Goal: Task Accomplishment & Management: Manage account settings

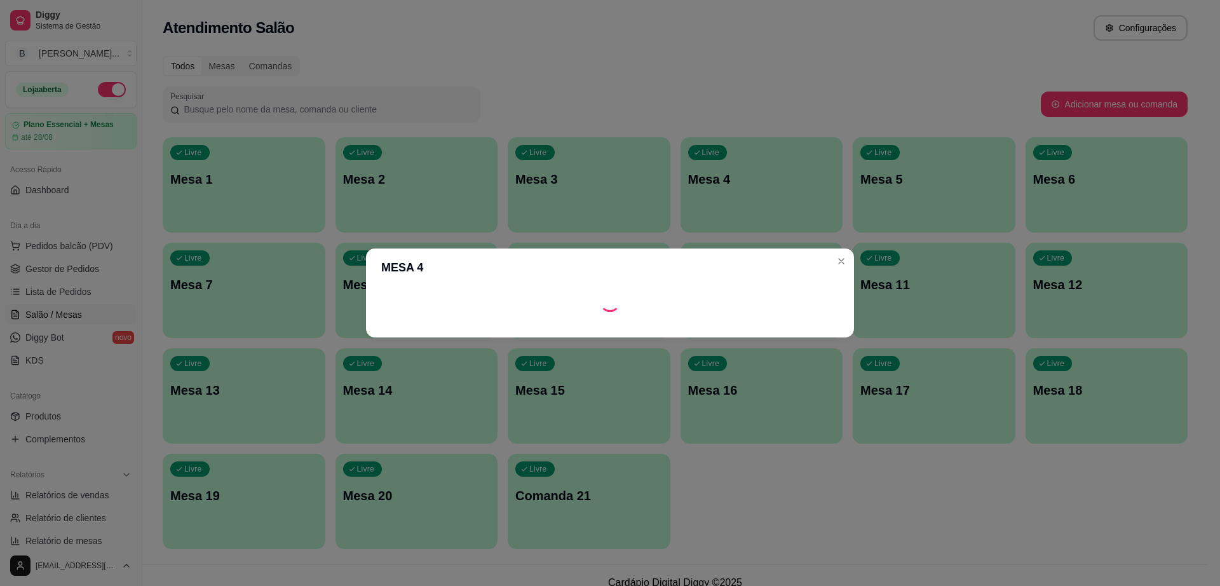
scroll to position [90, 0]
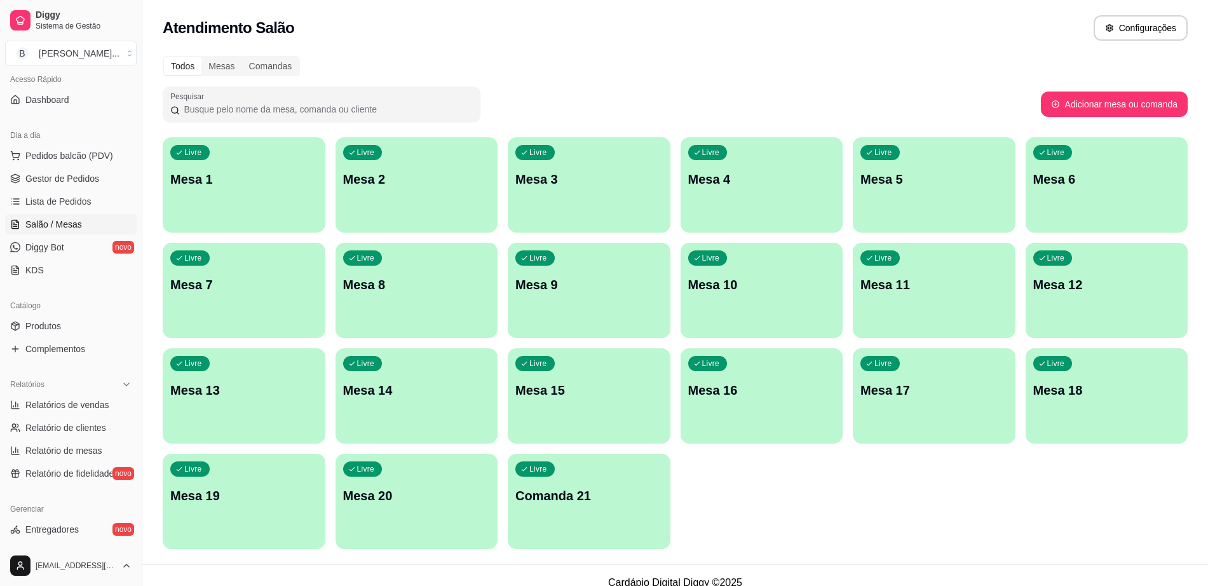
click at [1075, 180] on p "Mesa 6" at bounding box center [1106, 179] width 147 height 18
click at [923, 133] on div "Todos Mesas Comandas Pesquisar Adicionar mesa ou comanda Livre Mesa 1 Livre Mes…" at bounding box center [675, 306] width 1066 height 516
click at [913, 168] on div "Livre Mesa 5" at bounding box center [934, 177] width 163 height 80
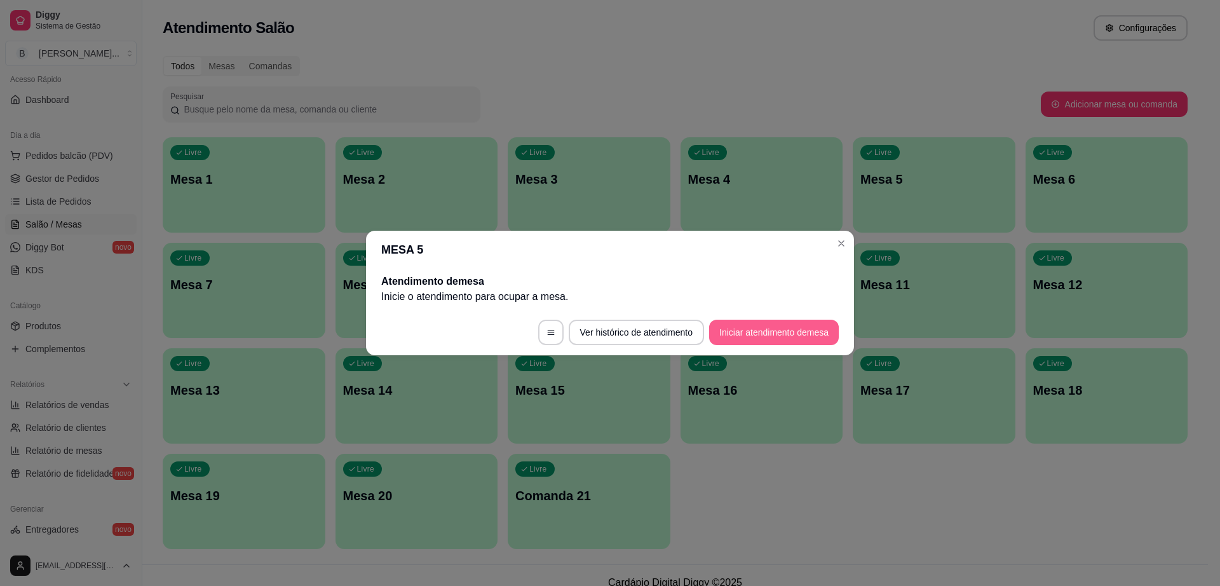
click at [779, 337] on button "Iniciar atendimento de mesa" at bounding box center [774, 332] width 130 height 25
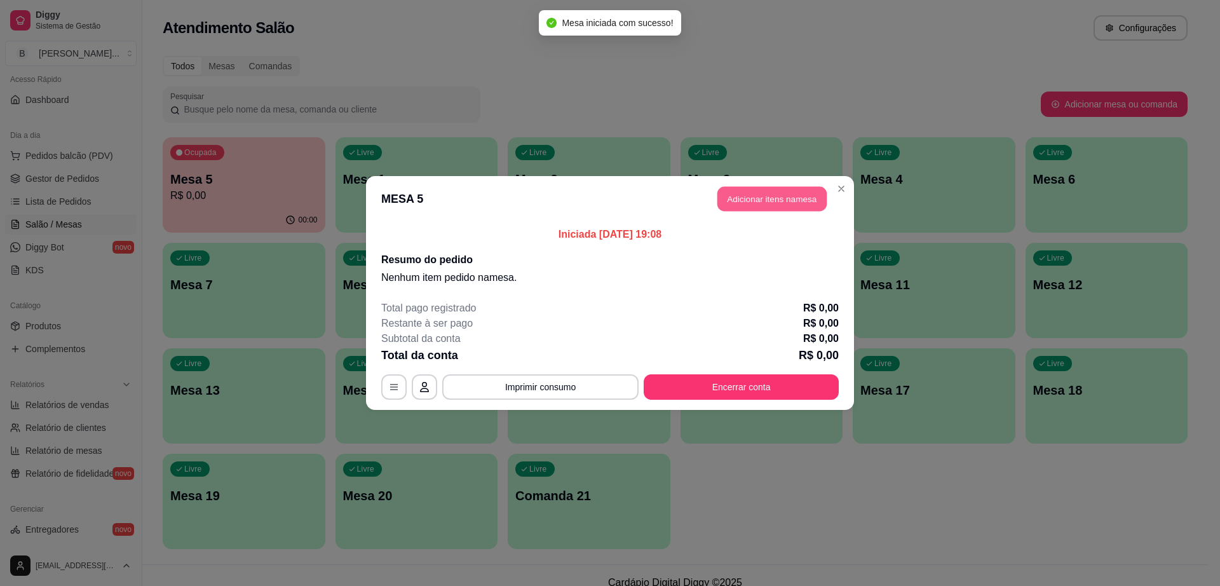
click at [782, 192] on button "Adicionar itens na mesa" at bounding box center [771, 199] width 109 height 25
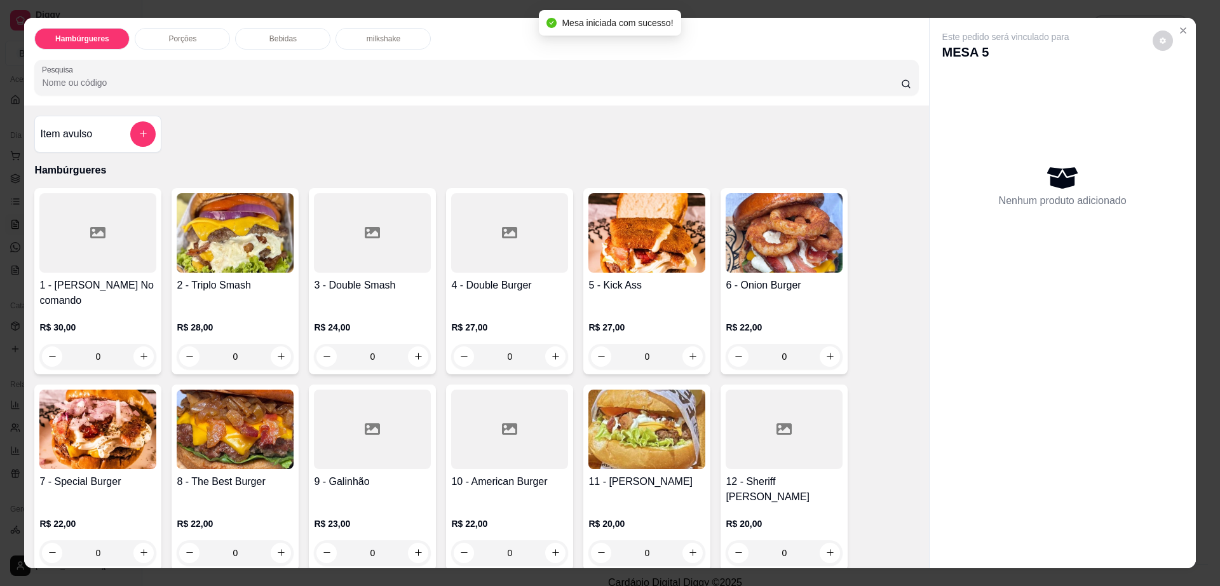
click at [104, 264] on div at bounding box center [97, 232] width 117 height 79
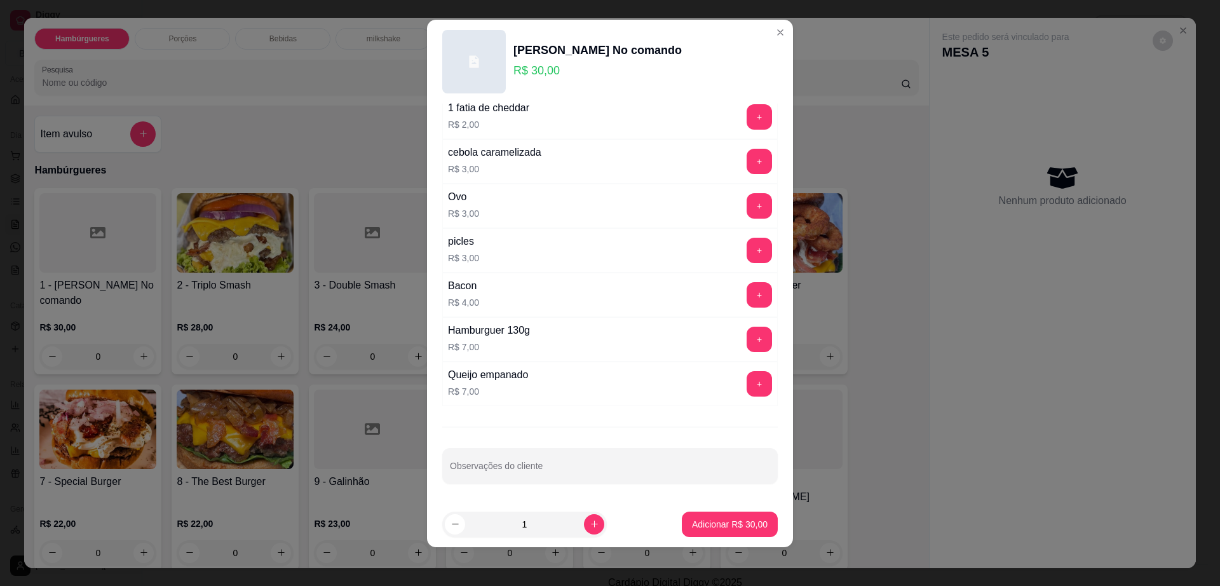
scroll to position [11, 0]
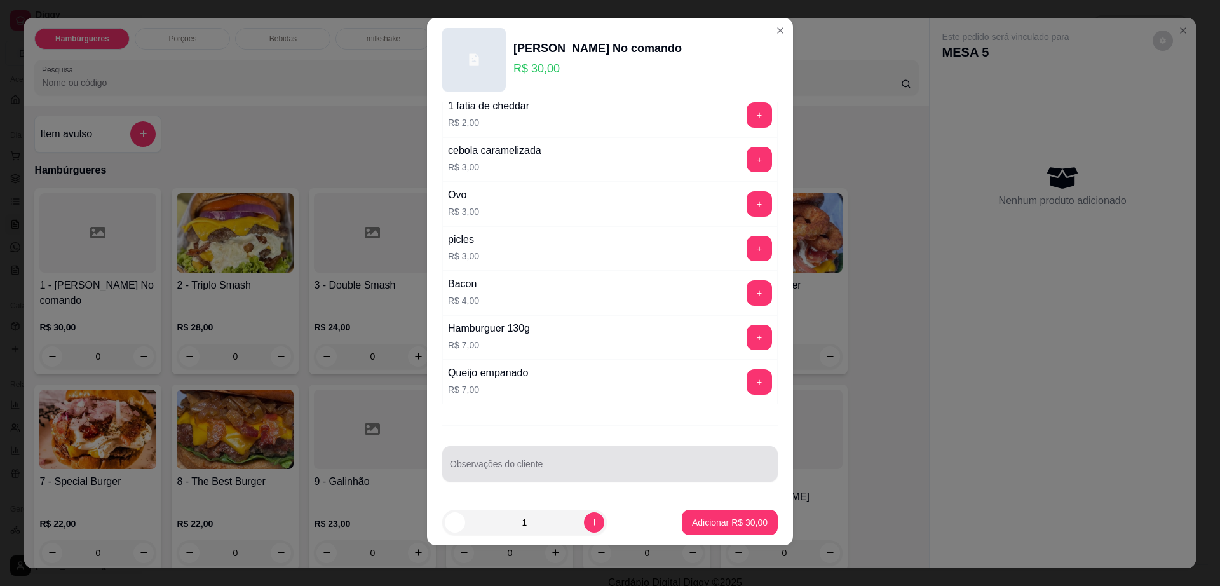
click at [500, 477] on div "Observações do cliente" at bounding box center [610, 464] width 336 height 36
type input "trocar bacon por [PERSON_NAME]"
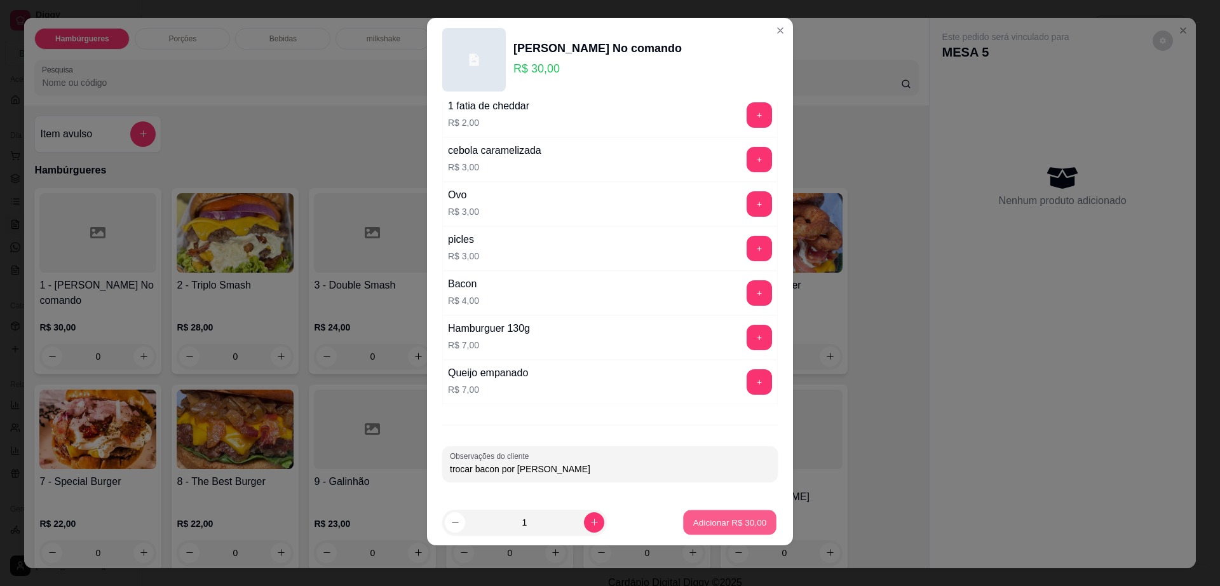
click at [685, 514] on button "Adicionar R$ 30,00" at bounding box center [729, 522] width 93 height 25
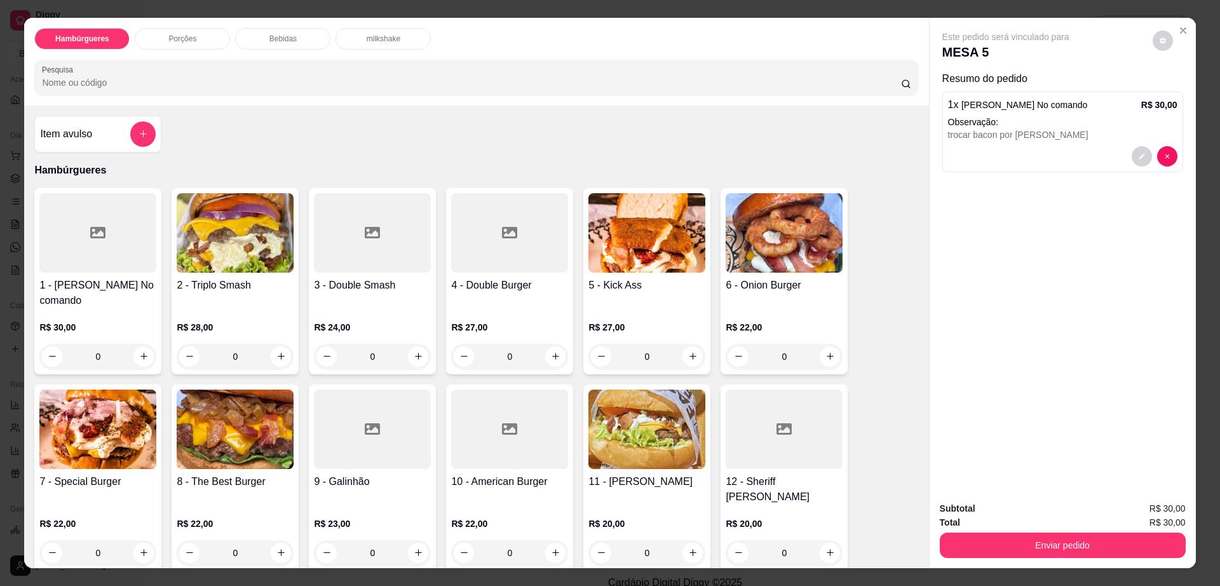
click at [754, 263] on img at bounding box center [784, 232] width 117 height 79
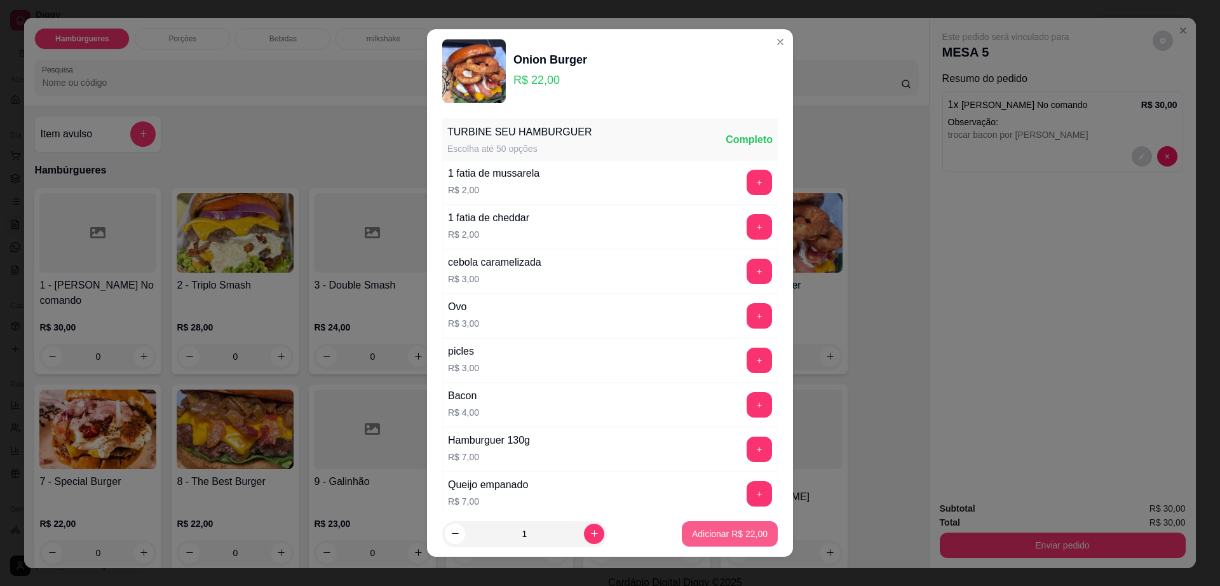
click at [705, 529] on p "Adicionar R$ 22,00" at bounding box center [730, 533] width 76 height 13
type input "1"
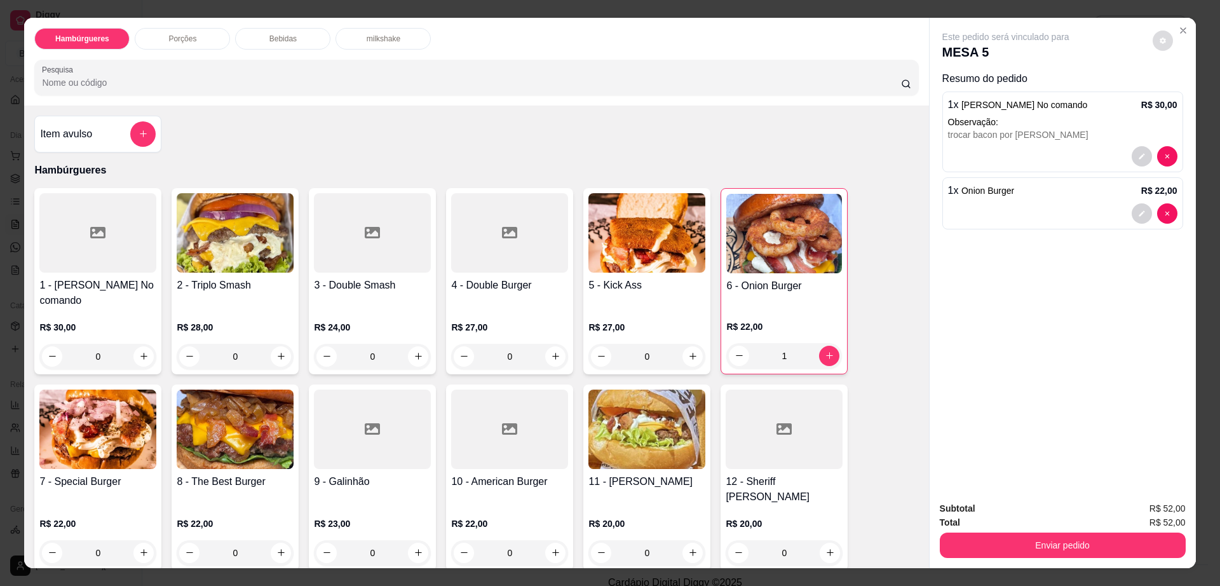
click at [1153, 34] on button "decrease-product-quantity" at bounding box center [1163, 41] width 20 height 20
click at [1075, 533] on button "Enviar pedido" at bounding box center [1063, 545] width 246 height 25
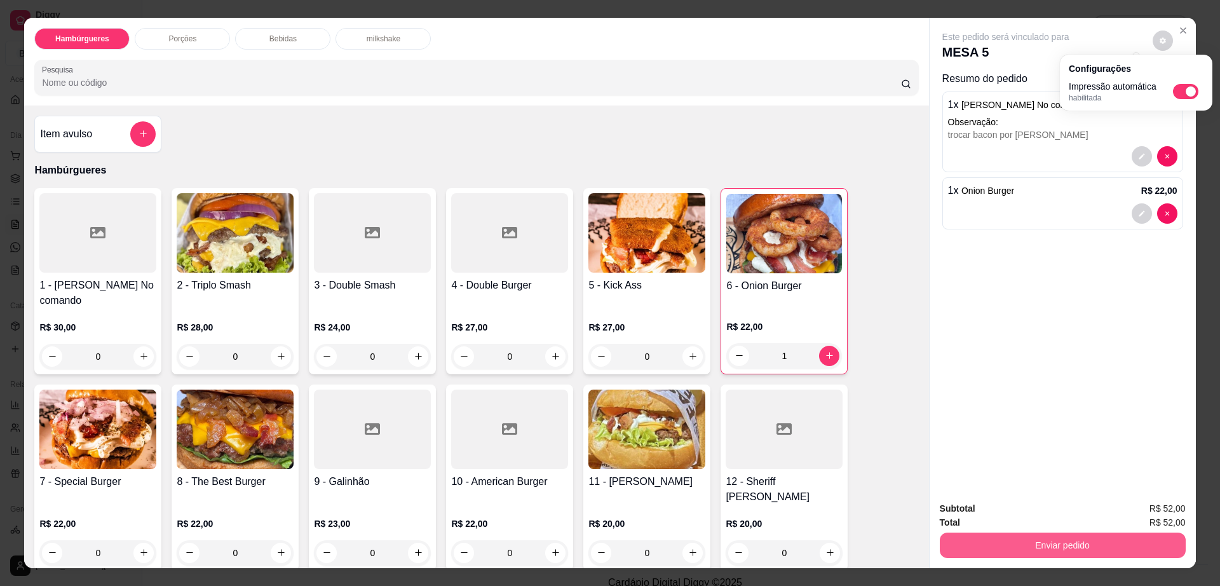
click at [1075, 533] on button "Enviar pedido" at bounding box center [1063, 545] width 246 height 25
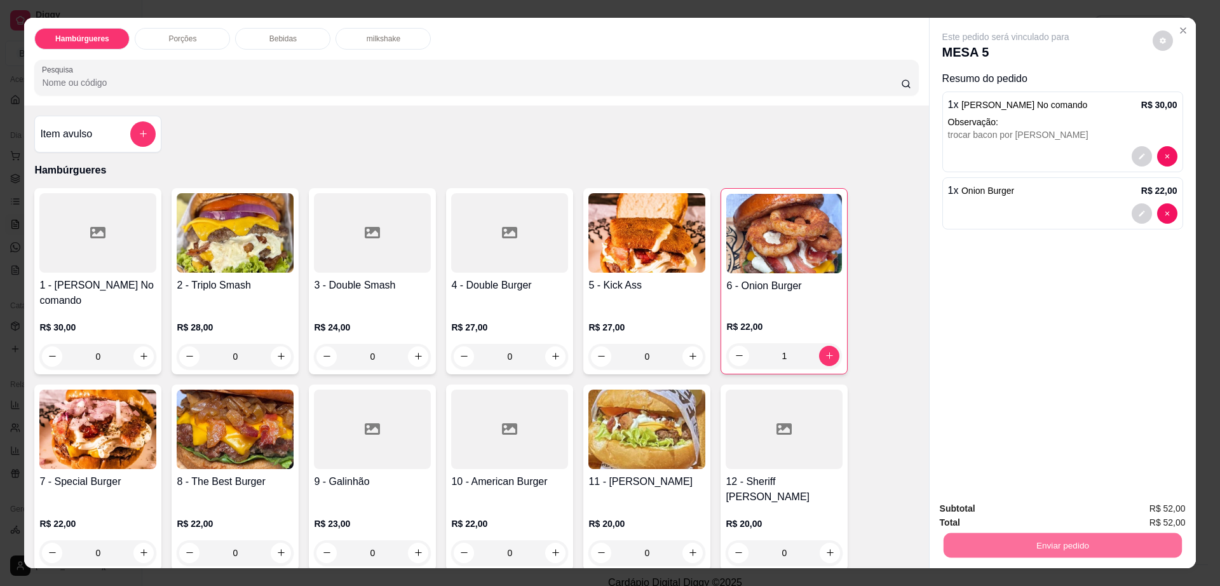
click at [1031, 502] on button "Não registrar e enviar pedido" at bounding box center [1019, 514] width 128 height 24
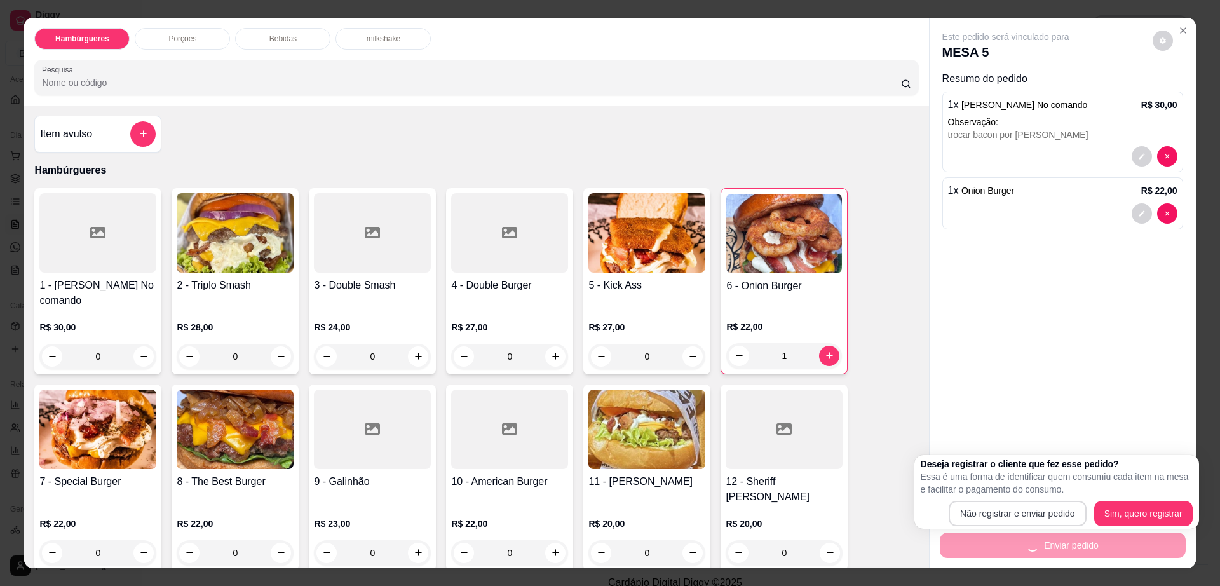
click at [1031, 510] on div "Subtotal R$ 52,00" at bounding box center [1063, 508] width 246 height 14
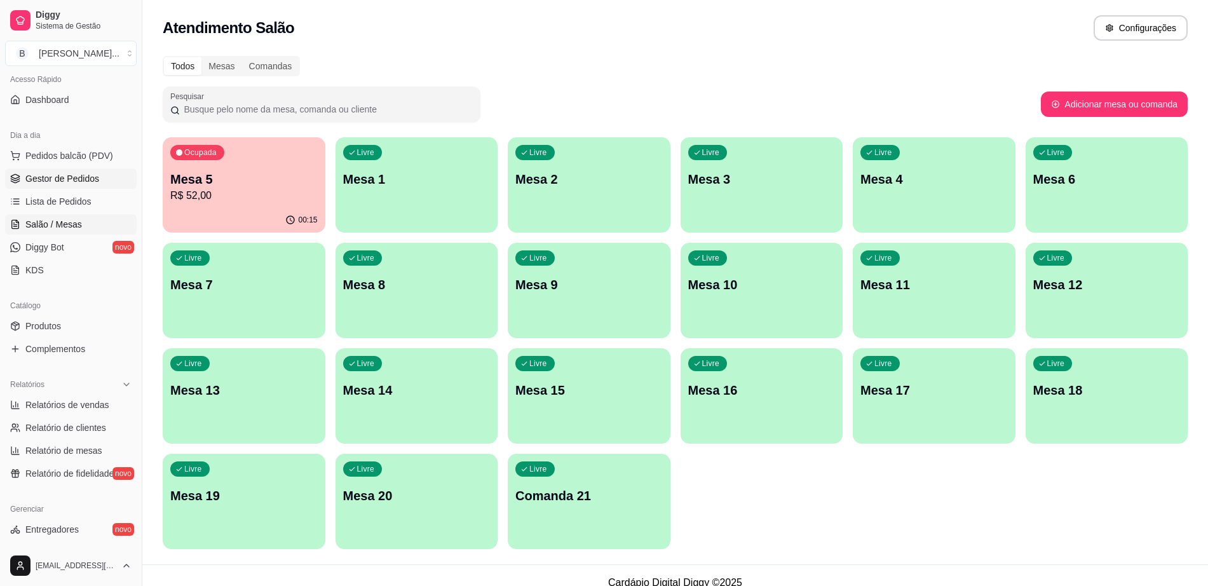
click at [94, 174] on span "Gestor de Pedidos" at bounding box center [62, 178] width 74 height 13
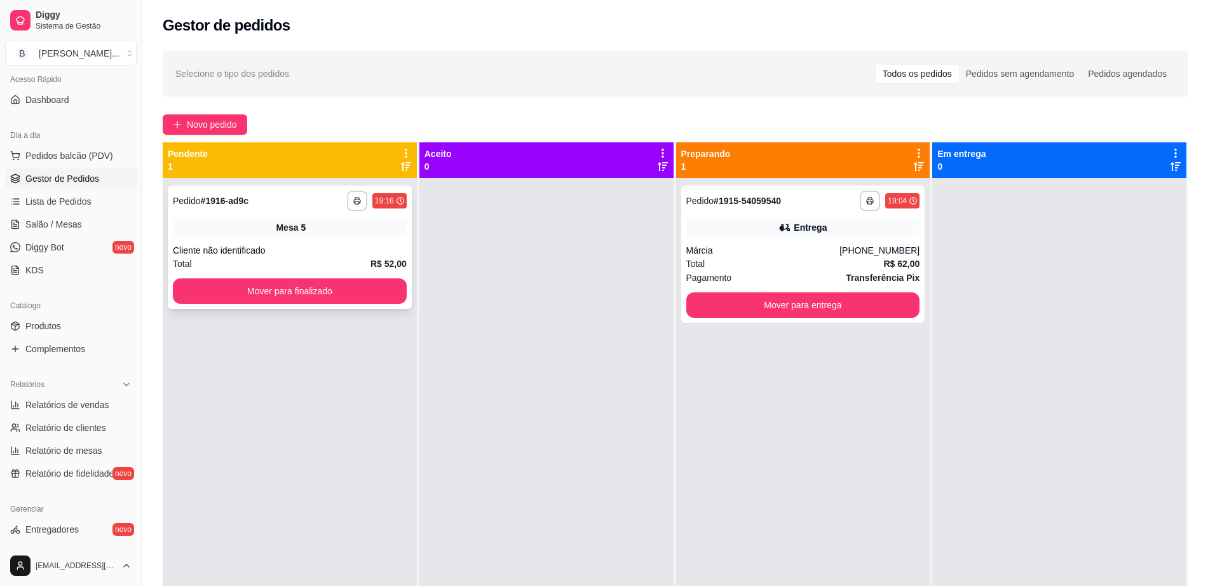
click at [372, 279] on button "Mover para finalizado" at bounding box center [290, 290] width 234 height 25
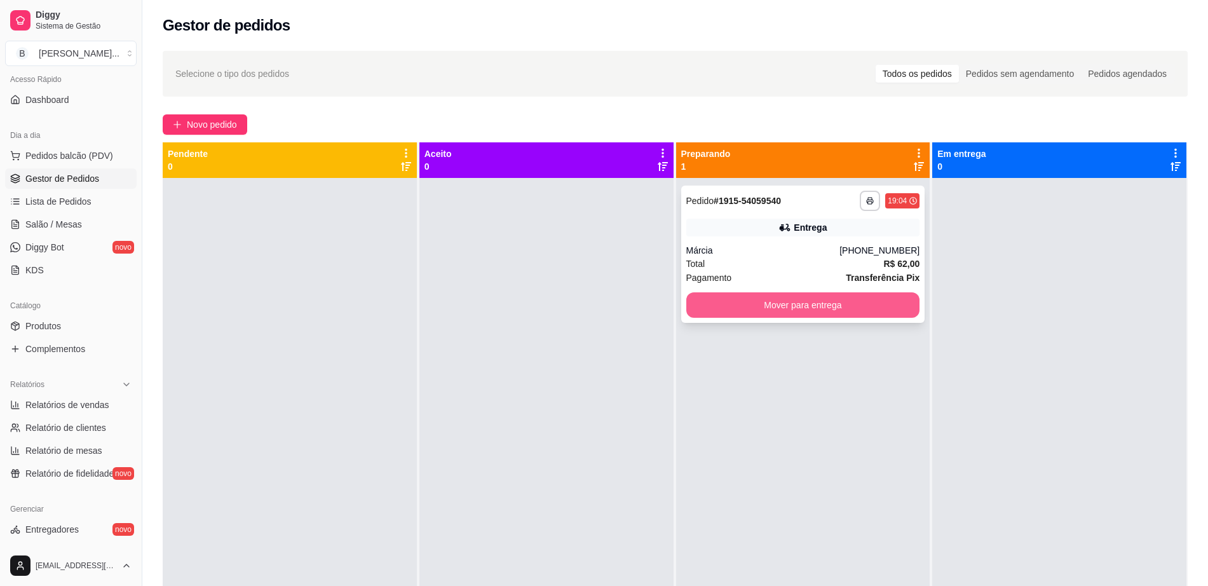
click at [826, 308] on button "Mover para entrega" at bounding box center [803, 304] width 234 height 25
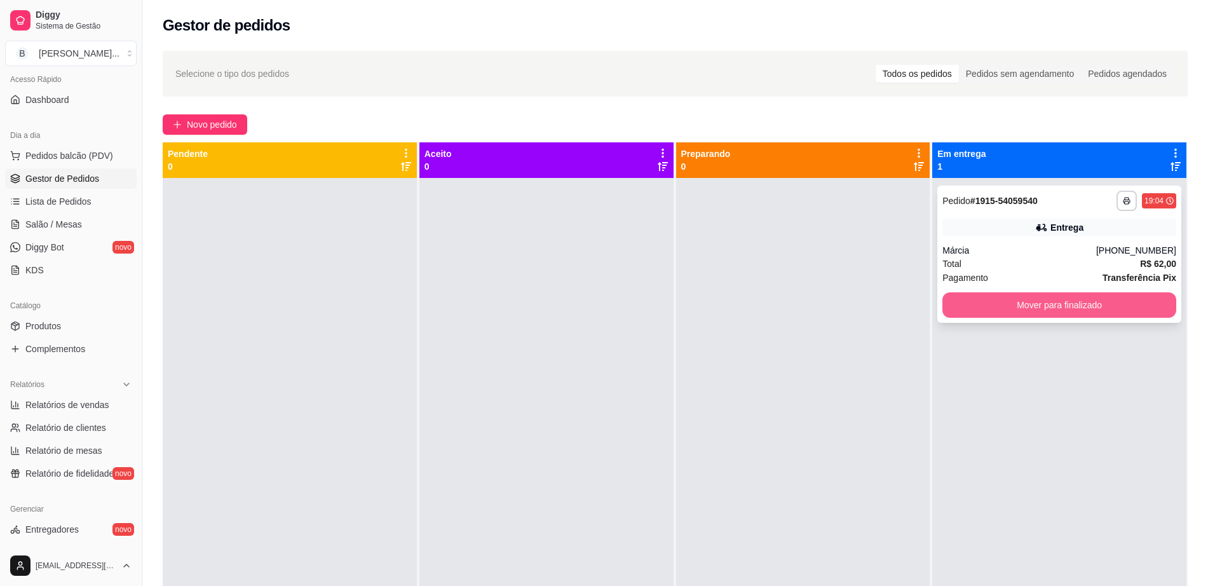
click at [953, 302] on button "Mover para finalizado" at bounding box center [1059, 304] width 234 height 25
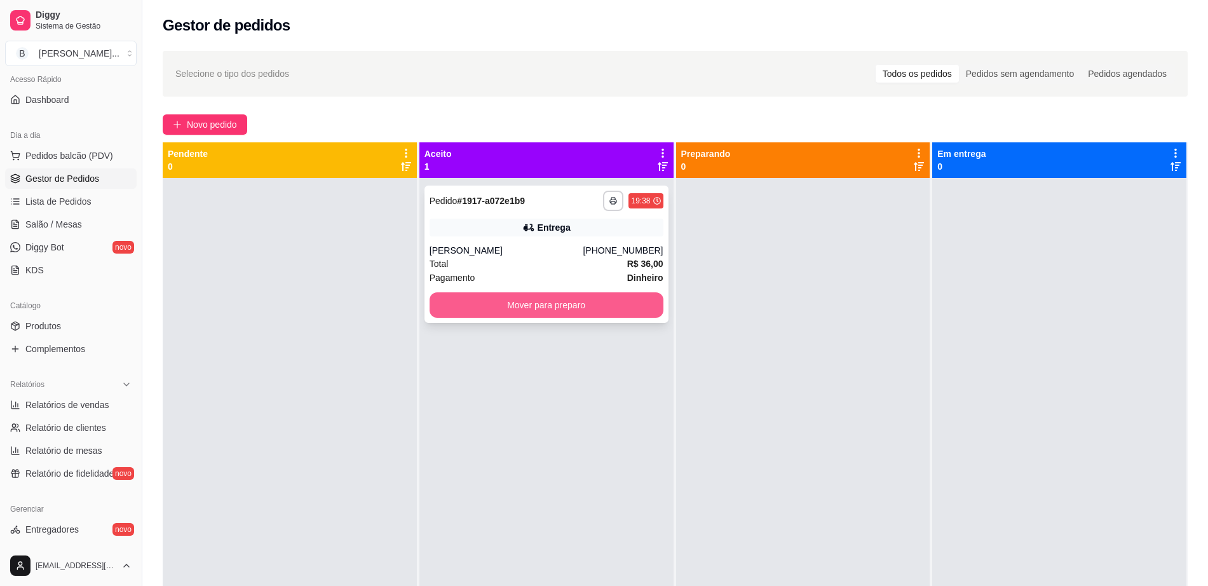
click at [474, 316] on button "Mover para preparo" at bounding box center [547, 304] width 234 height 25
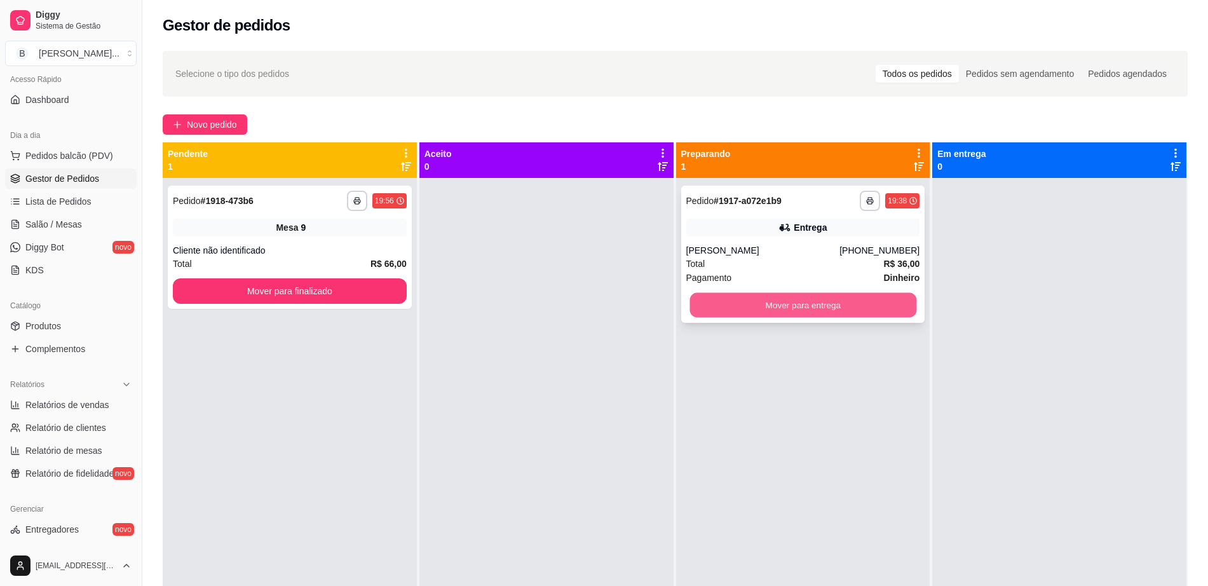
click at [758, 314] on button "Mover para entrega" at bounding box center [802, 305] width 227 height 25
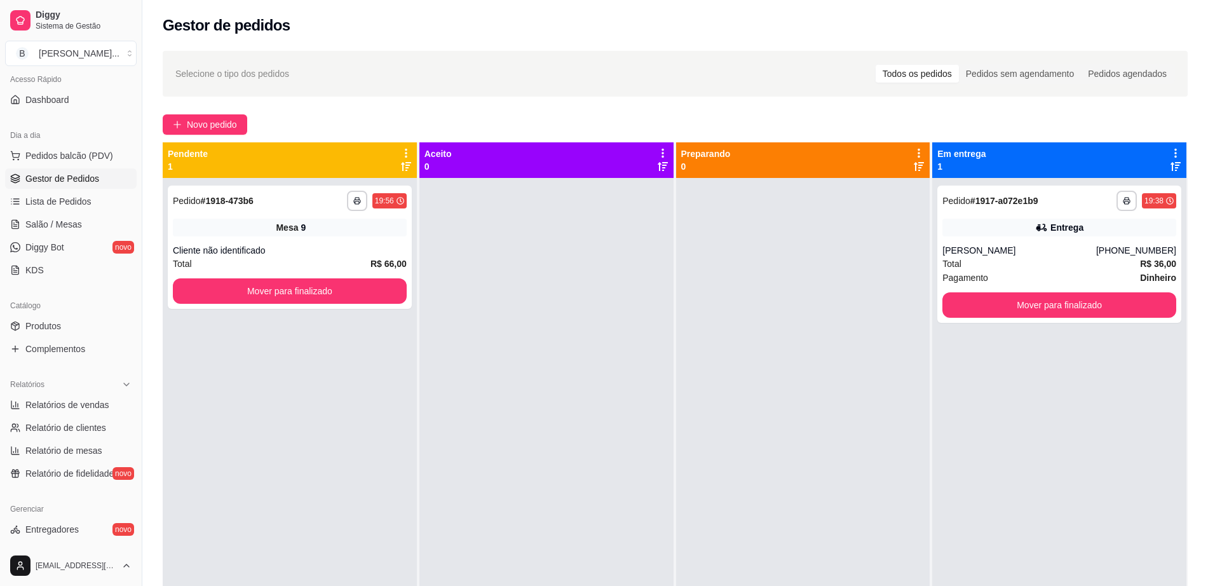
click at [758, 314] on div at bounding box center [803, 471] width 254 height 586
click at [323, 284] on button "Mover para finalizado" at bounding box center [290, 291] width 227 height 25
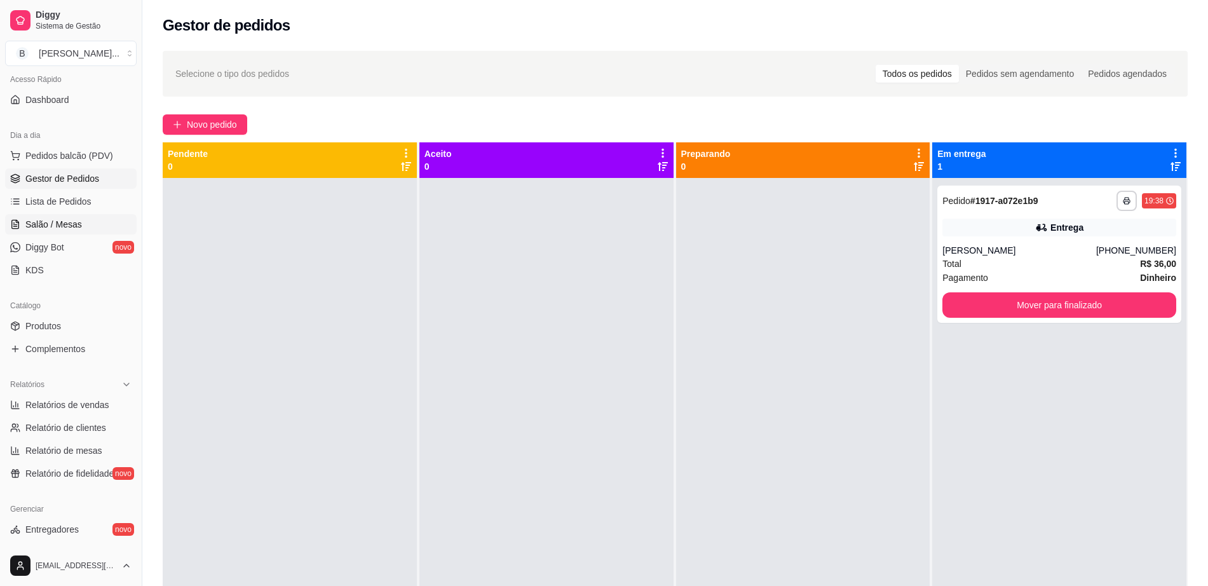
click at [75, 219] on span "Salão / Mesas" at bounding box center [53, 224] width 57 height 13
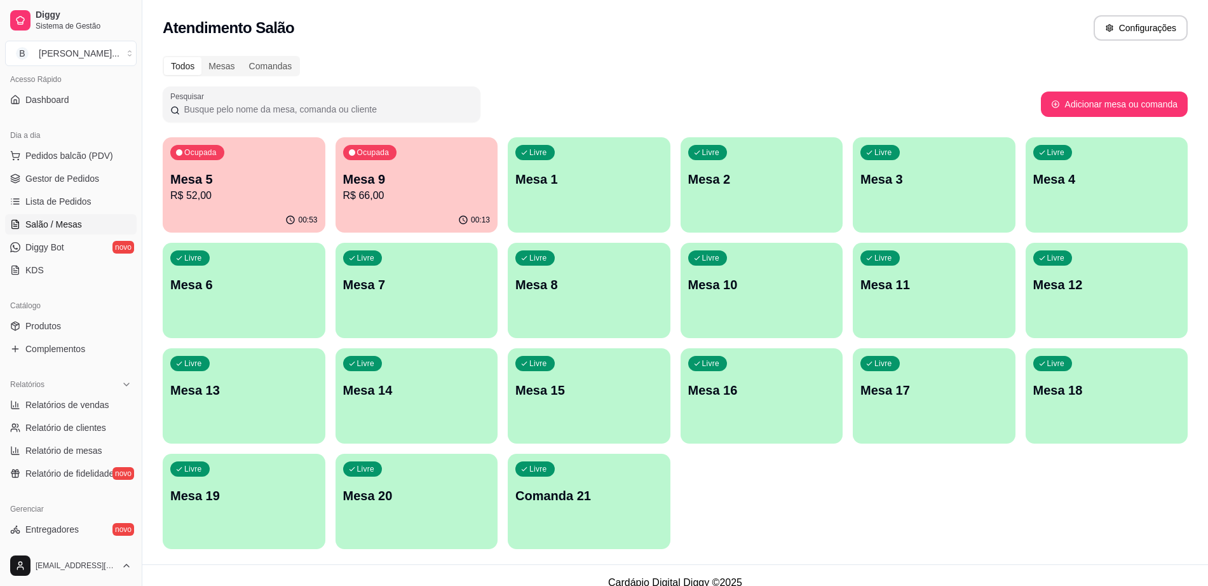
click at [378, 203] on div "Ocupada Mesa 9 R$ 66,00" at bounding box center [417, 172] width 163 height 71
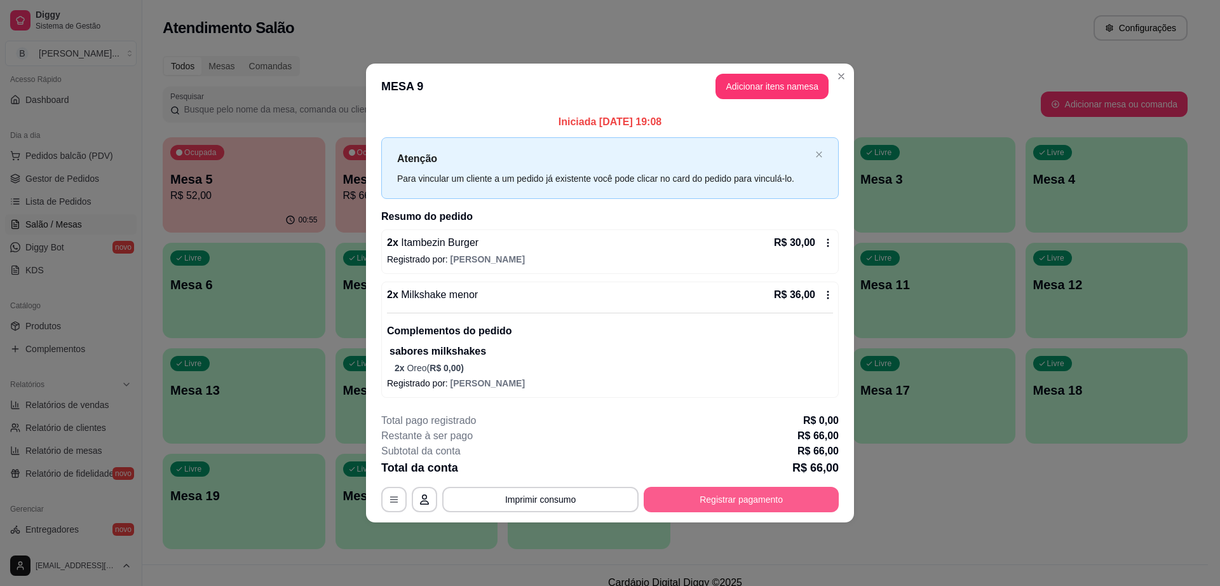
click at [727, 501] on button "Registrar pagamento" at bounding box center [741, 499] width 195 height 25
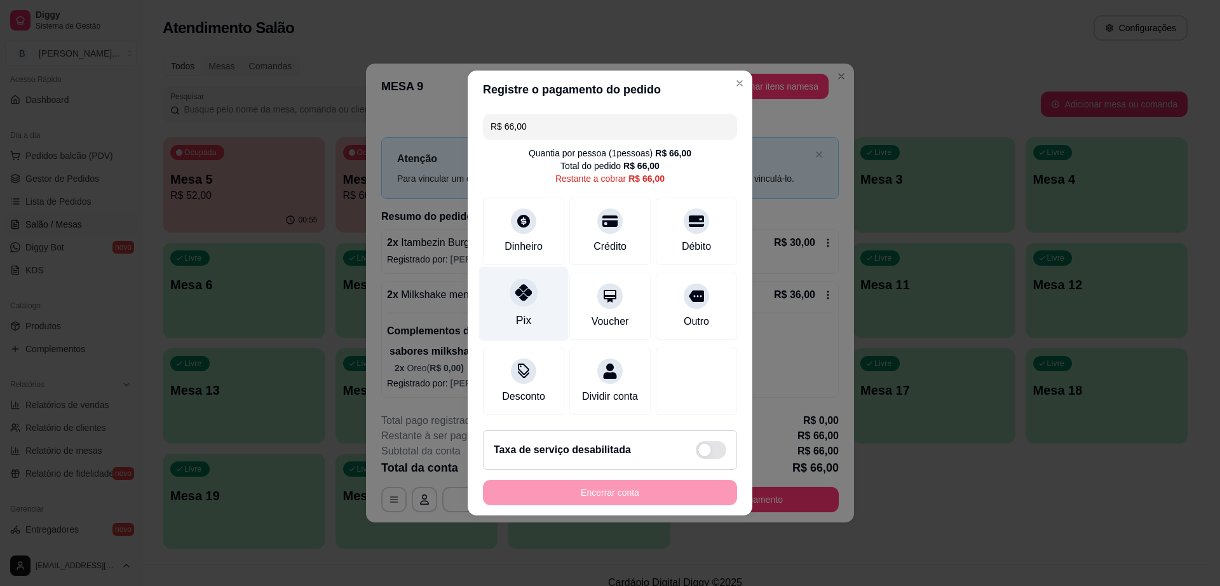
click at [519, 284] on icon at bounding box center [523, 292] width 17 height 17
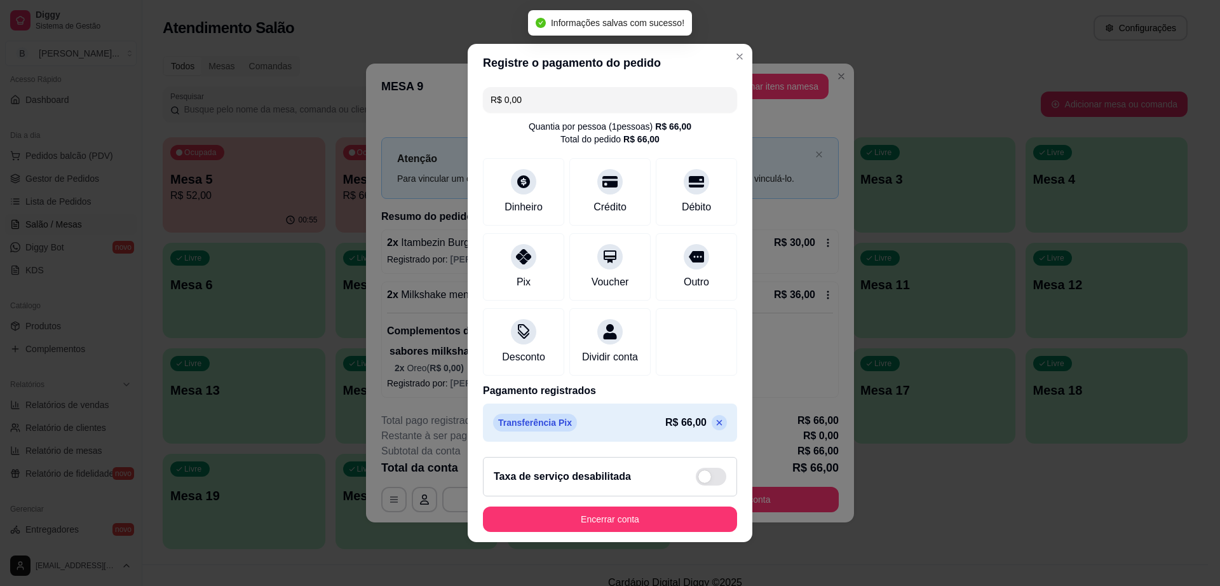
type input "R$ 0,00"
click at [609, 522] on button "Encerrar conta" at bounding box center [610, 519] width 247 height 25
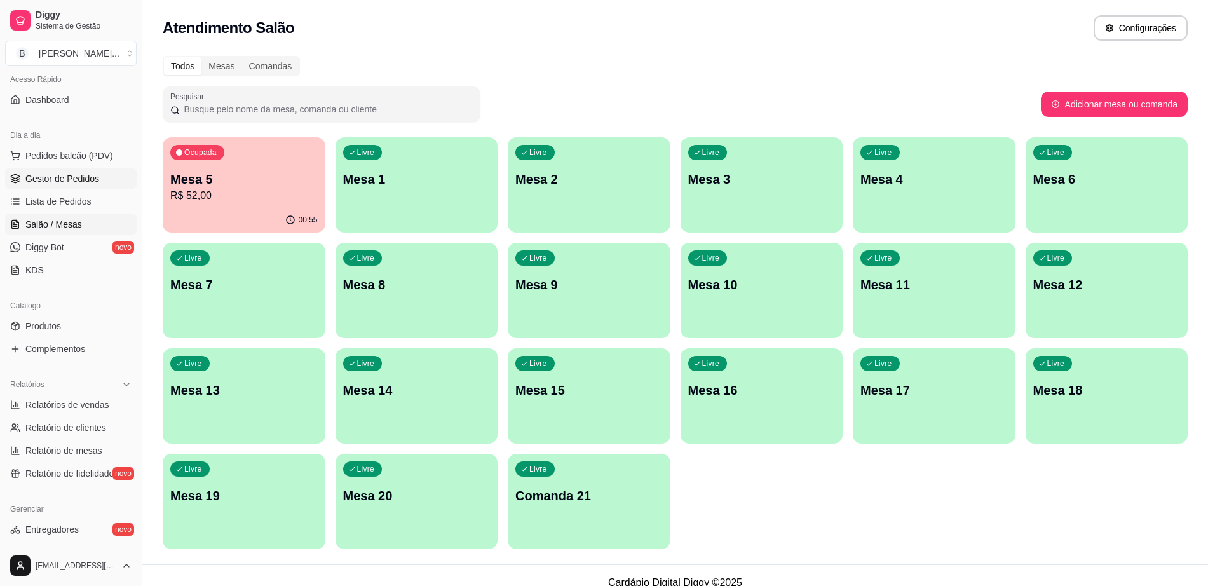
click at [87, 183] on span "Gestor de Pedidos" at bounding box center [62, 178] width 74 height 13
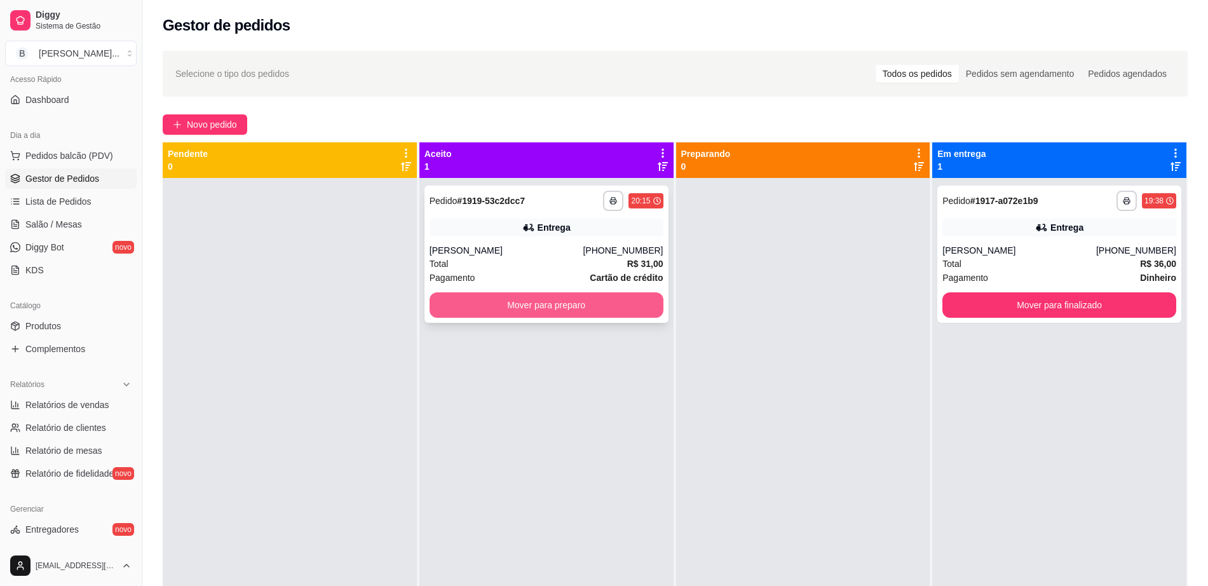
click at [509, 299] on button "Mover para preparo" at bounding box center [547, 304] width 234 height 25
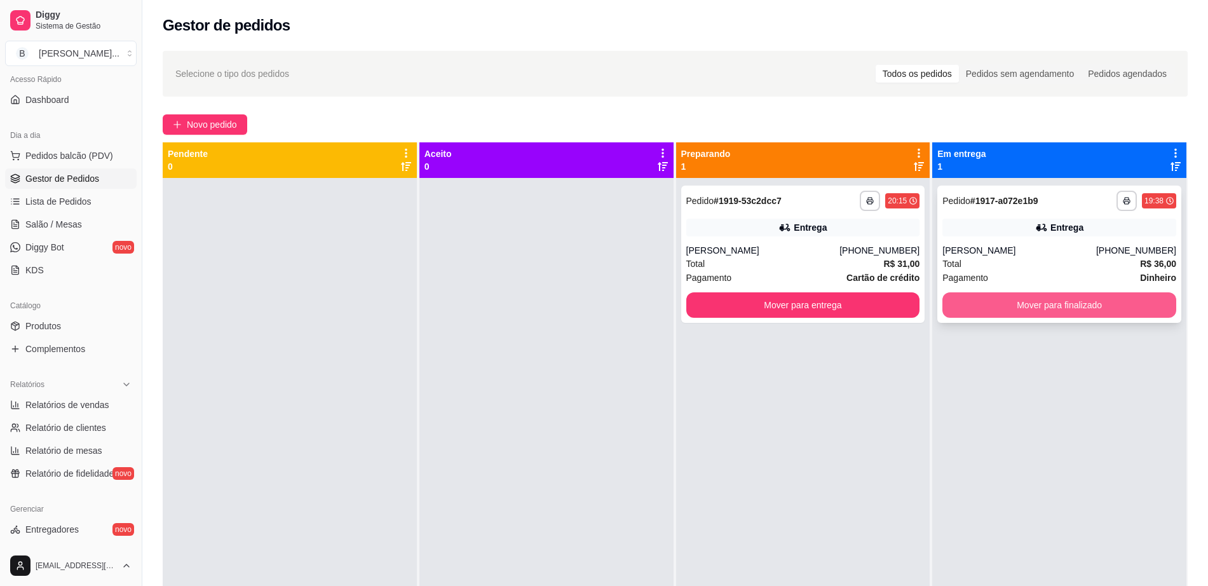
click at [1033, 310] on button "Mover para finalizado" at bounding box center [1059, 304] width 234 height 25
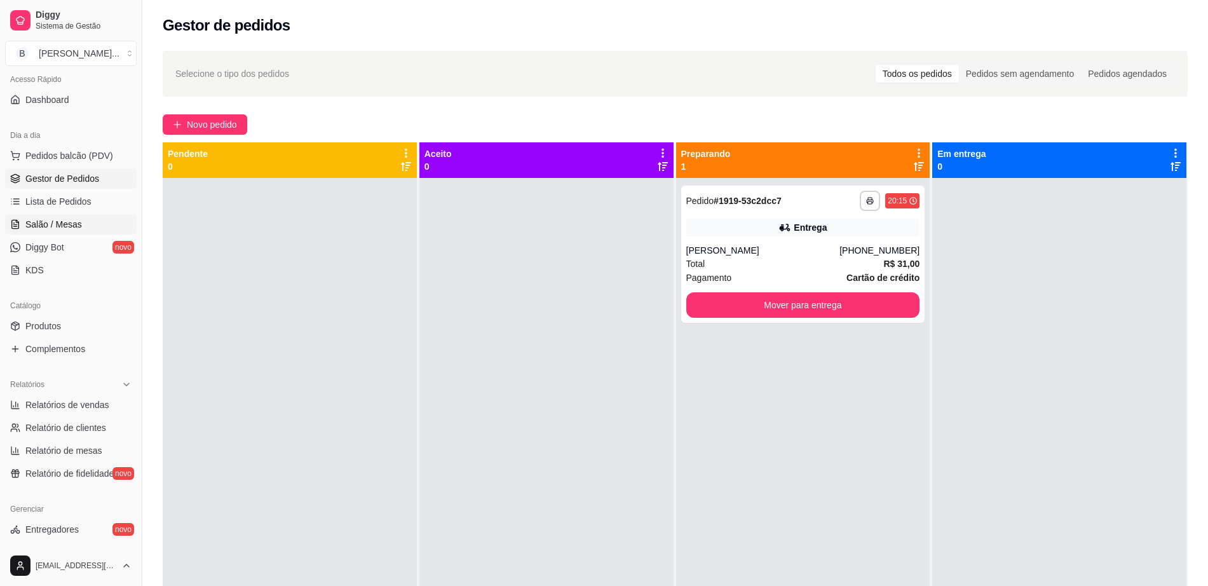
click at [74, 224] on span "Salão / Mesas" at bounding box center [53, 224] width 57 height 13
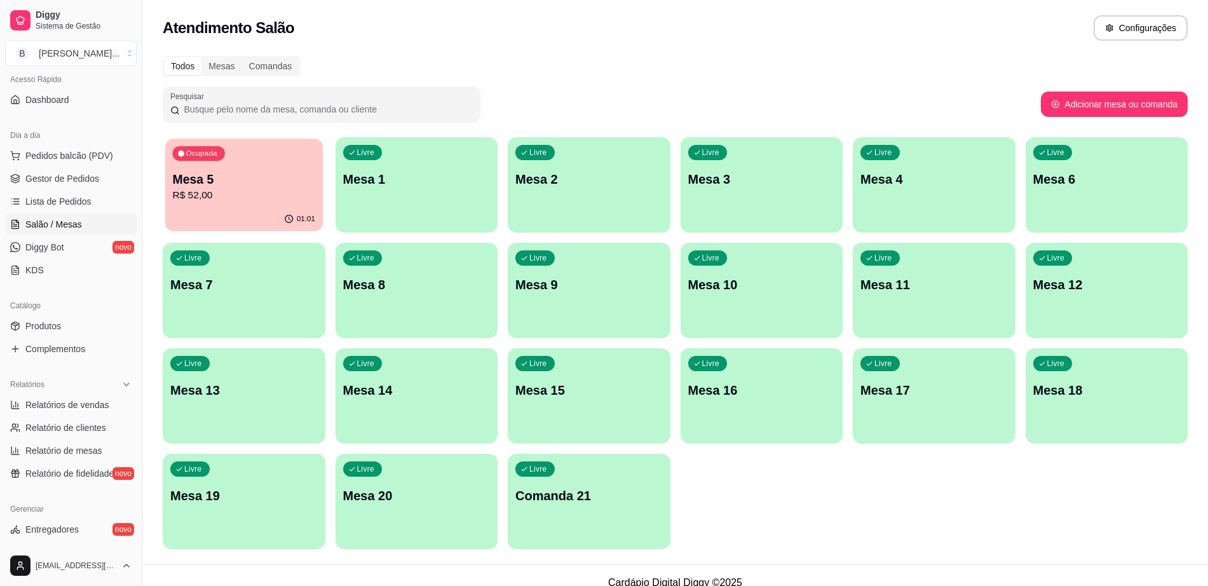
click at [239, 201] on p "R$ 52,00" at bounding box center [243, 195] width 143 height 15
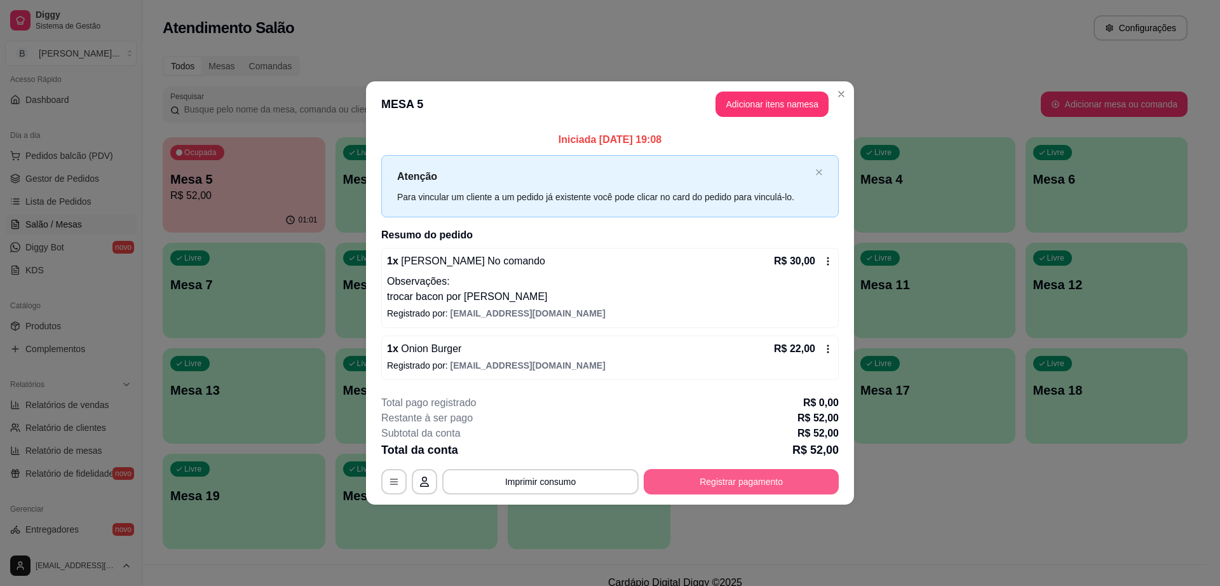
click at [742, 485] on button "Registrar pagamento" at bounding box center [741, 481] width 195 height 25
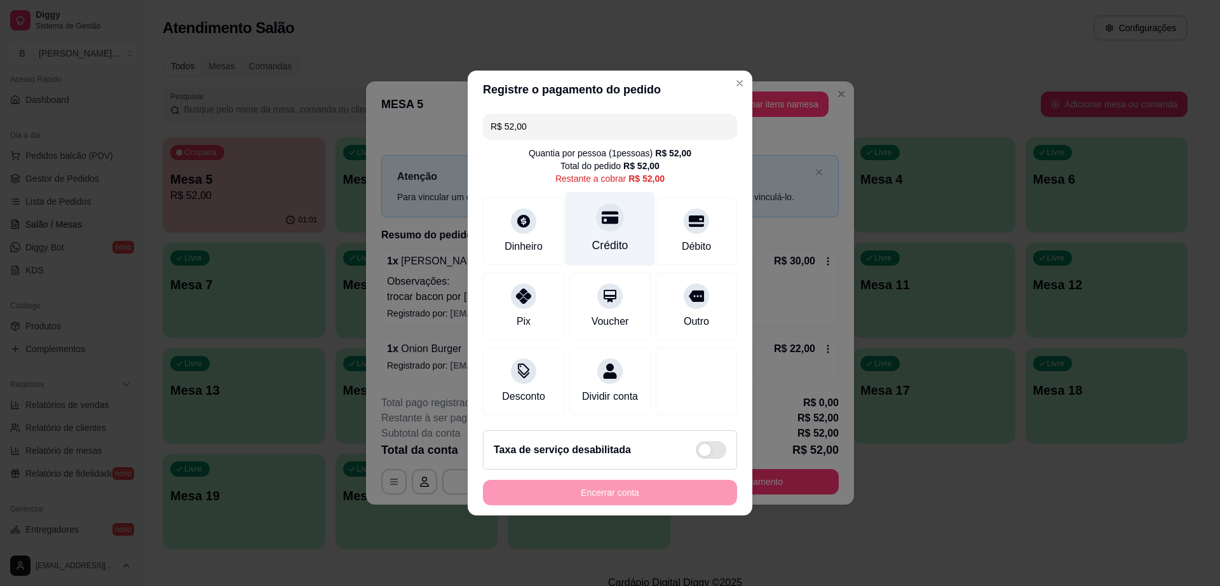
click at [616, 221] on div "Crédito" at bounding box center [611, 229] width 90 height 74
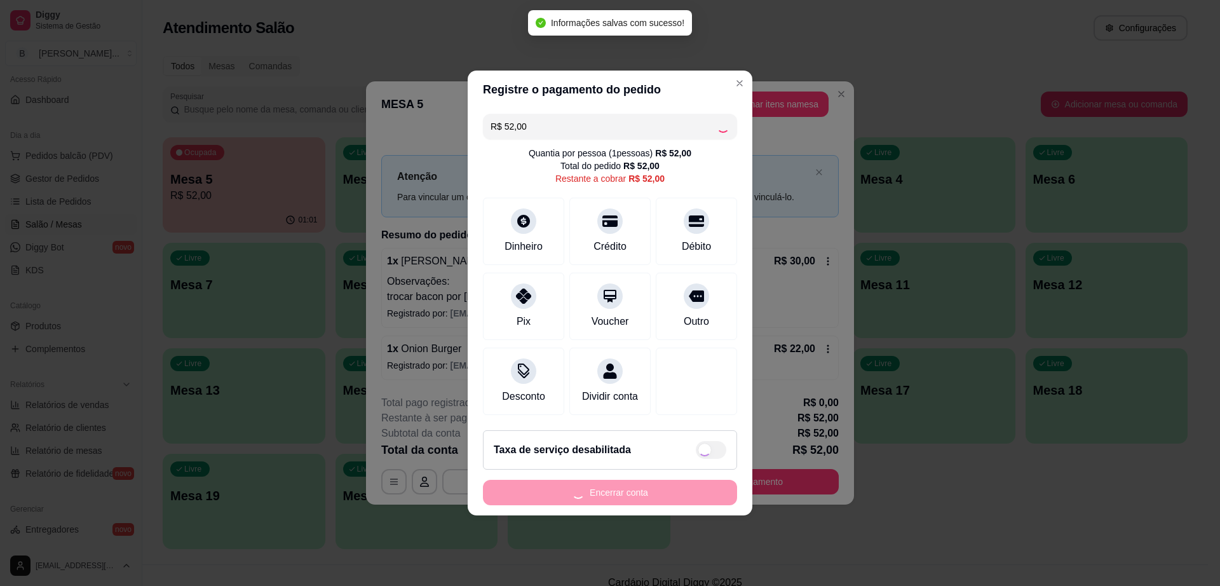
type input "R$ 0,00"
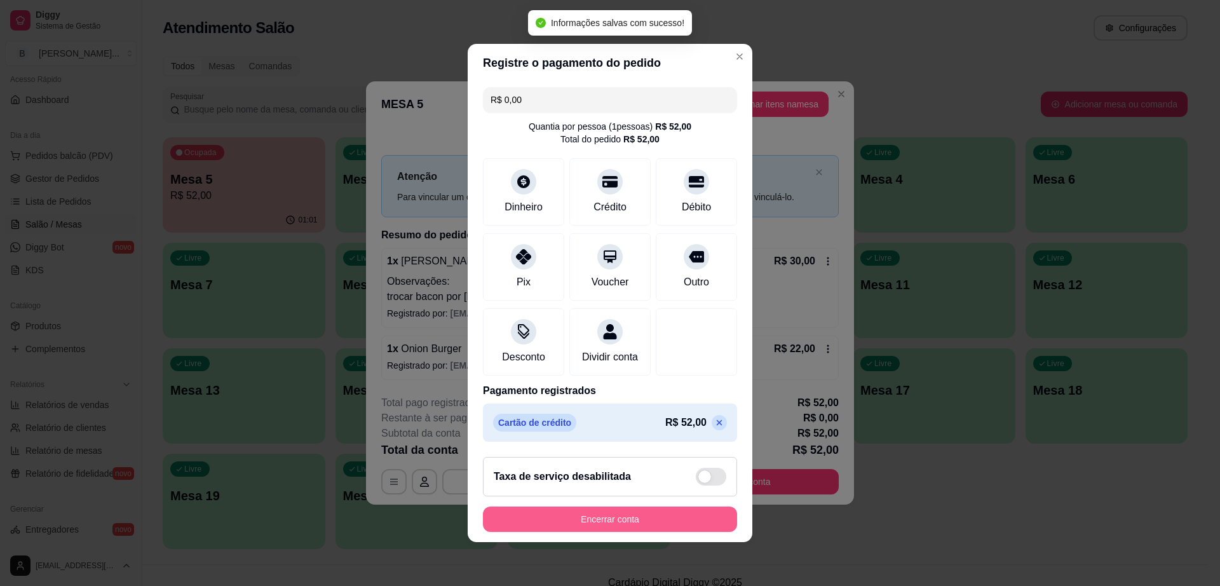
click at [663, 520] on button "Encerrar conta" at bounding box center [610, 518] width 254 height 25
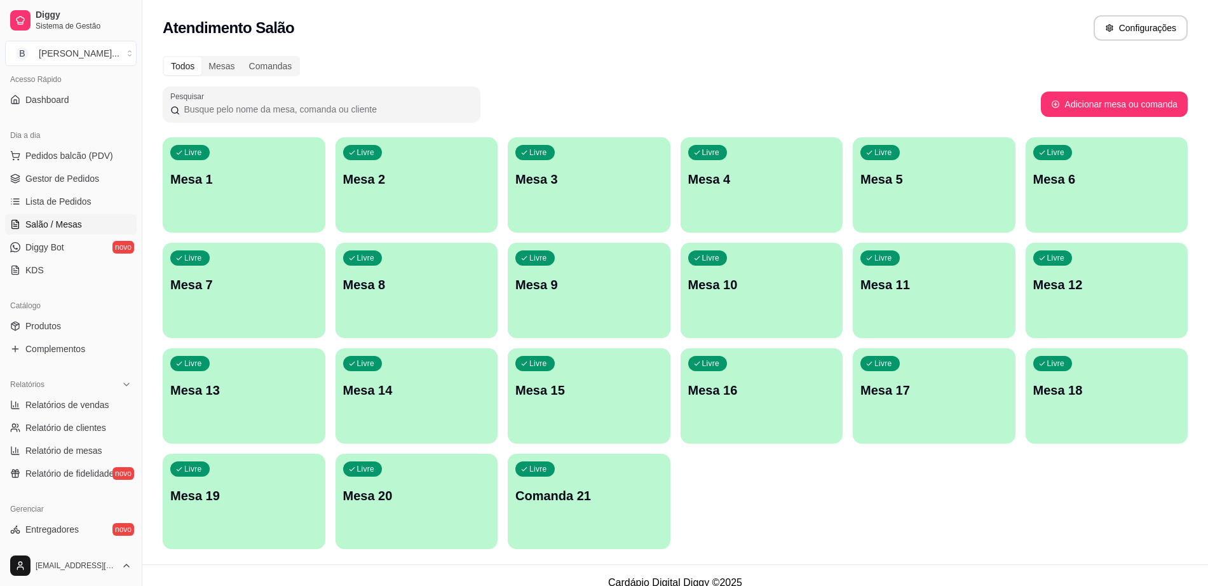
click at [95, 189] on ul "Pedidos balcão (PDV) Gestor de Pedidos Lista de Pedidos Salão / Mesas Diggy Bot…" at bounding box center [71, 213] width 132 height 135
click at [100, 173] on link "Gestor de Pedidos" at bounding box center [71, 178] width 132 height 20
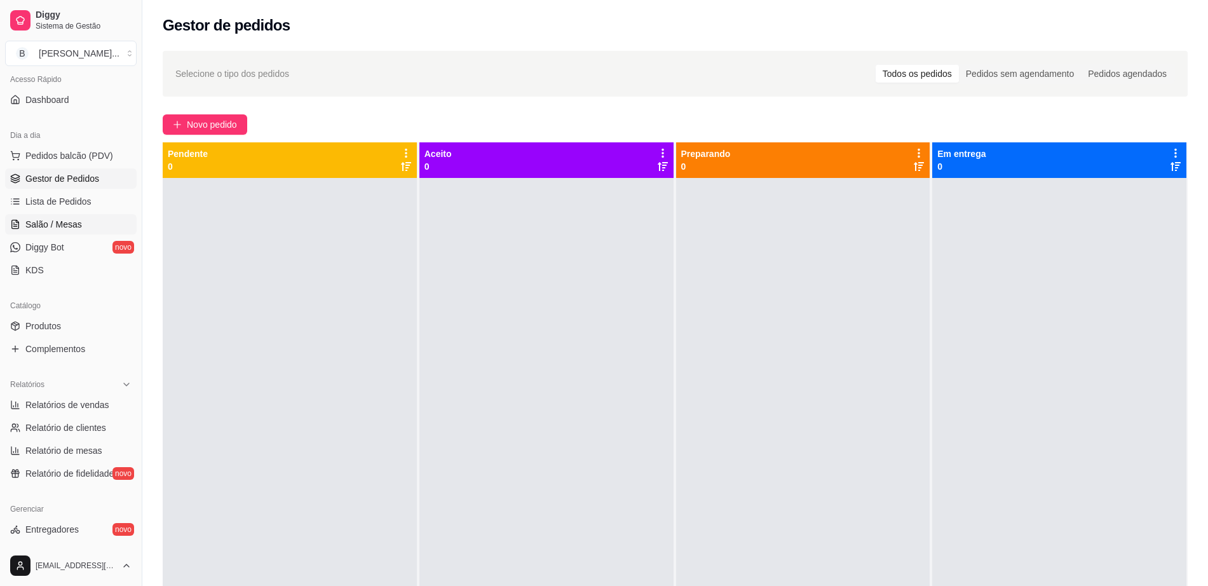
click at [70, 221] on span "Salão / Mesas" at bounding box center [53, 224] width 57 height 13
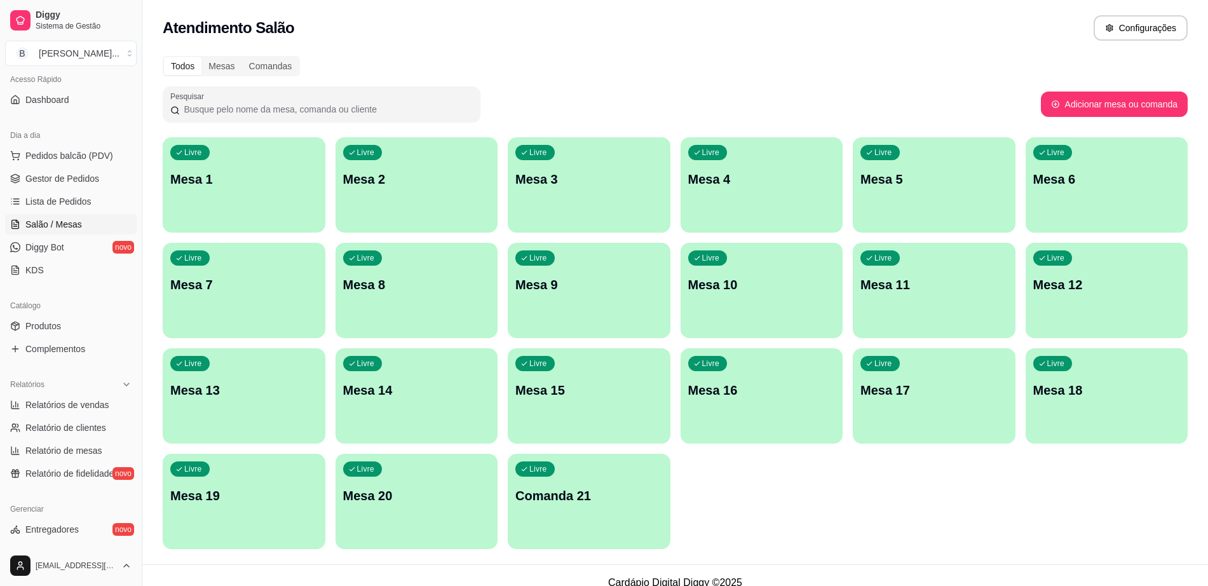
click at [26, 167] on ul "Pedidos balcão (PDV) Gestor de Pedidos Lista de Pedidos Salão / Mesas Diggy Bot…" at bounding box center [71, 213] width 132 height 135
click at [28, 172] on span "Gestor de Pedidos" at bounding box center [62, 178] width 74 height 13
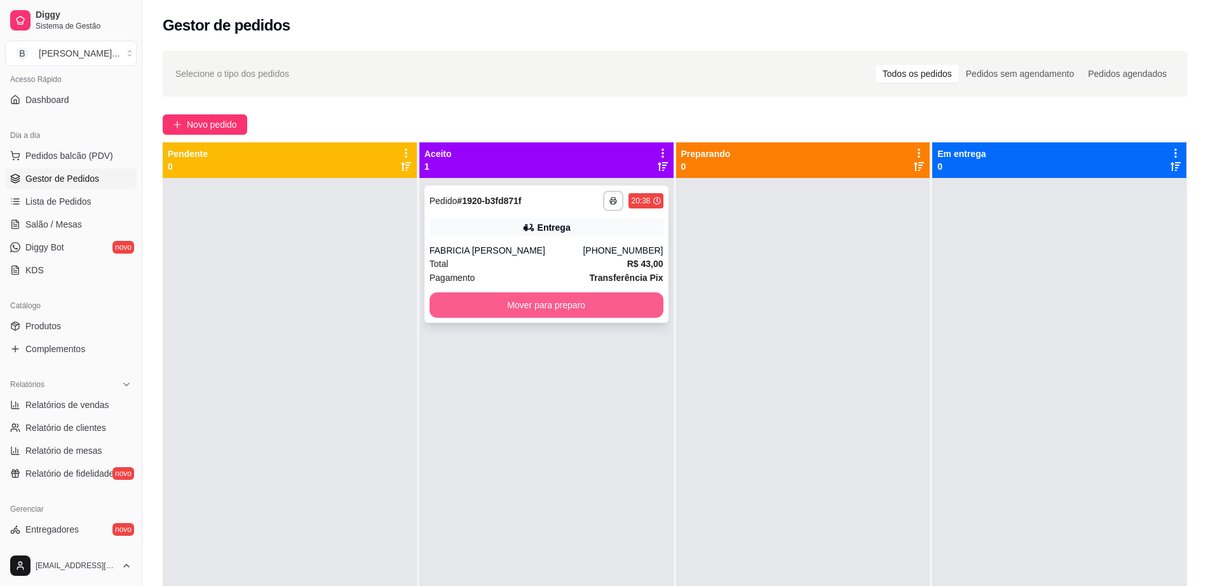
click at [525, 305] on button "Mover para preparo" at bounding box center [547, 304] width 234 height 25
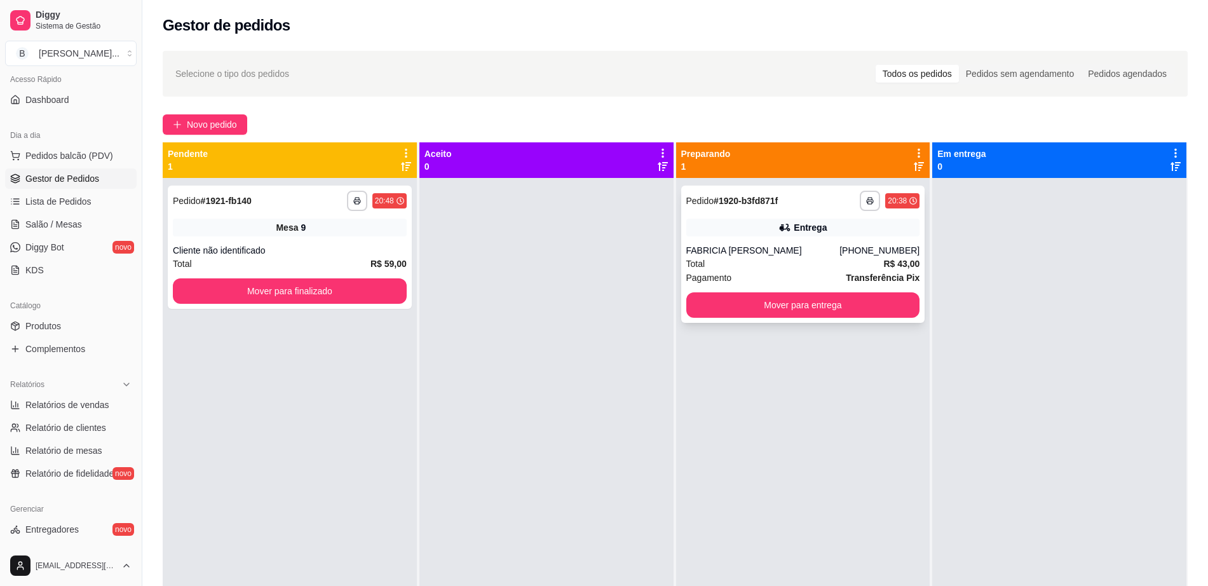
click at [892, 199] on div "20:38" at bounding box center [897, 201] width 19 height 10
click at [866, 200] on icon "button" at bounding box center [870, 201] width 8 height 8
click at [846, 241] on button "Impressora cell" at bounding box center [828, 245] width 92 height 20
click at [365, 296] on button "Mover para finalizado" at bounding box center [290, 290] width 234 height 25
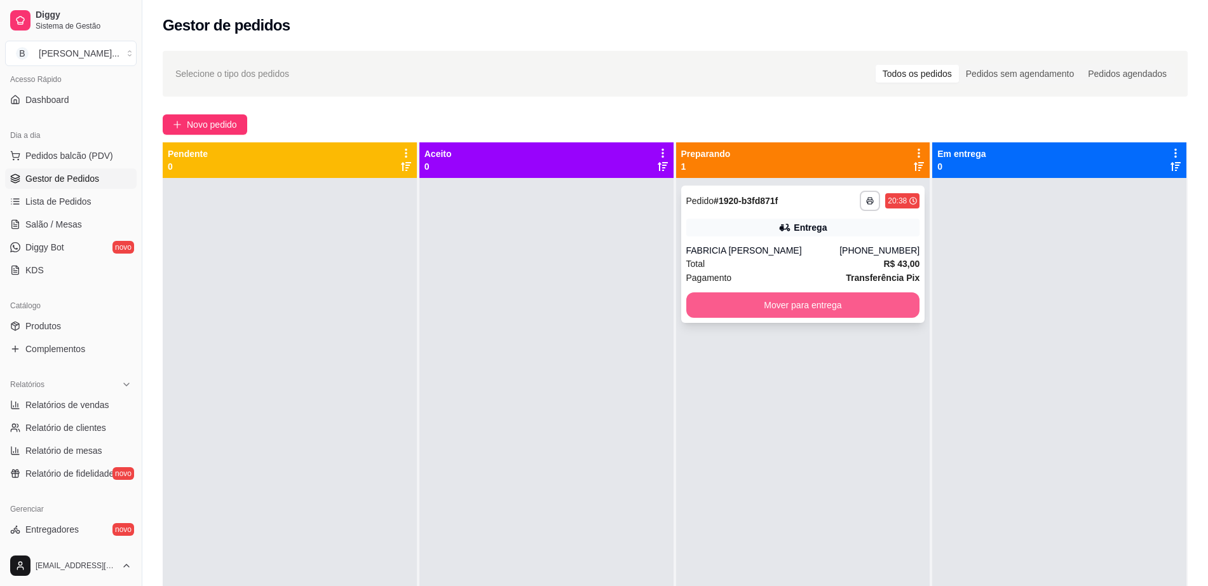
click at [763, 302] on button "Mover para entrega" at bounding box center [803, 304] width 234 height 25
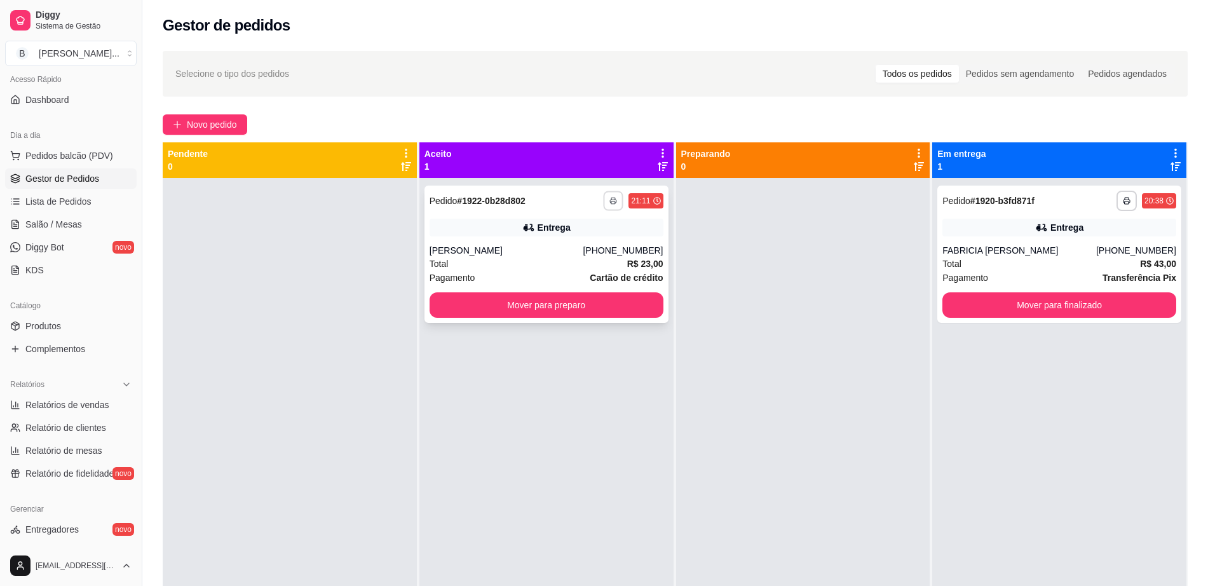
click at [610, 201] on icon "button" at bounding box center [614, 201] width 8 height 8
click at [601, 241] on button "Impressora cell" at bounding box center [574, 245] width 92 height 20
click at [504, 313] on button "Mover para preparo" at bounding box center [547, 304] width 234 height 25
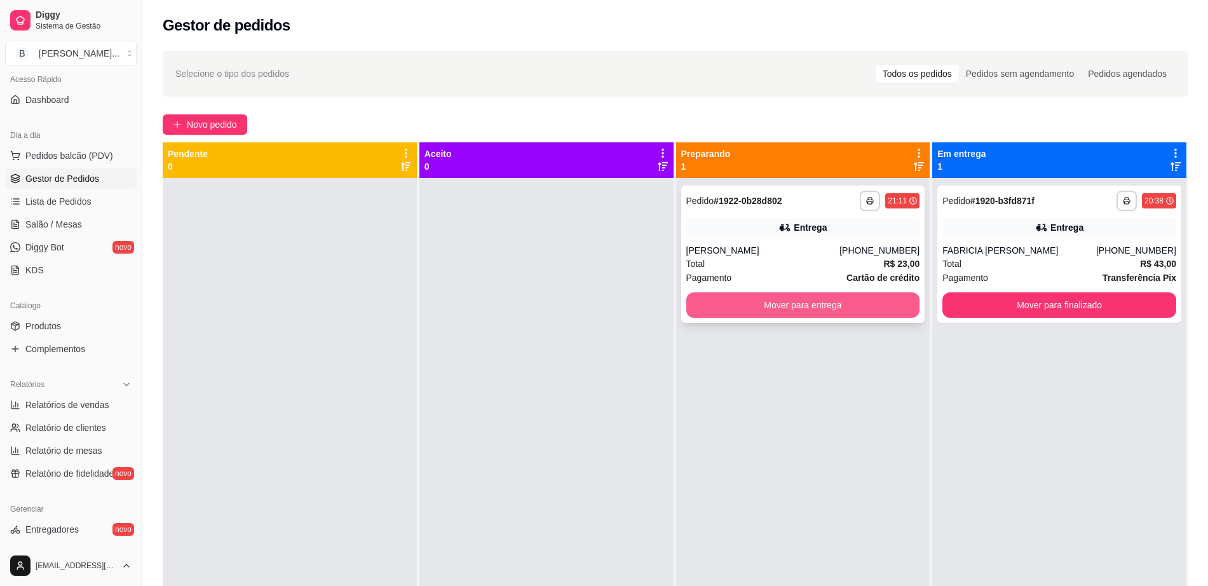
click at [724, 313] on button "Mover para entrega" at bounding box center [803, 304] width 234 height 25
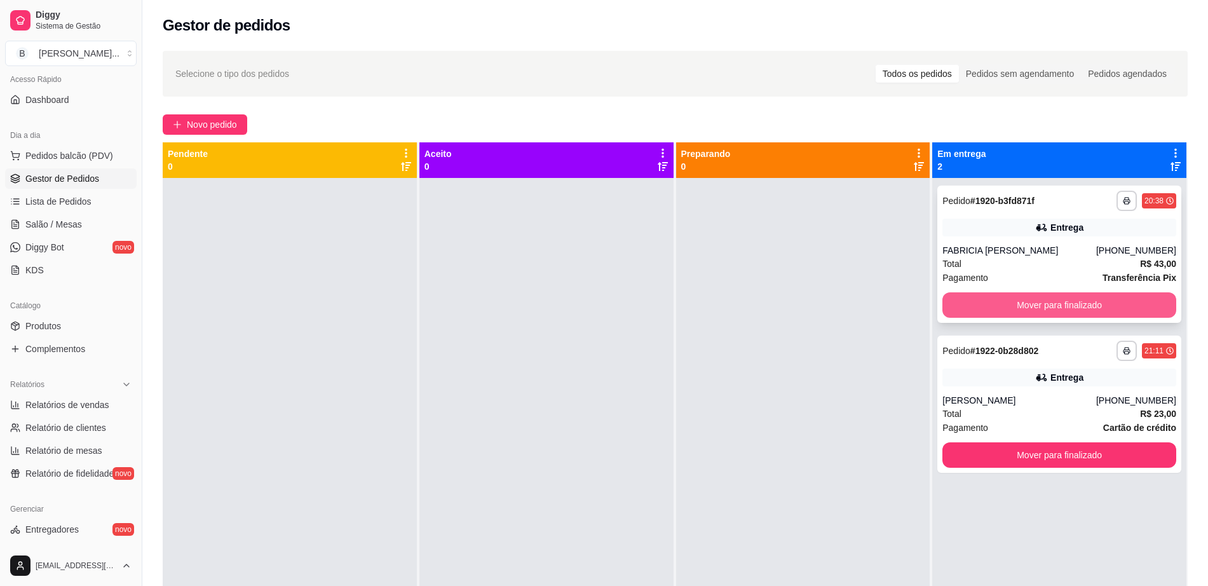
click at [1058, 307] on button "Mover para finalizado" at bounding box center [1059, 304] width 234 height 25
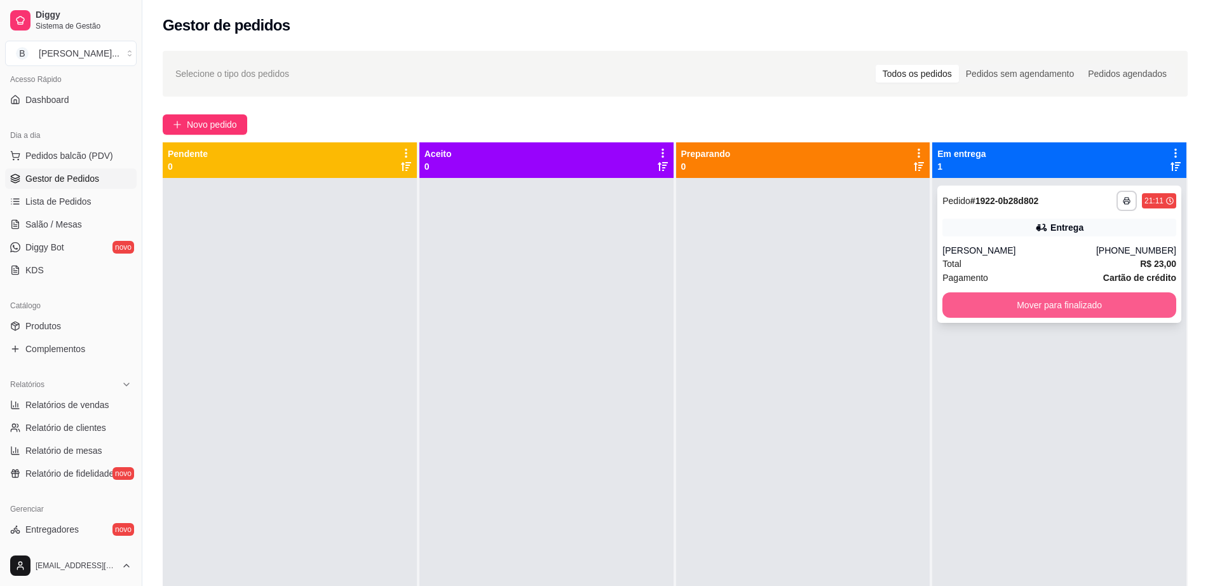
click at [1058, 306] on button "Mover para finalizado" at bounding box center [1059, 304] width 234 height 25
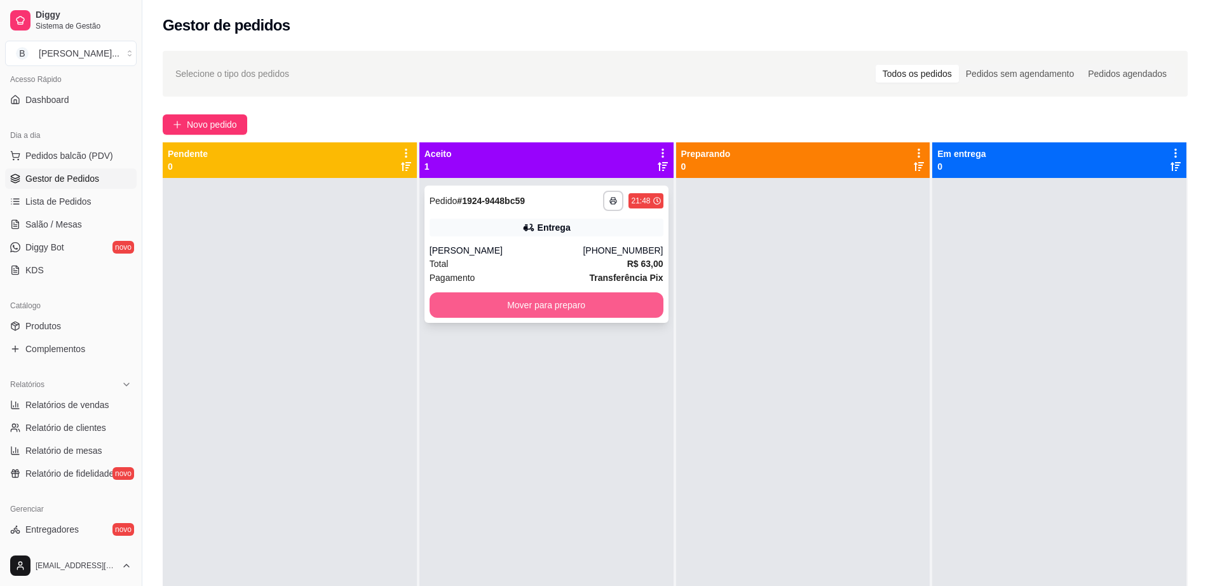
click at [517, 310] on button "Mover para preparo" at bounding box center [547, 304] width 234 height 25
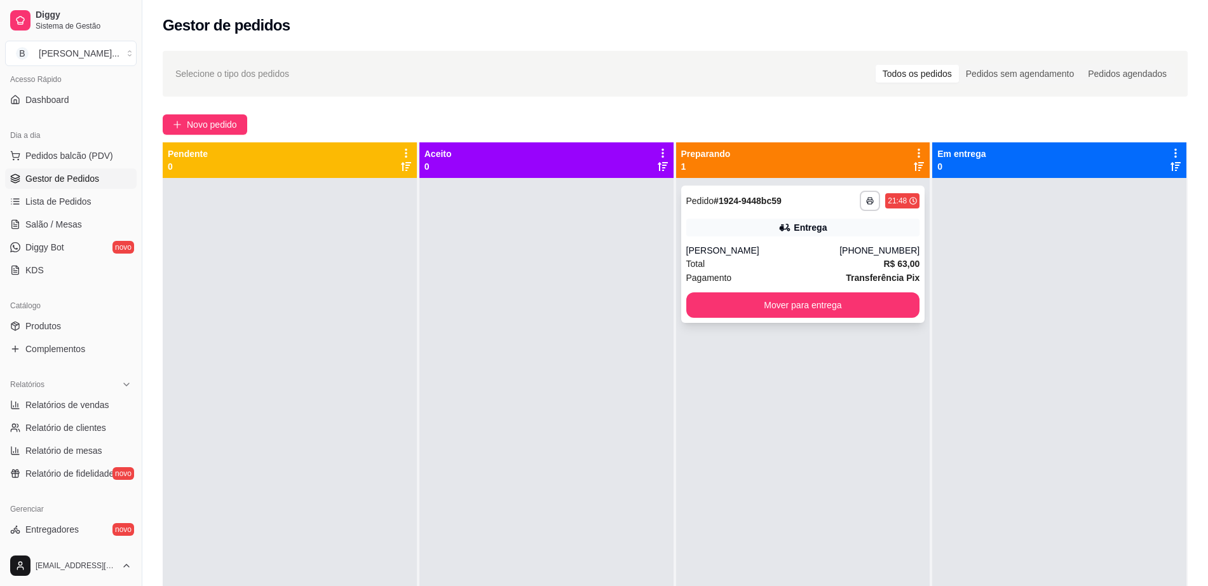
click at [789, 210] on div "**********" at bounding box center [803, 201] width 234 height 20
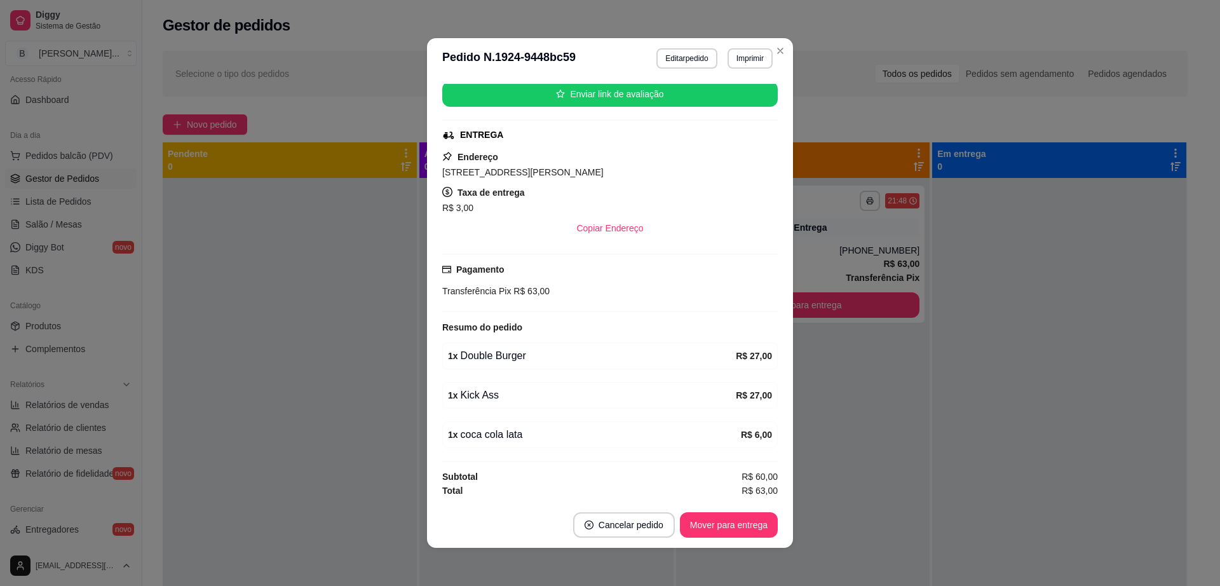
scroll to position [160, 0]
click at [745, 62] on button "Imprimir" at bounding box center [750, 58] width 45 height 20
click at [722, 106] on button "Impressora cell" at bounding box center [722, 103] width 92 height 20
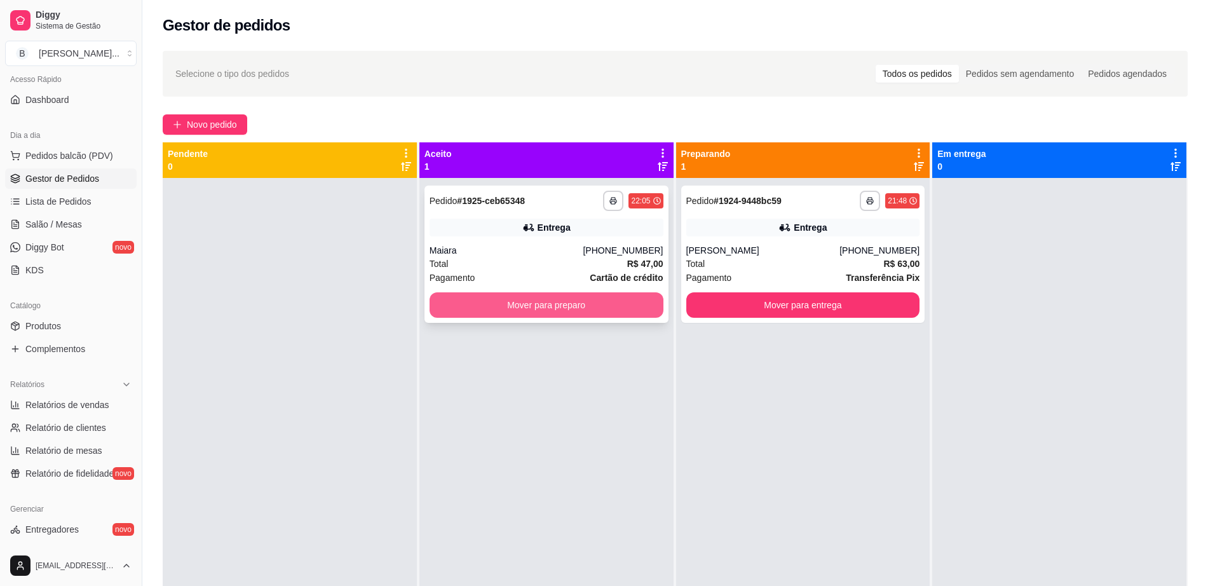
click at [558, 302] on button "Mover para preparo" at bounding box center [547, 304] width 234 height 25
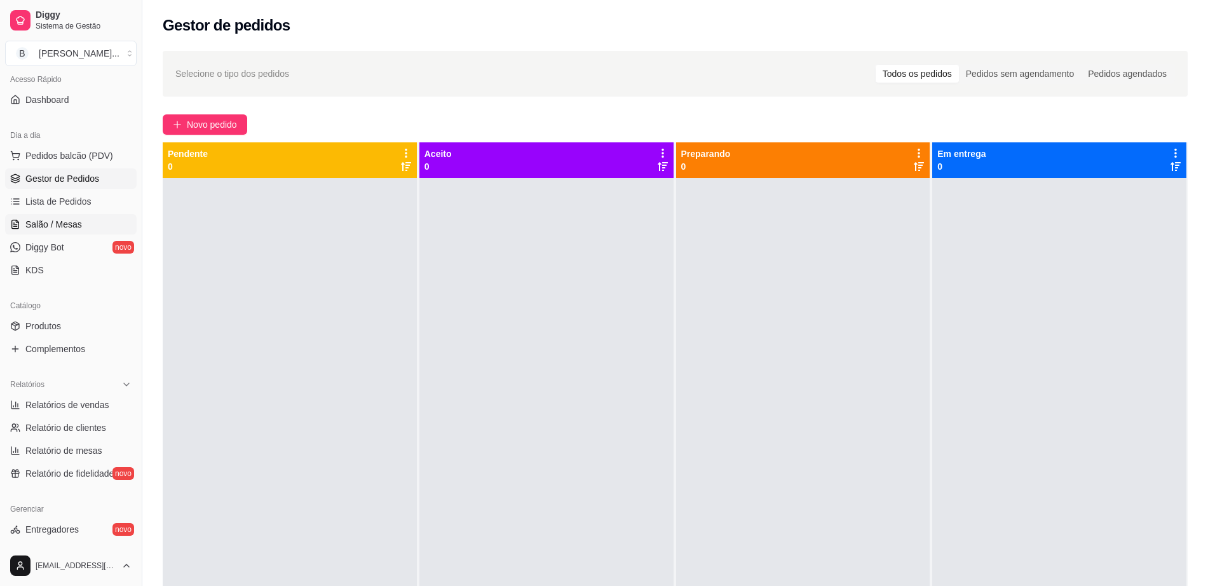
click at [78, 216] on link "Salão / Mesas" at bounding box center [71, 224] width 132 height 20
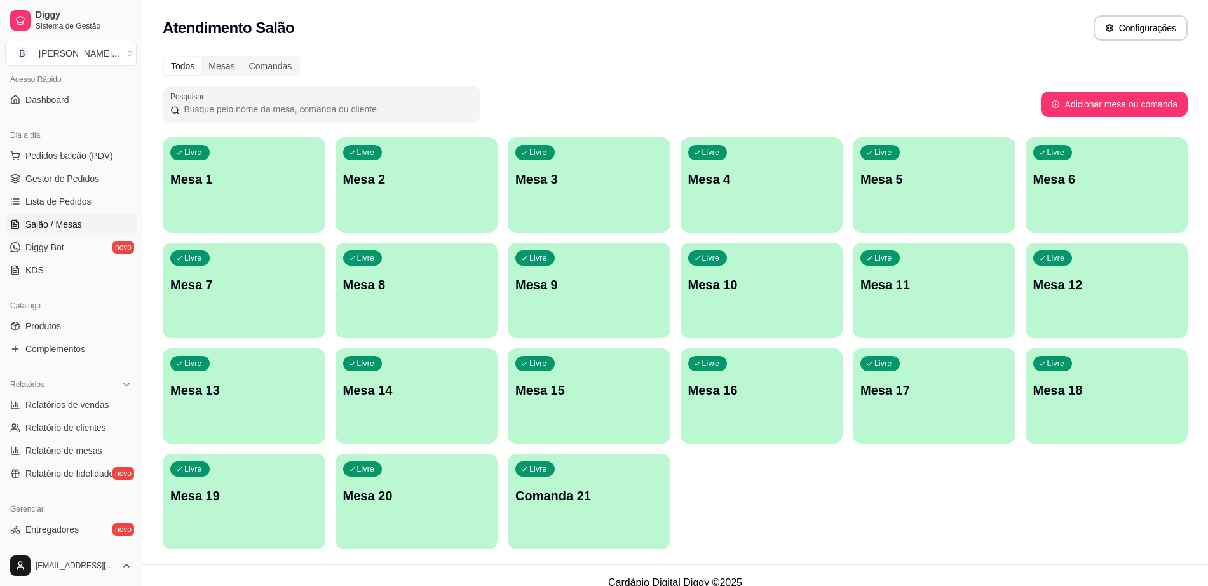
click at [778, 308] on div "Livre Mesa 10" at bounding box center [762, 283] width 163 height 80
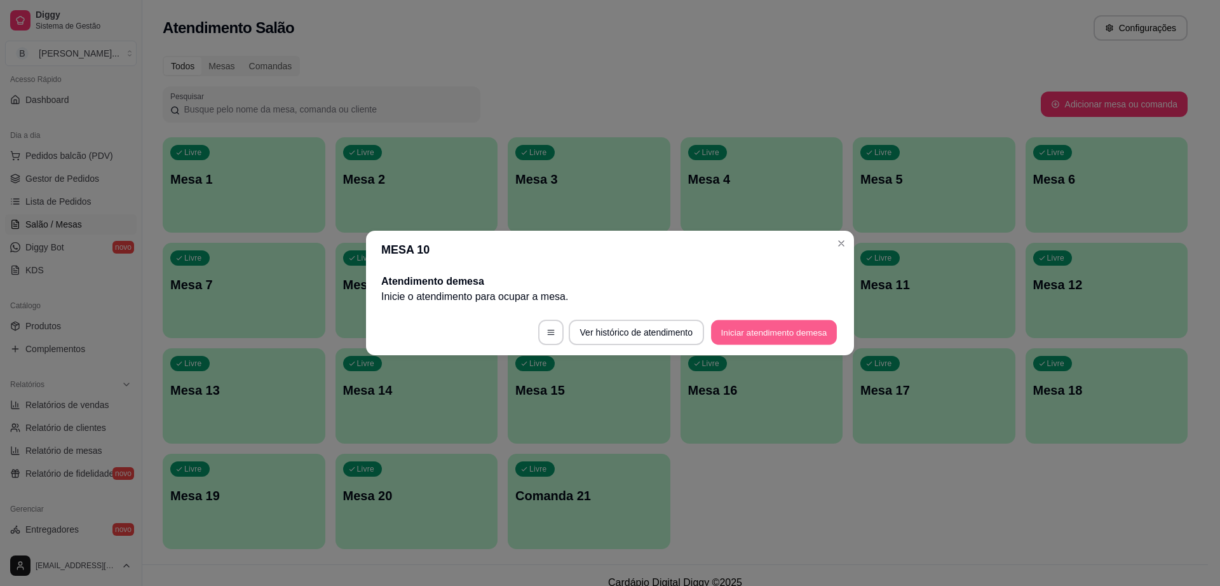
click at [766, 326] on button "Iniciar atendimento de mesa" at bounding box center [774, 332] width 126 height 25
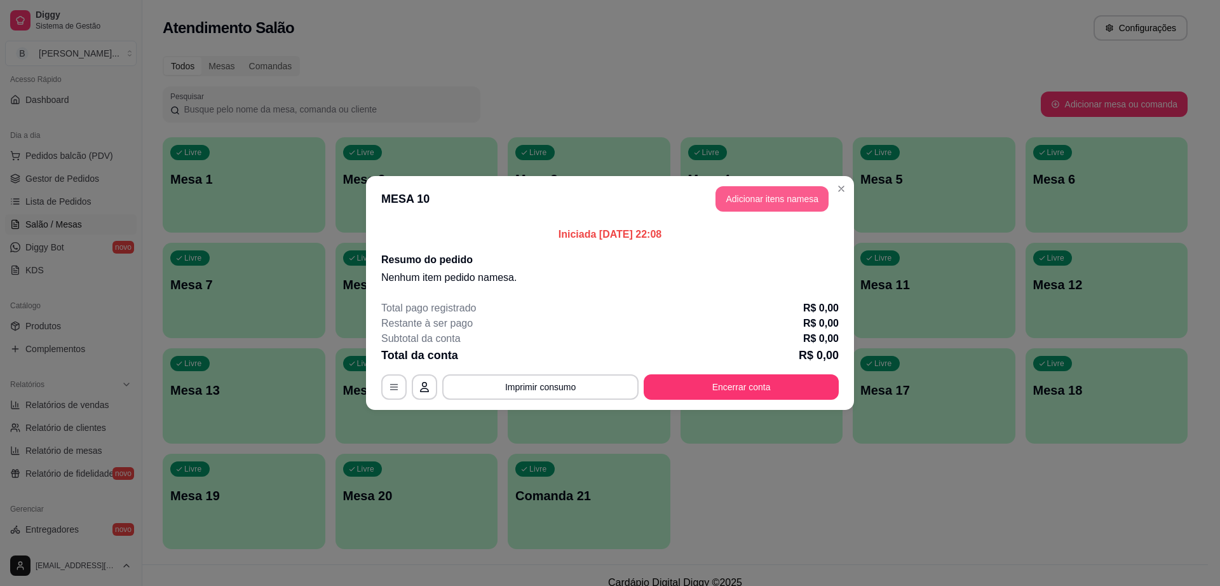
click at [766, 201] on button "Adicionar itens na mesa" at bounding box center [772, 198] width 113 height 25
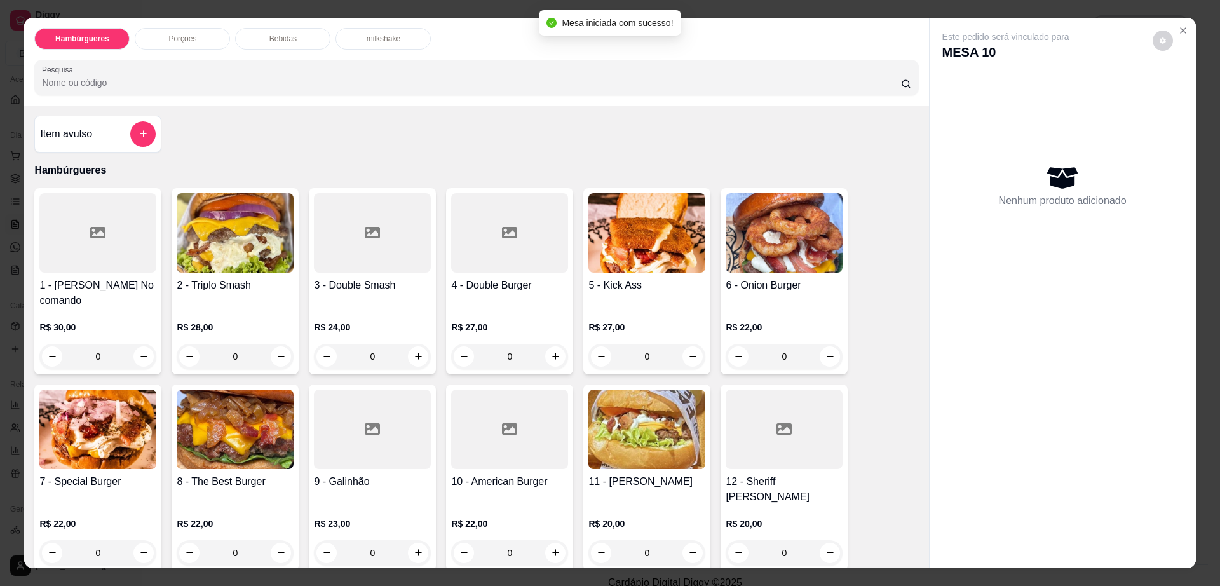
click at [71, 446] on img at bounding box center [97, 429] width 117 height 79
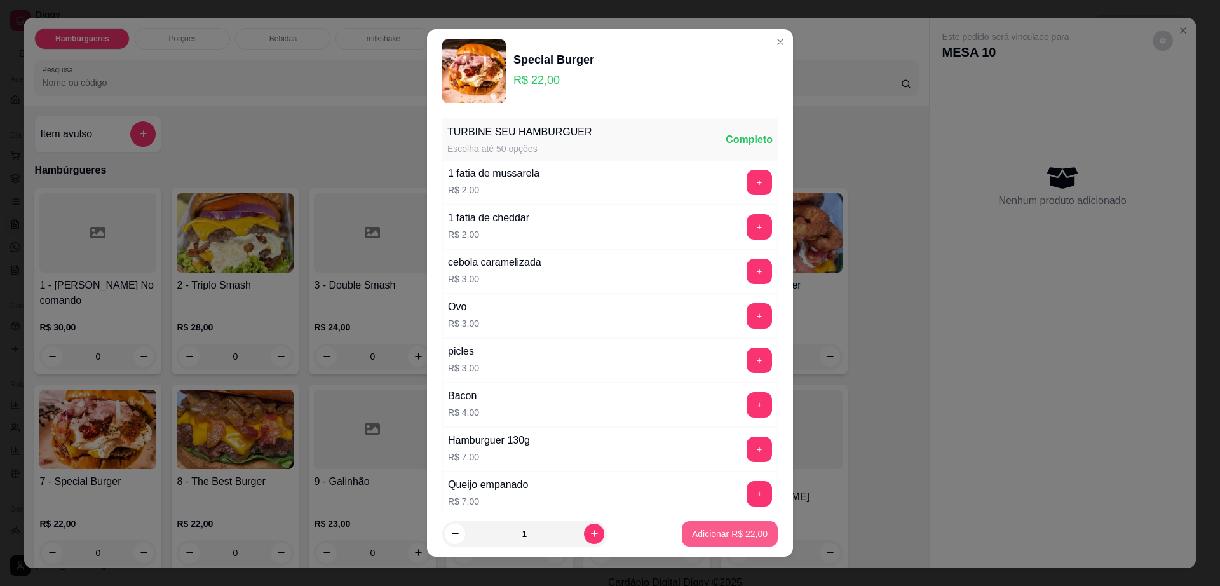
click at [692, 539] on p "Adicionar R$ 22,00" at bounding box center [730, 533] width 76 height 13
type input "1"
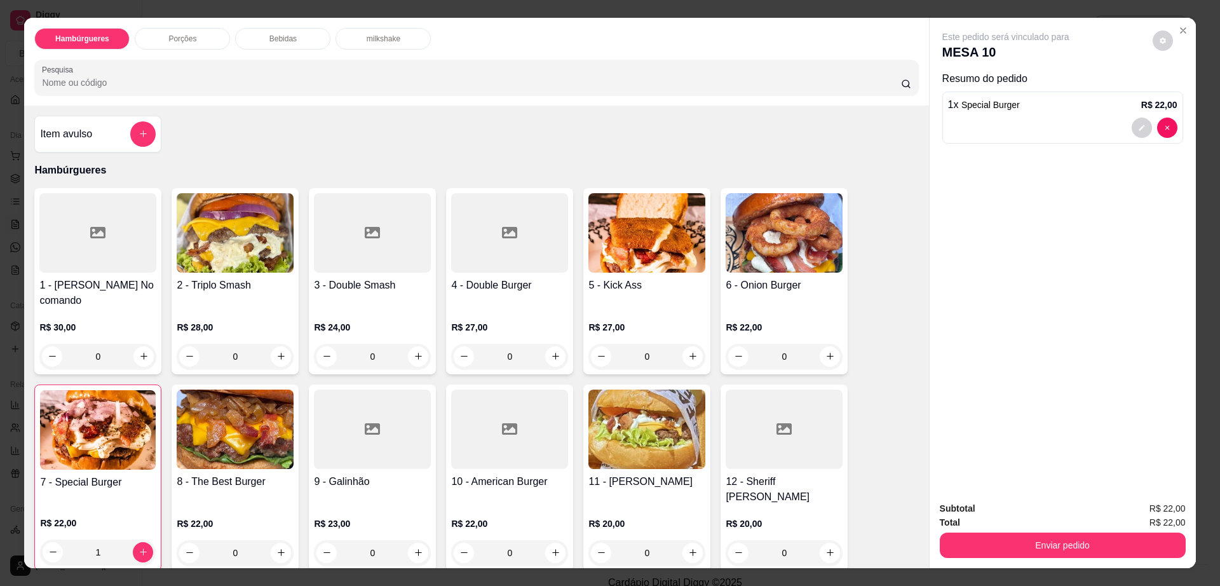
click at [287, 41] on p "Bebidas" at bounding box center [282, 39] width 27 height 10
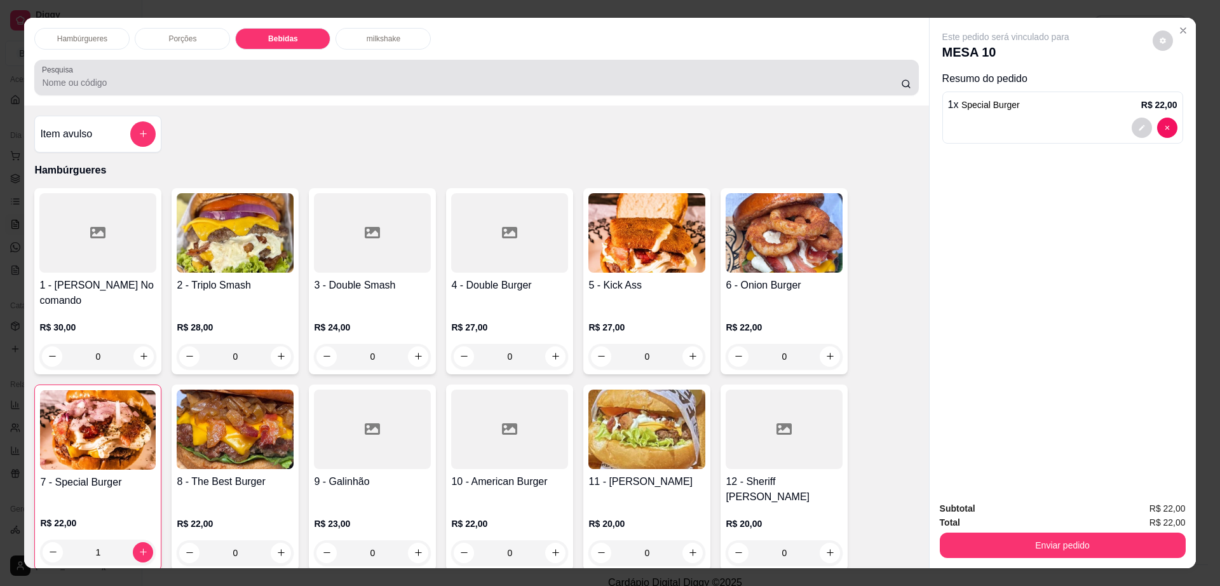
scroll to position [23, 0]
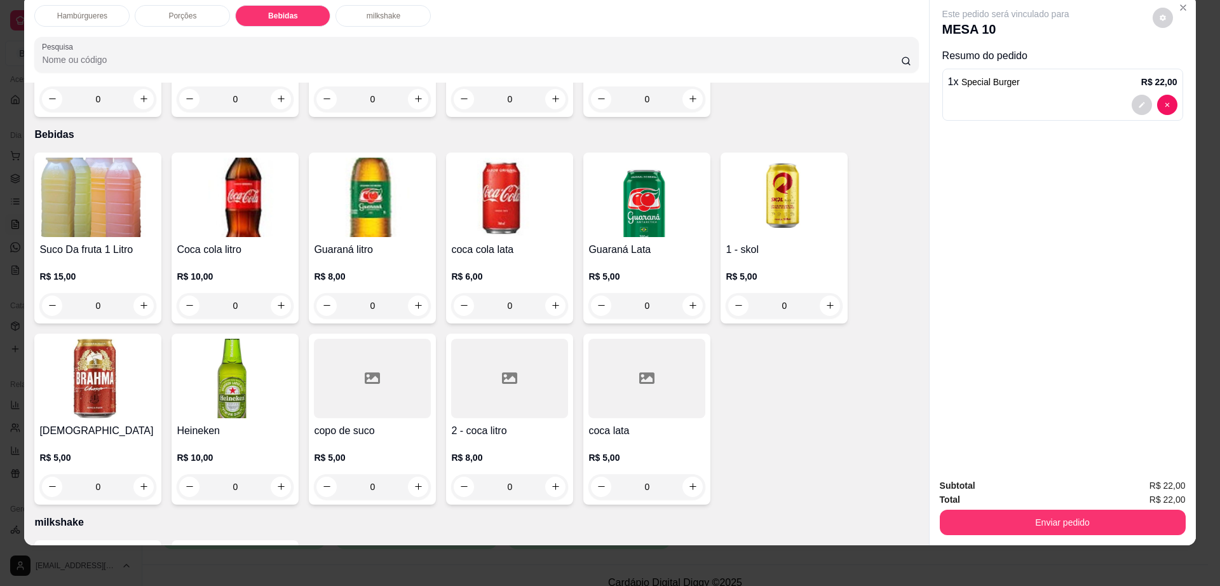
click at [363, 375] on div "copo de suco R$ 5,00 0" at bounding box center [372, 419] width 127 height 171
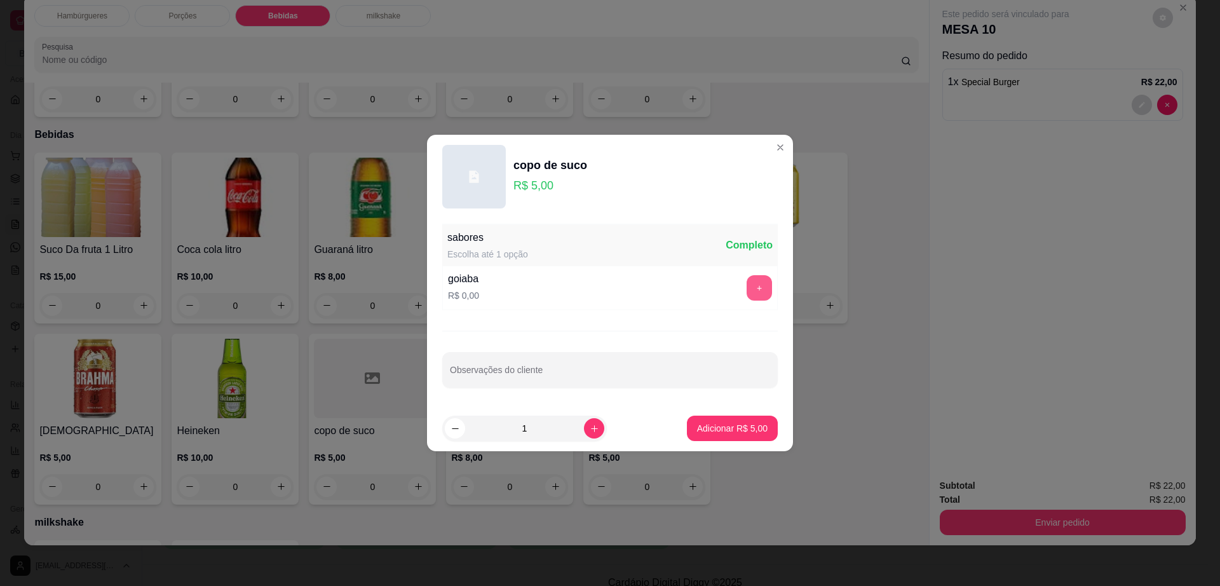
click at [747, 287] on button "+" at bounding box center [759, 287] width 25 height 25
click at [739, 429] on p "Adicionar R$ 5,00" at bounding box center [732, 428] width 69 height 12
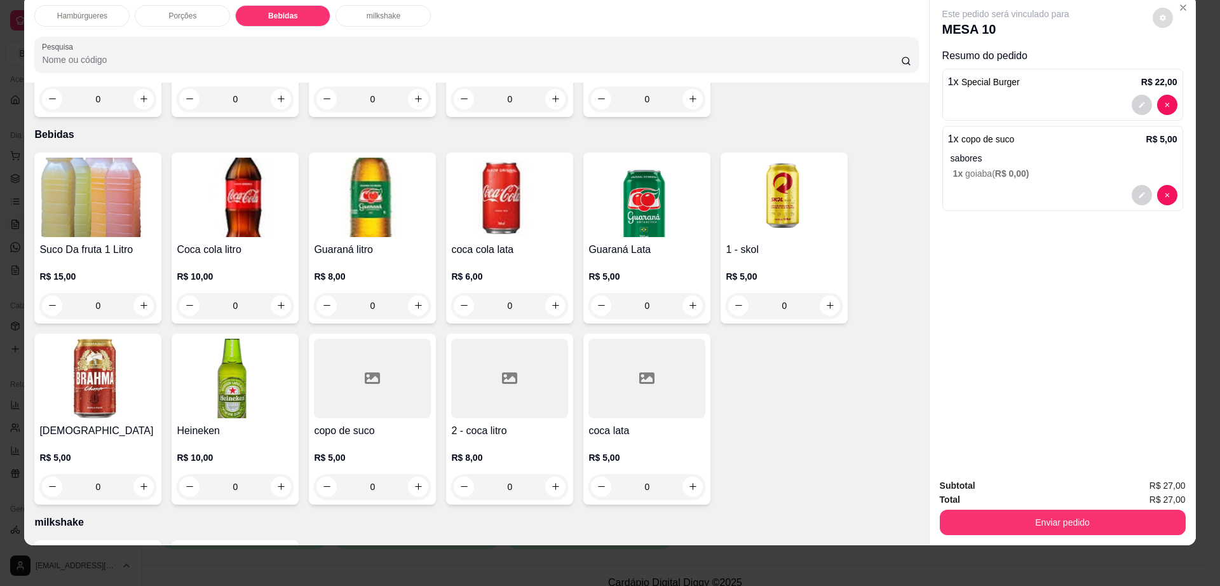
click at [1153, 18] on button "decrease-product-quantity" at bounding box center [1163, 18] width 20 height 20
click at [1188, 67] on span "Automatic updates" at bounding box center [1191, 69] width 10 height 10
click at [1181, 69] on input "Automatic updates" at bounding box center [1176, 73] width 8 height 8
checkbox input "false"
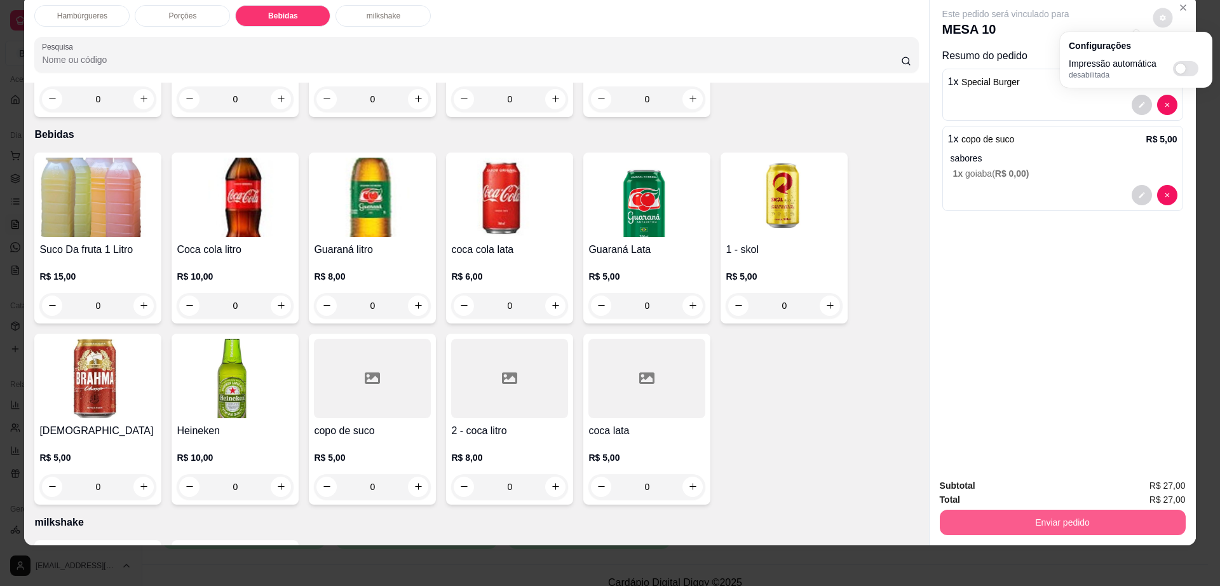
click at [996, 528] on button "Enviar pedido" at bounding box center [1063, 522] width 246 height 25
click at [996, 528] on button "Enviar pedido" at bounding box center [1062, 522] width 238 height 25
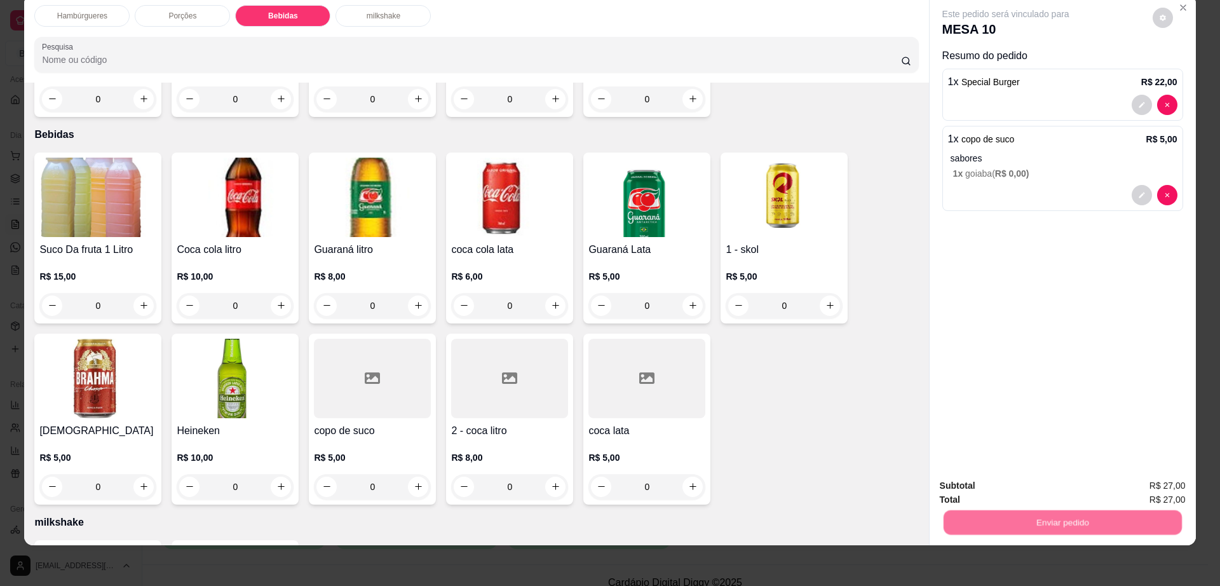
click at [974, 491] on button "Não registrar e enviar pedido" at bounding box center [1019, 491] width 132 height 24
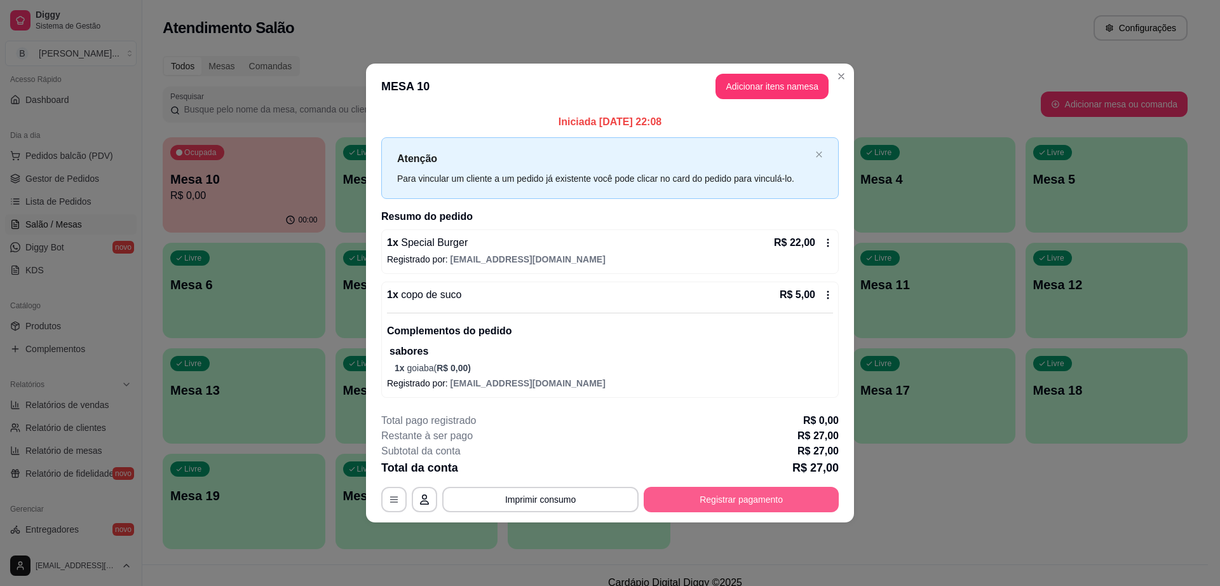
click at [792, 492] on button "Registrar pagamento" at bounding box center [741, 499] width 195 height 25
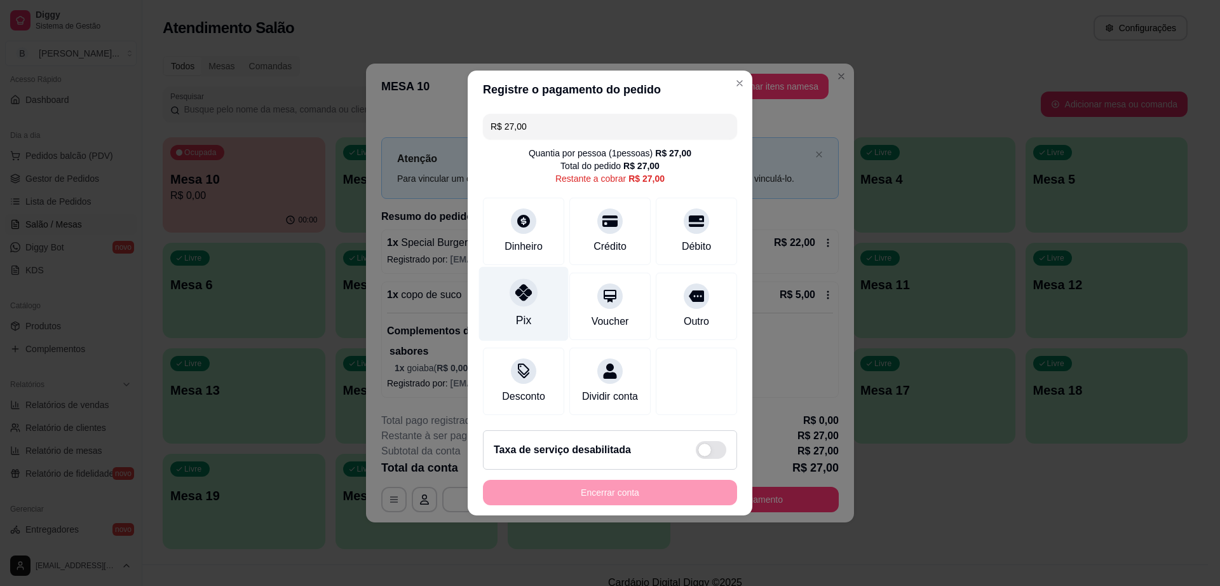
click at [538, 280] on div "Pix" at bounding box center [524, 304] width 90 height 74
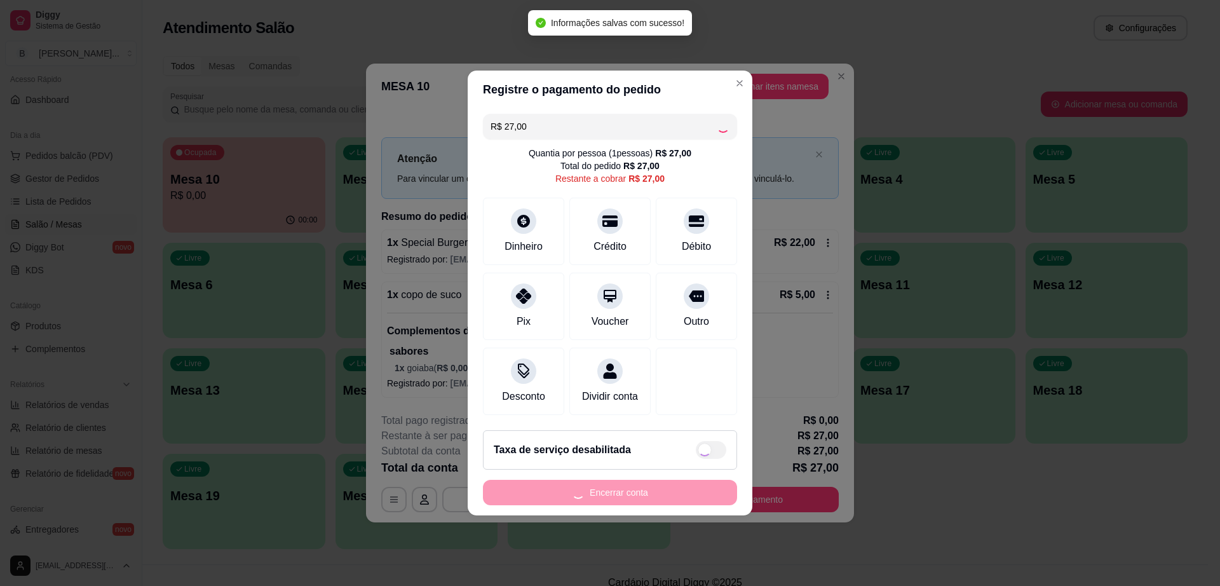
type input "R$ 0,00"
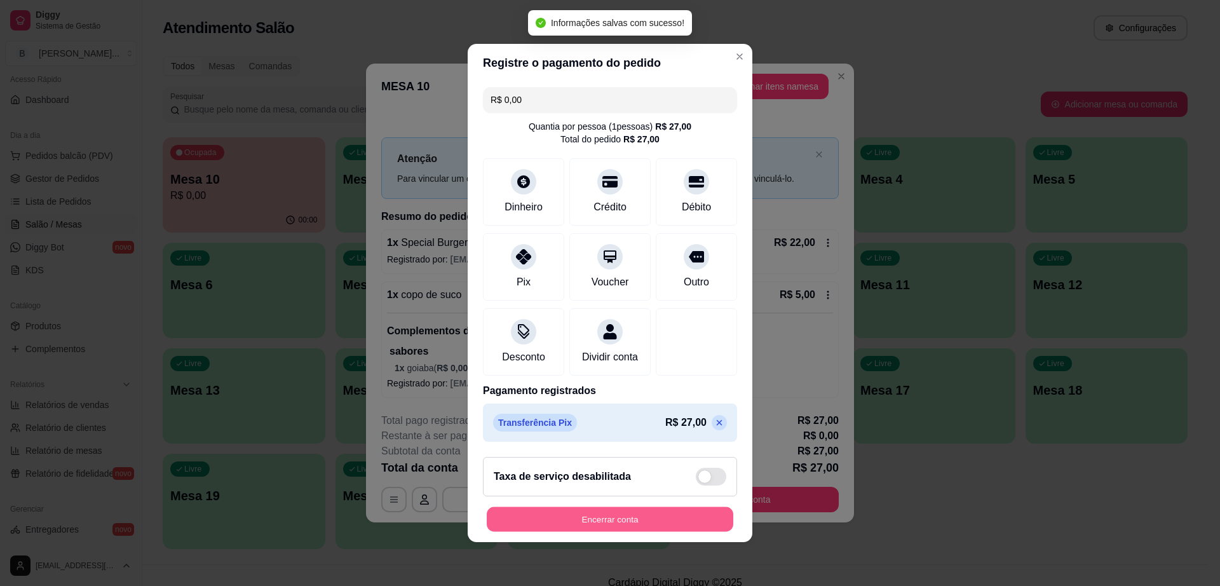
click at [659, 520] on button "Encerrar conta" at bounding box center [610, 519] width 247 height 25
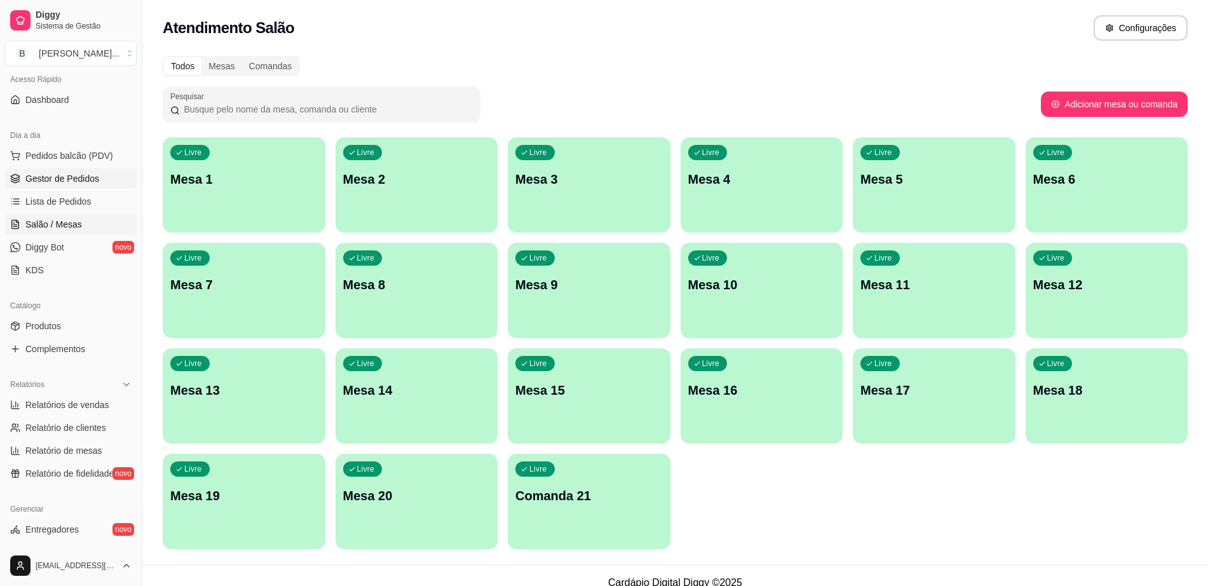
click at [87, 175] on span "Gestor de Pedidos" at bounding box center [62, 178] width 74 height 13
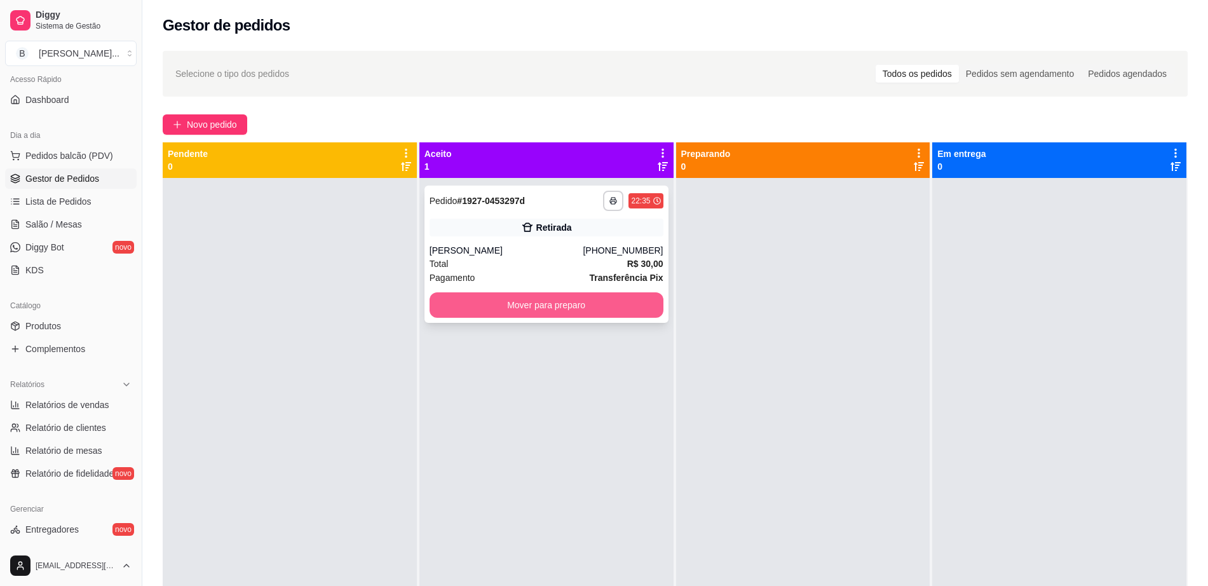
click at [454, 303] on button "Mover para preparo" at bounding box center [547, 304] width 234 height 25
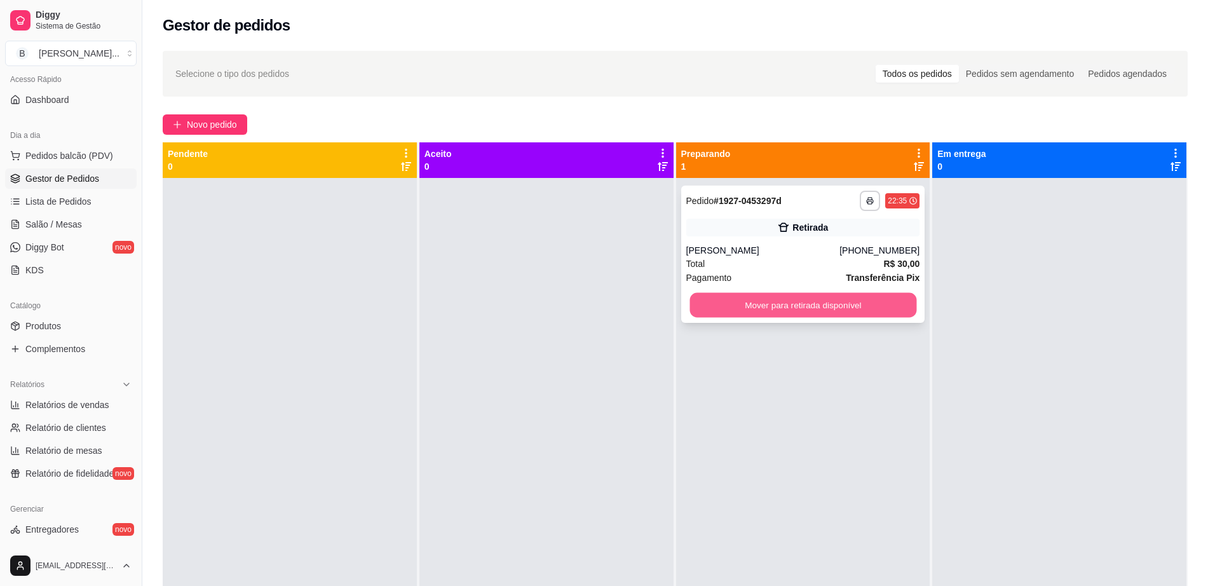
click at [693, 312] on button "Mover para retirada disponível" at bounding box center [802, 305] width 227 height 25
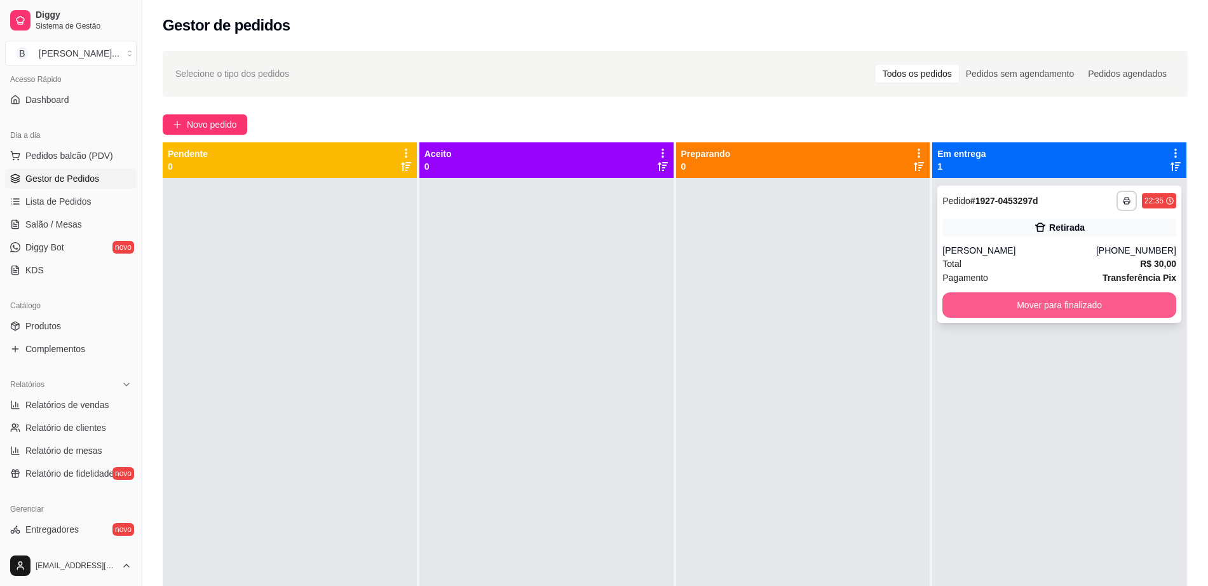
click at [1031, 299] on button "Mover para finalizado" at bounding box center [1059, 304] width 234 height 25
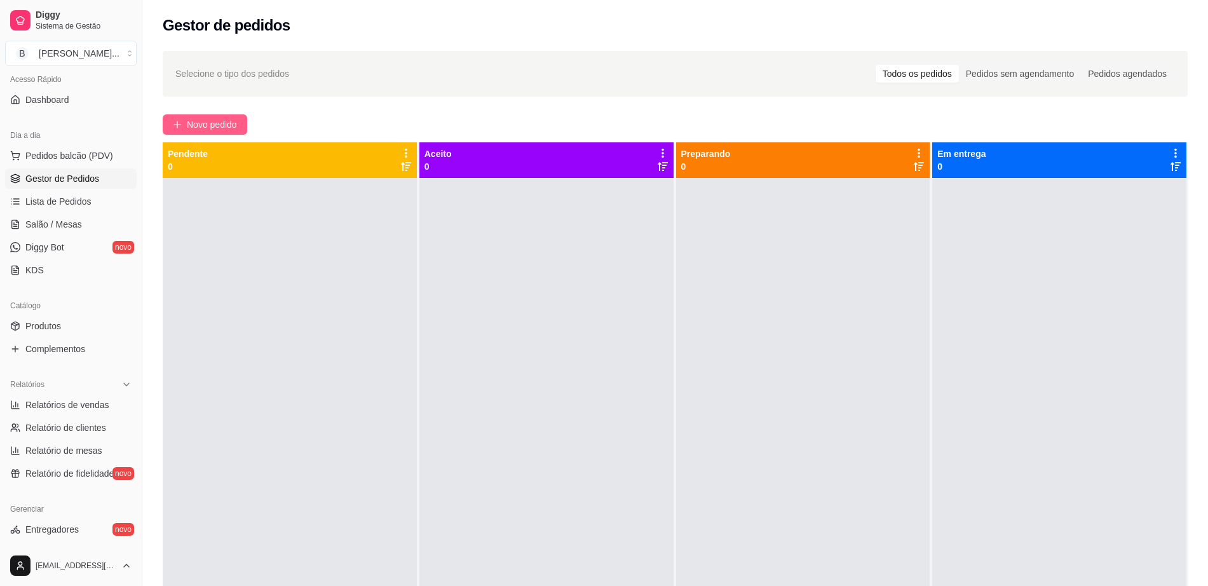
click at [186, 124] on button "Novo pedido" at bounding box center [205, 124] width 85 height 20
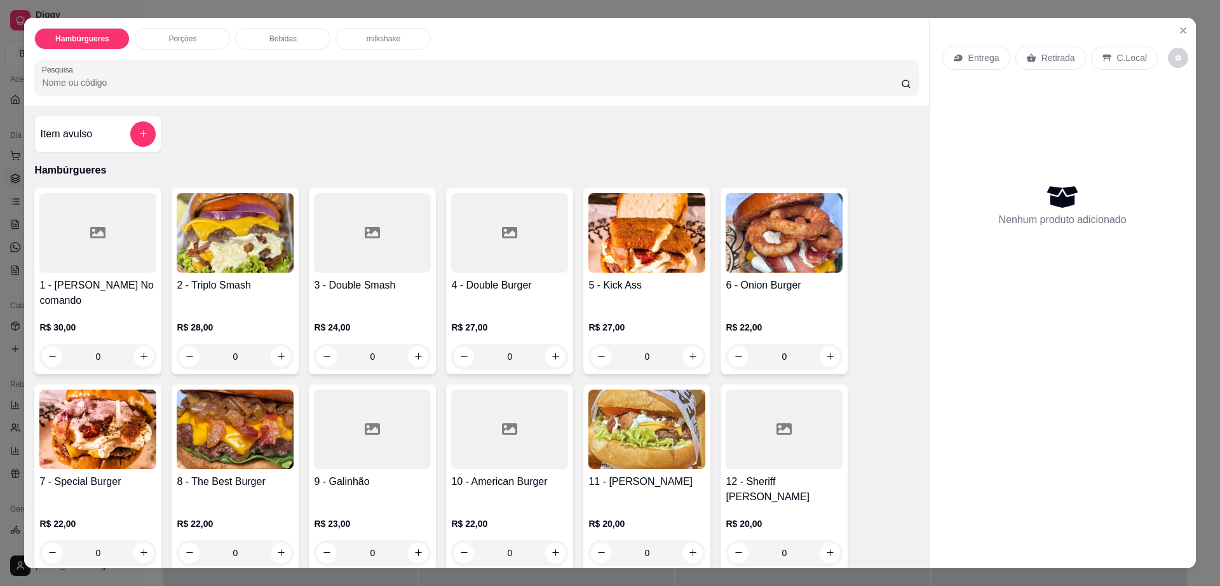
click at [284, 35] on p "Bebidas" at bounding box center [282, 39] width 27 height 10
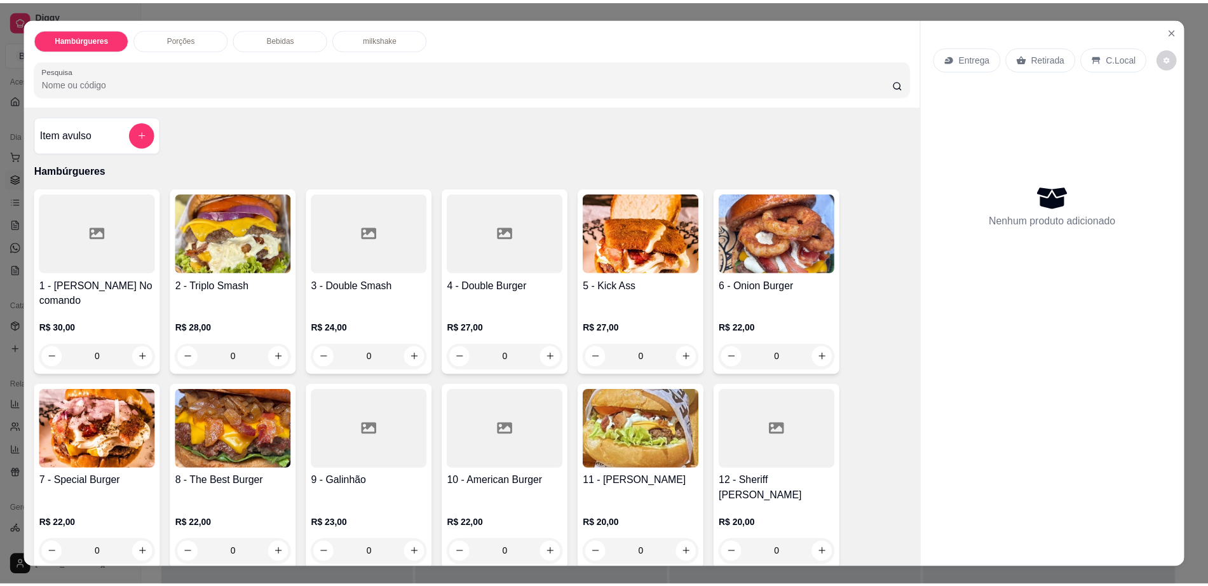
scroll to position [23, 0]
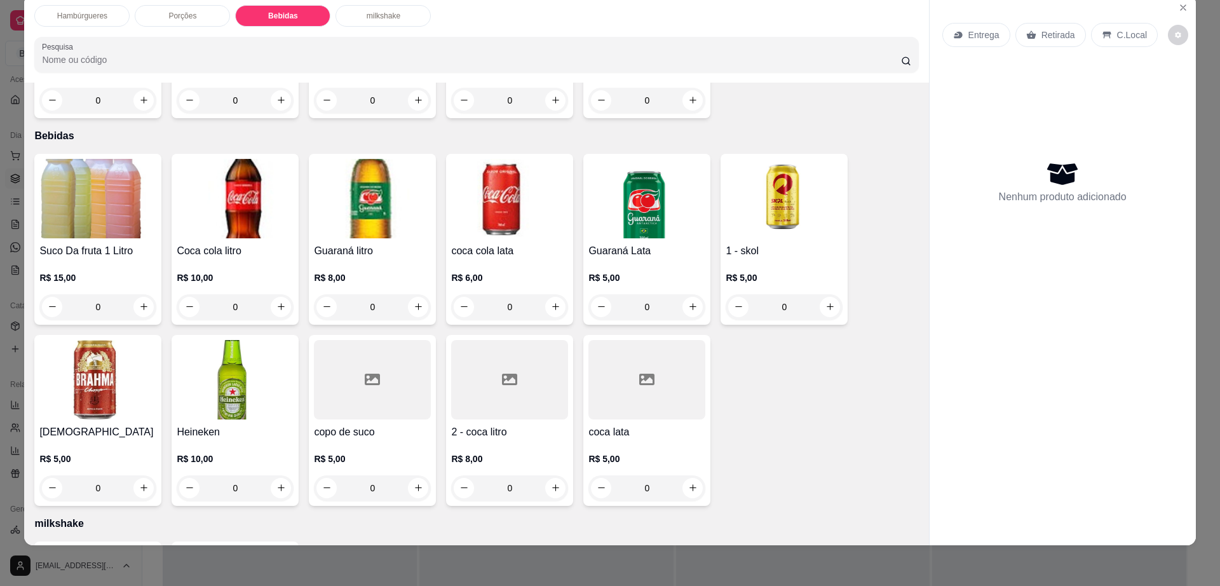
click at [609, 159] on img at bounding box center [646, 198] width 117 height 79
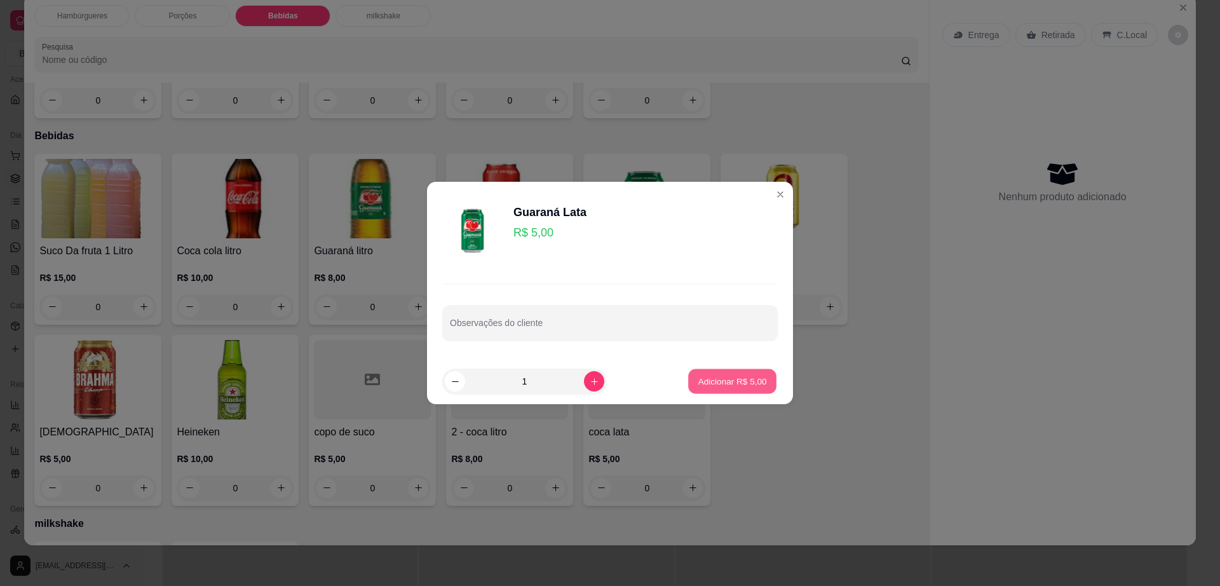
click at [705, 389] on button "Adicionar R$ 5,00" at bounding box center [732, 381] width 88 height 25
type input "1"
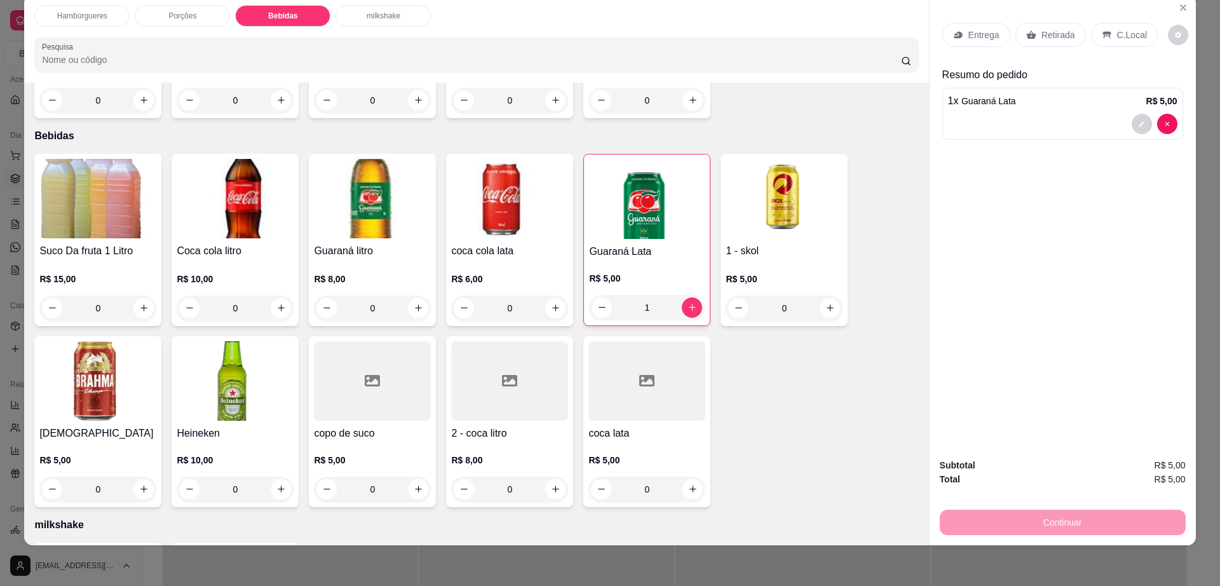
click at [645, 377] on div "coca lata R$ 5,00 0" at bounding box center [646, 421] width 127 height 171
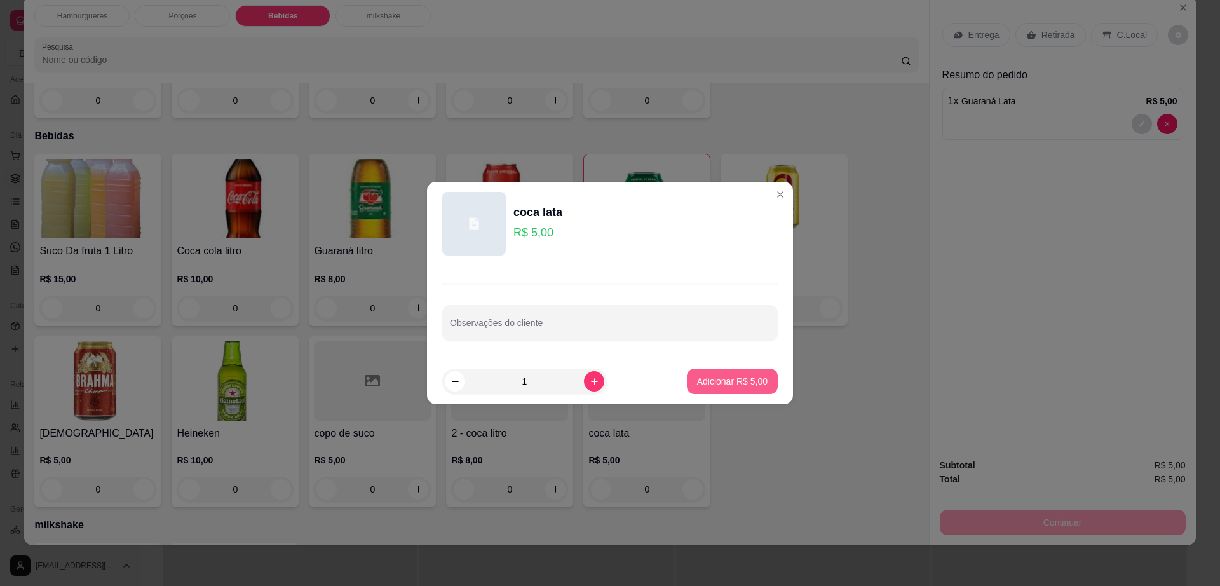
click at [751, 384] on p "Adicionar R$ 5,00" at bounding box center [732, 381] width 71 height 13
type input "1"
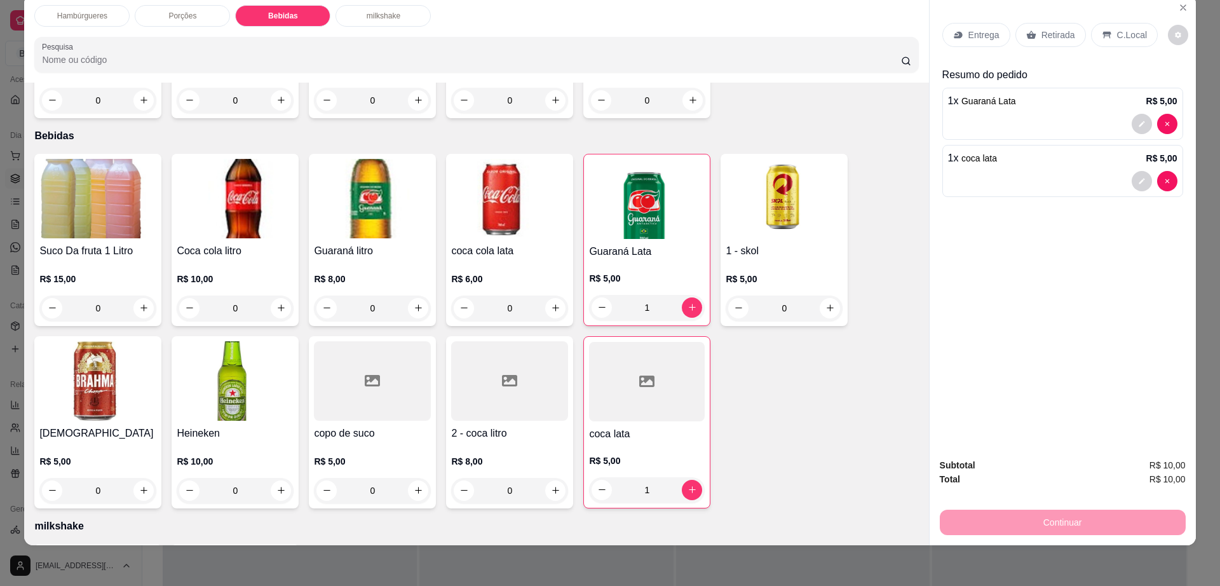
click at [1042, 40] on p "Retirada" at bounding box center [1059, 35] width 34 height 13
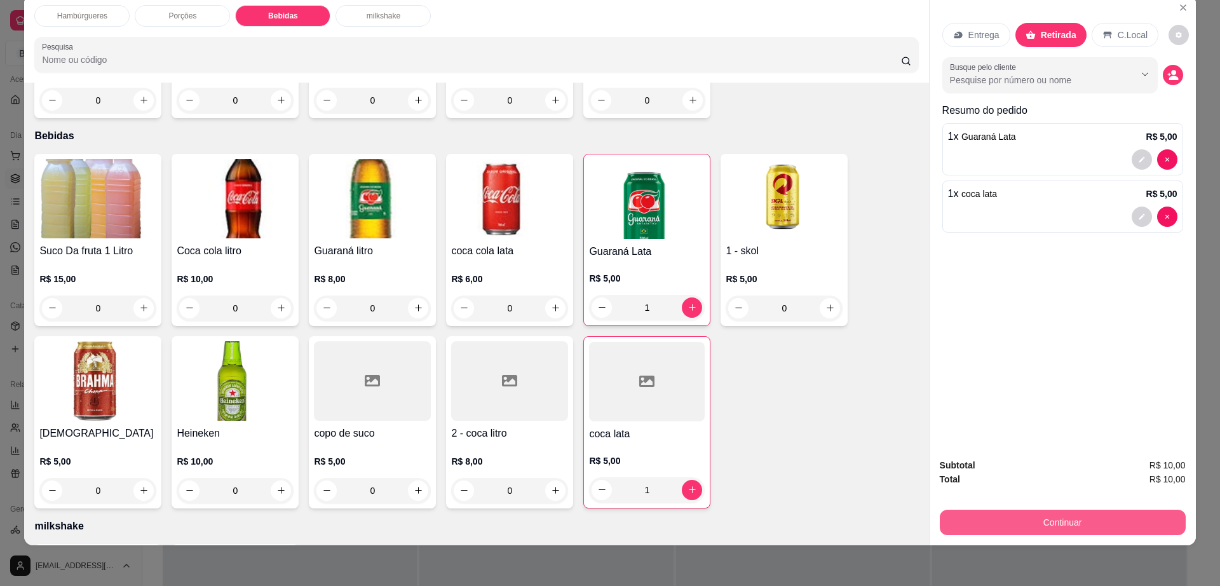
click at [1017, 530] on button "Continuar" at bounding box center [1063, 522] width 246 height 25
click at [67, 343] on img at bounding box center [97, 380] width 117 height 79
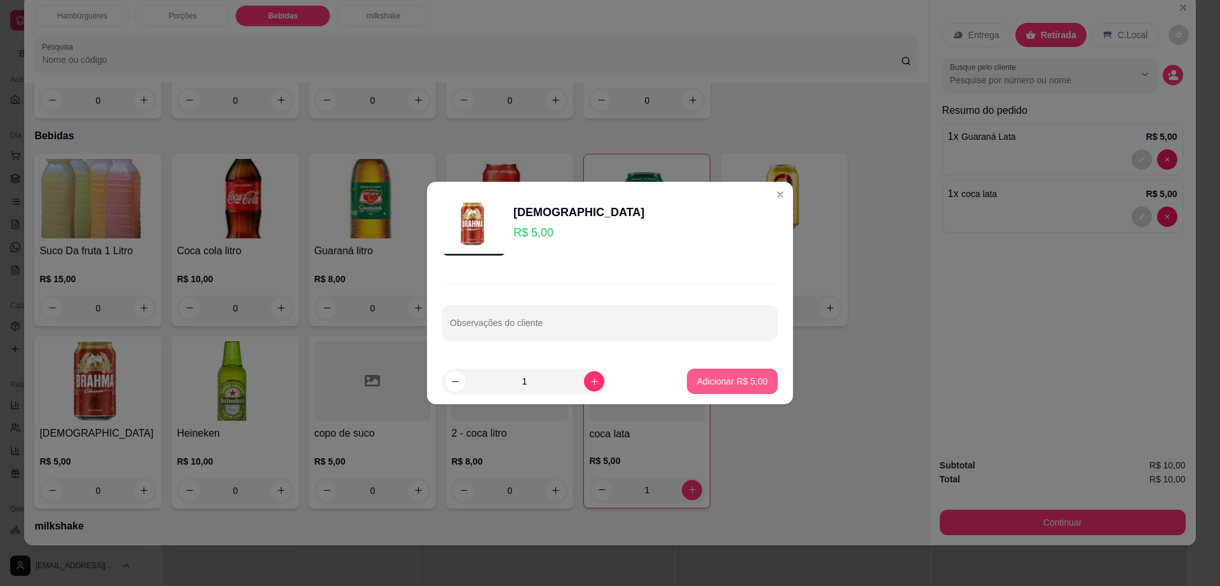
click at [749, 382] on p "Adicionar R$ 5,00" at bounding box center [732, 381] width 71 height 13
type input "1"
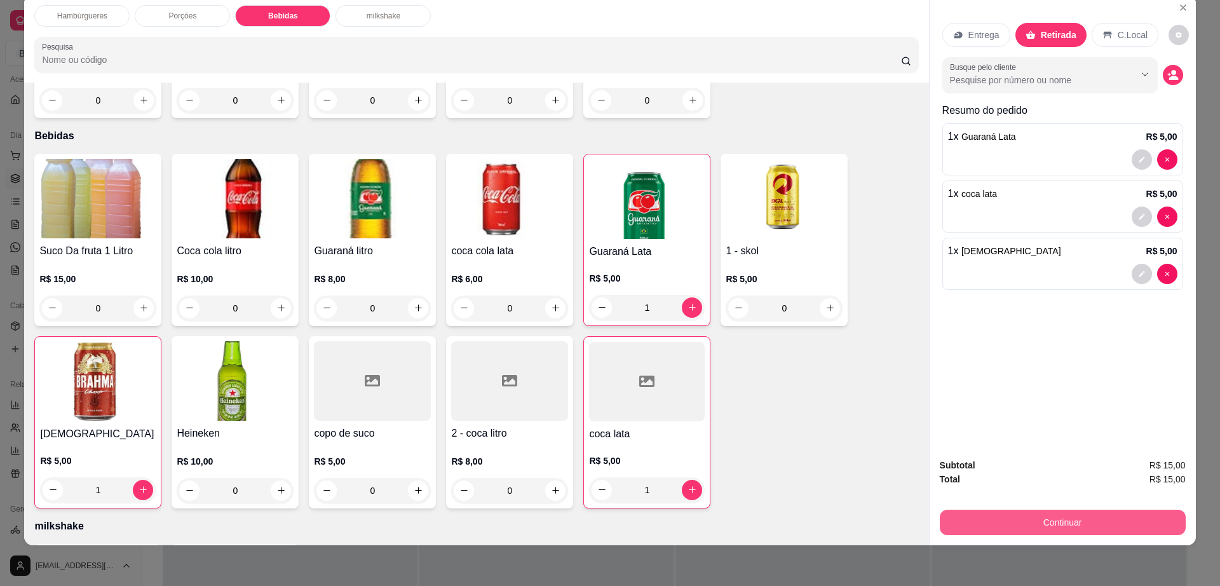
click at [984, 514] on button "Continuar" at bounding box center [1063, 522] width 246 height 25
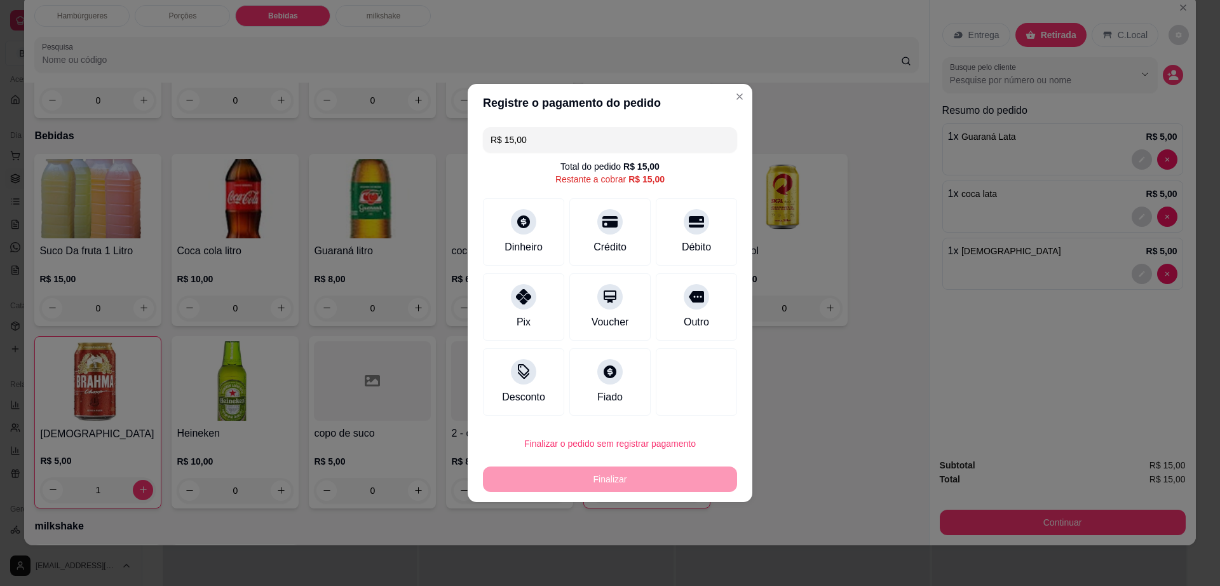
click at [630, 142] on input "R$ 15,00" at bounding box center [610, 139] width 239 height 25
click at [512, 212] on div at bounding box center [524, 218] width 28 height 28
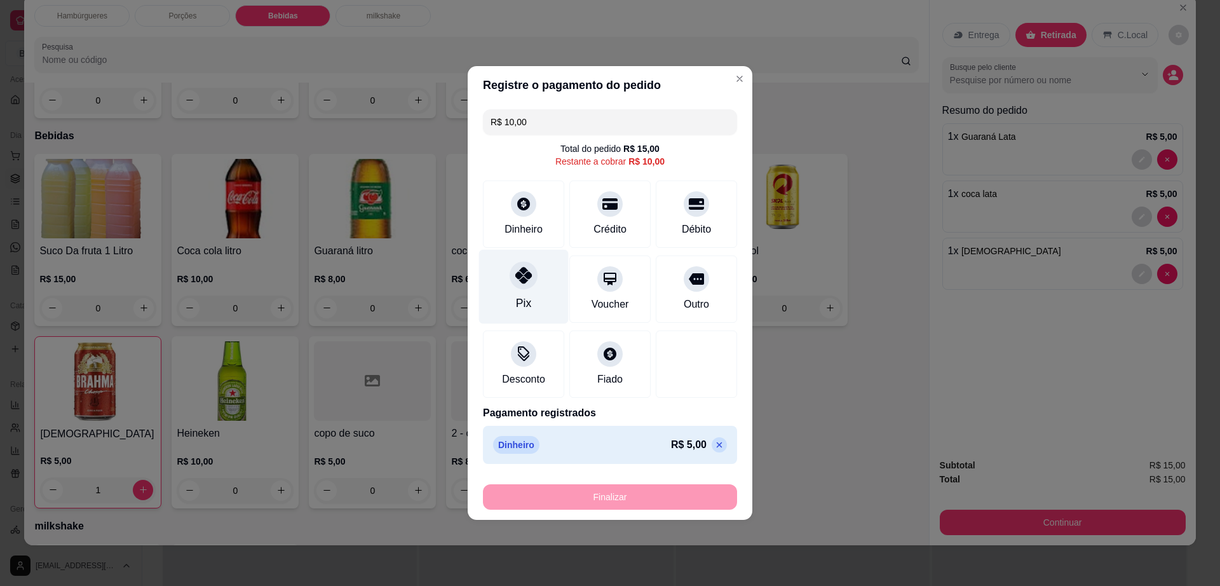
click at [515, 280] on icon at bounding box center [523, 275] width 17 height 17
type input "R$ 0,00"
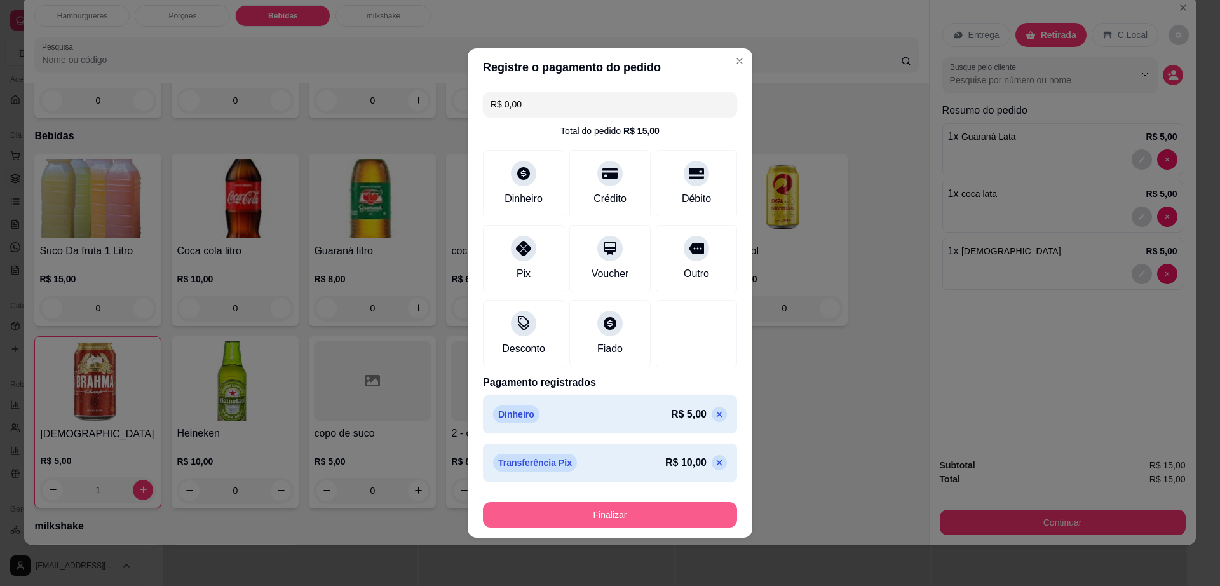
click at [621, 511] on button "Finalizar" at bounding box center [610, 514] width 254 height 25
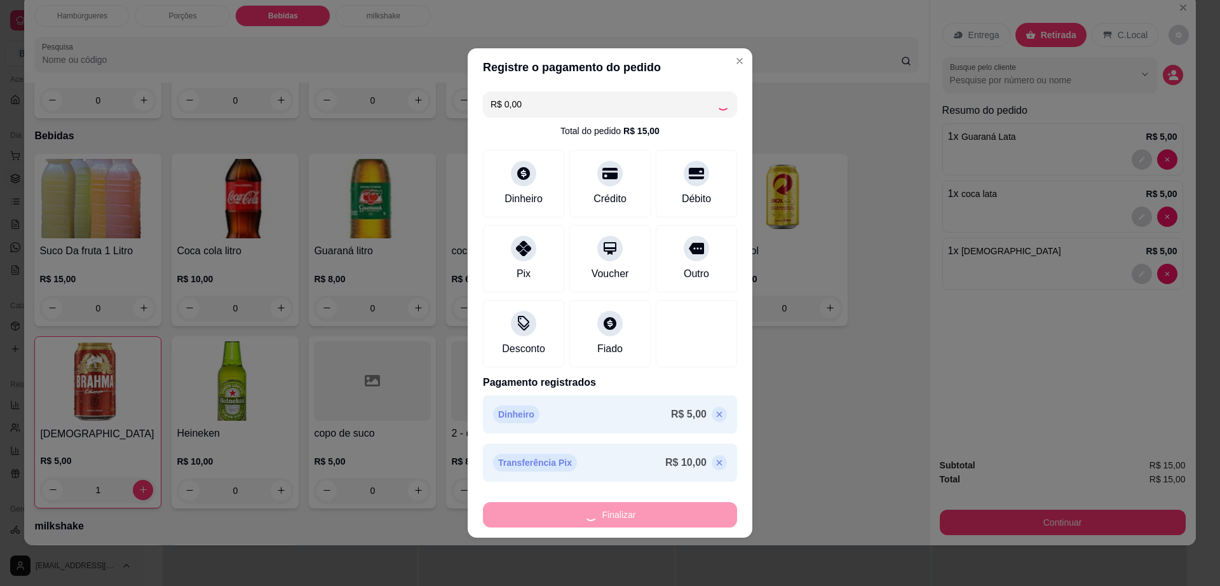
type input "0"
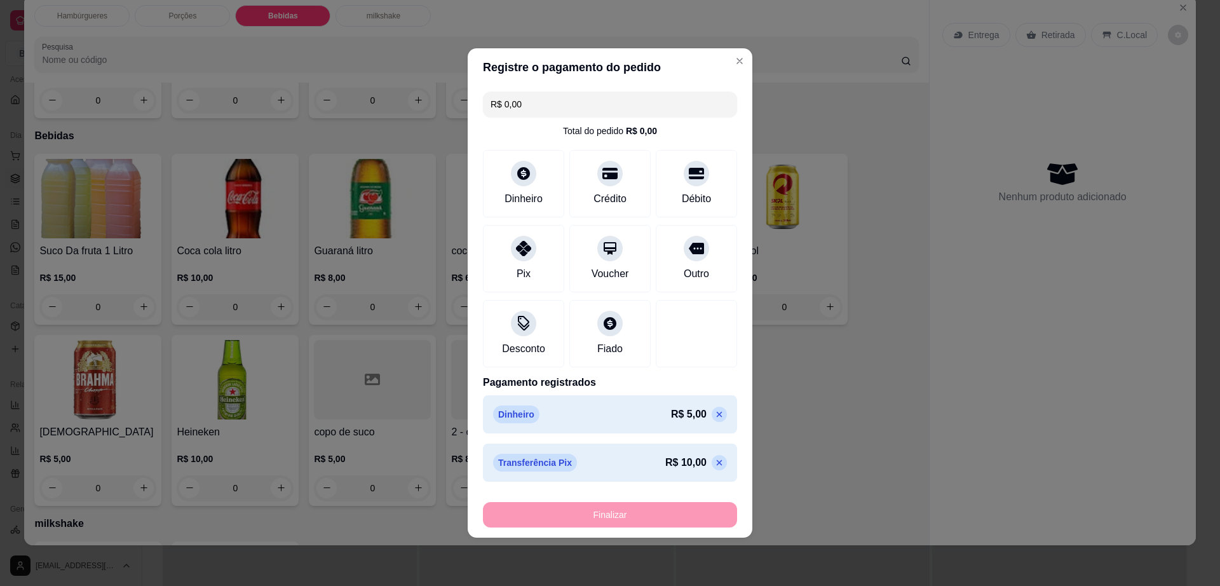
type input "-R$ 15,00"
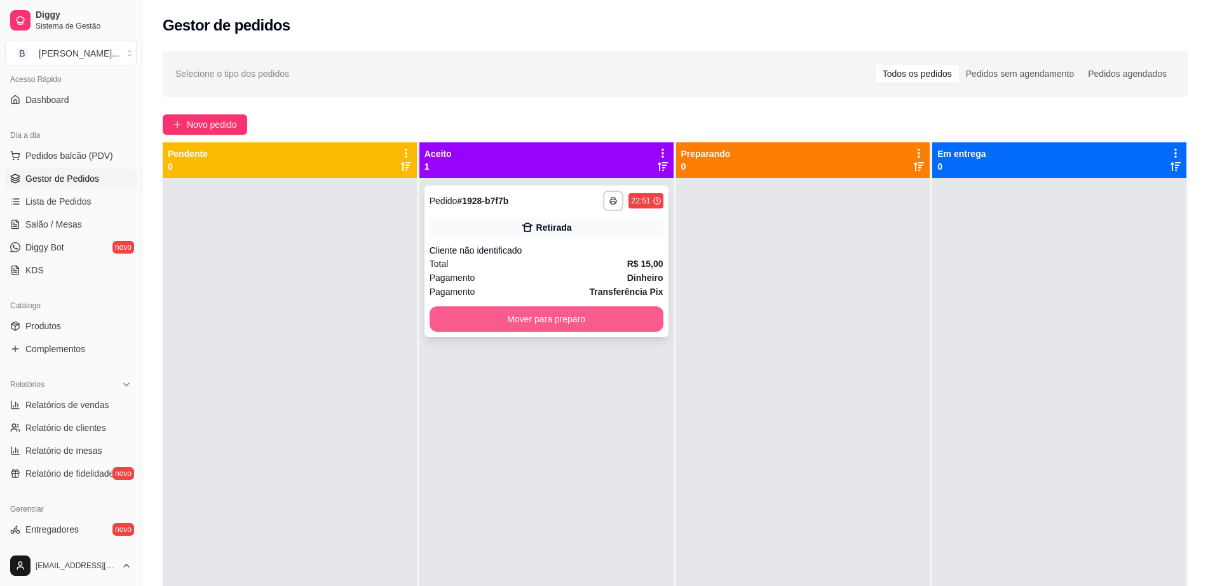
click at [585, 321] on button "Mover para preparo" at bounding box center [547, 318] width 234 height 25
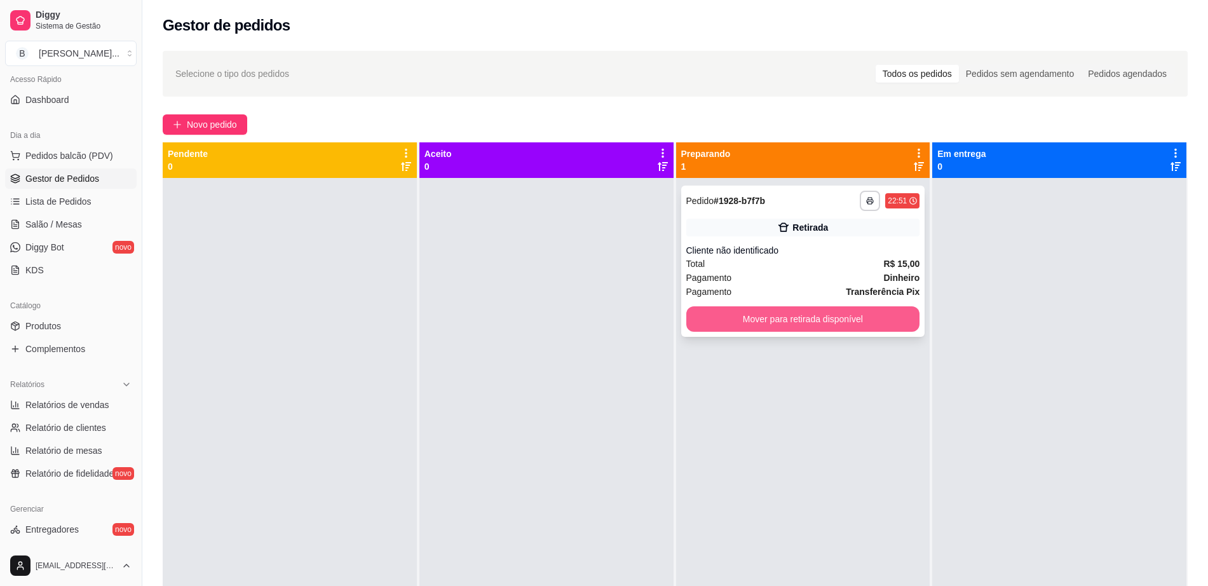
click at [809, 322] on button "Mover para retirada disponível" at bounding box center [803, 318] width 234 height 25
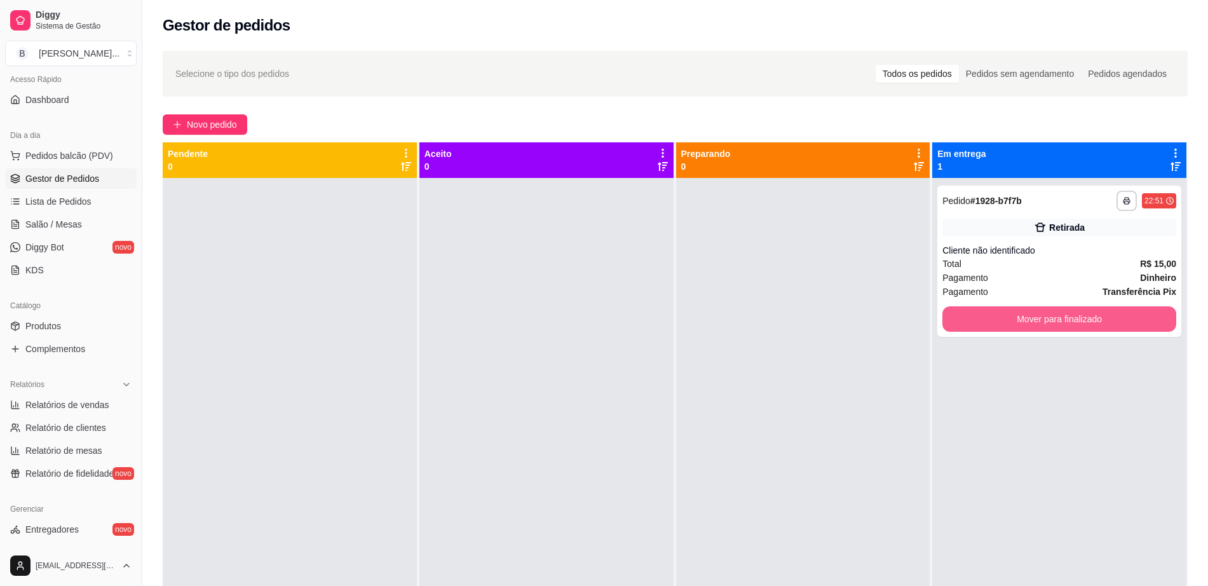
click at [1022, 309] on button "Mover para finalizado" at bounding box center [1059, 318] width 234 height 25
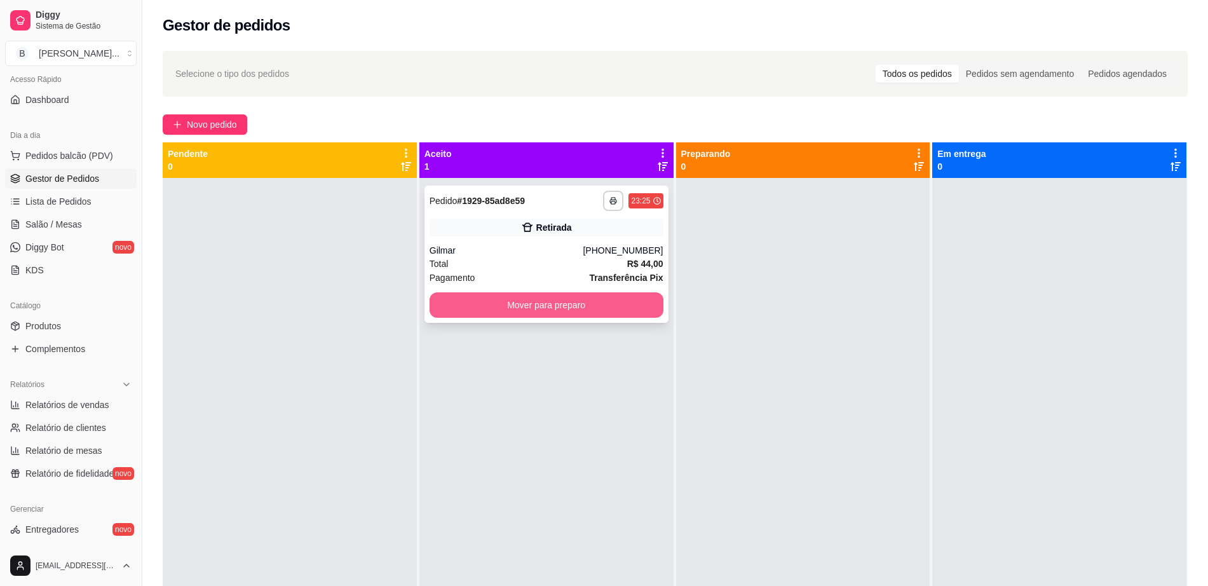
click at [498, 303] on button "Mover para preparo" at bounding box center [547, 304] width 234 height 25
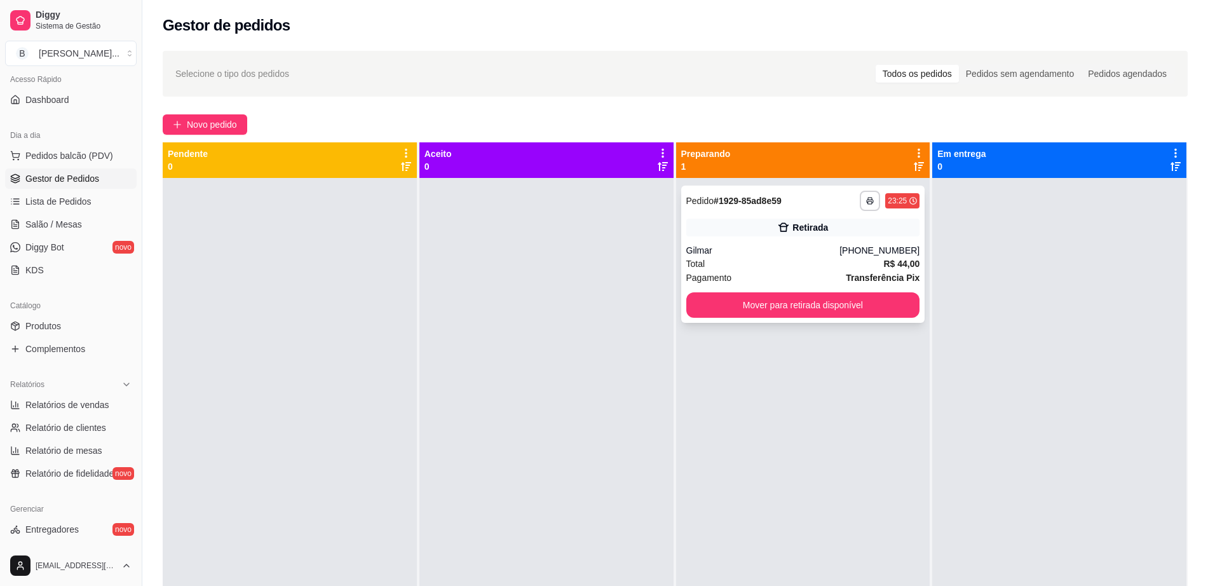
click at [838, 255] on div "Gilmar" at bounding box center [763, 250] width 154 height 13
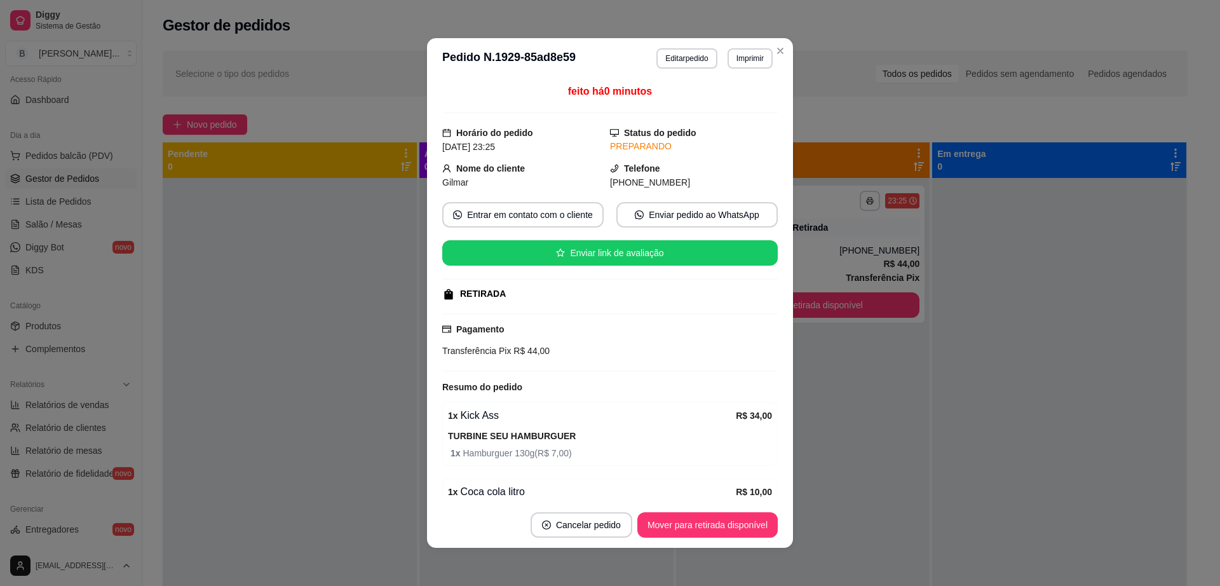
scroll to position [58, 0]
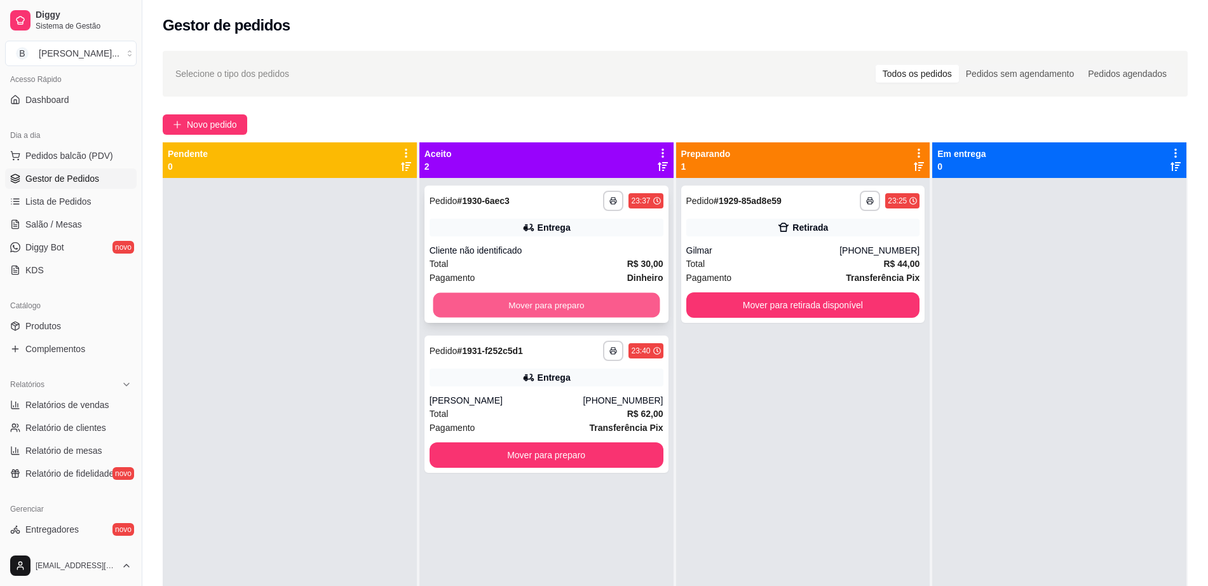
click at [526, 308] on button "Mover para preparo" at bounding box center [546, 305] width 227 height 25
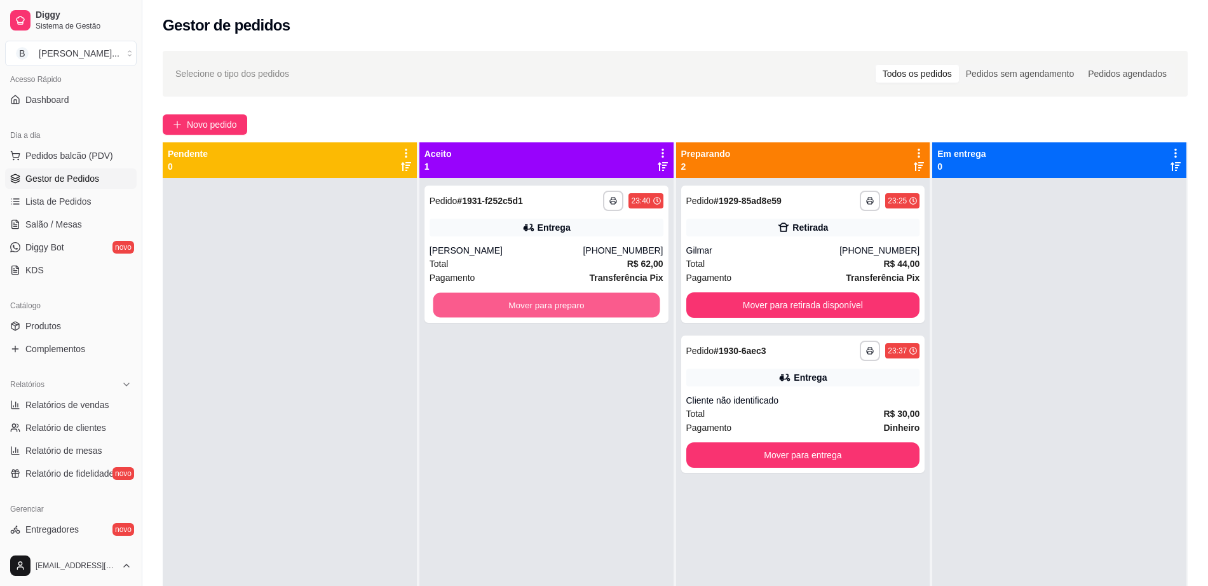
click at [526, 308] on button "Mover para preparo" at bounding box center [546, 305] width 227 height 25
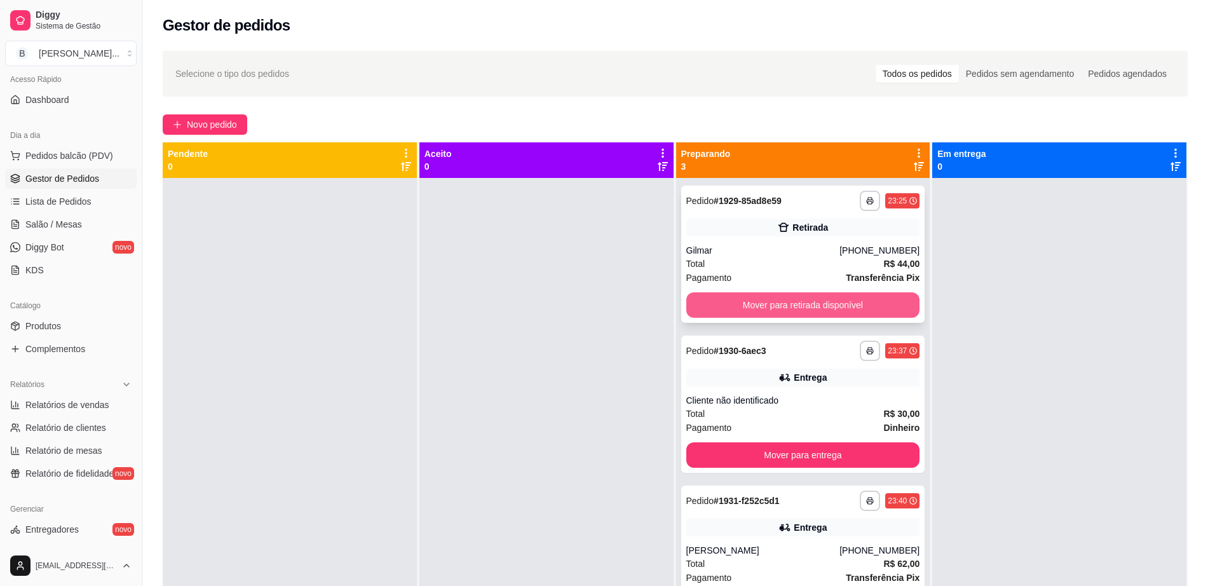
click at [749, 303] on button "Mover para retirada disponível" at bounding box center [803, 304] width 234 height 25
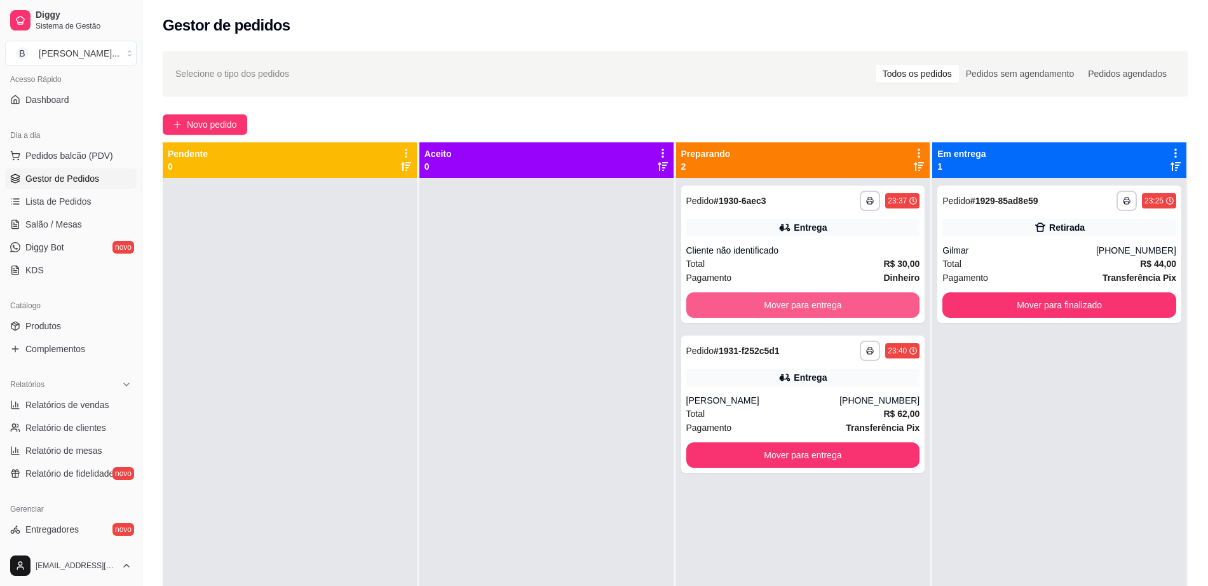
click at [749, 303] on button "Mover para entrega" at bounding box center [803, 304] width 234 height 25
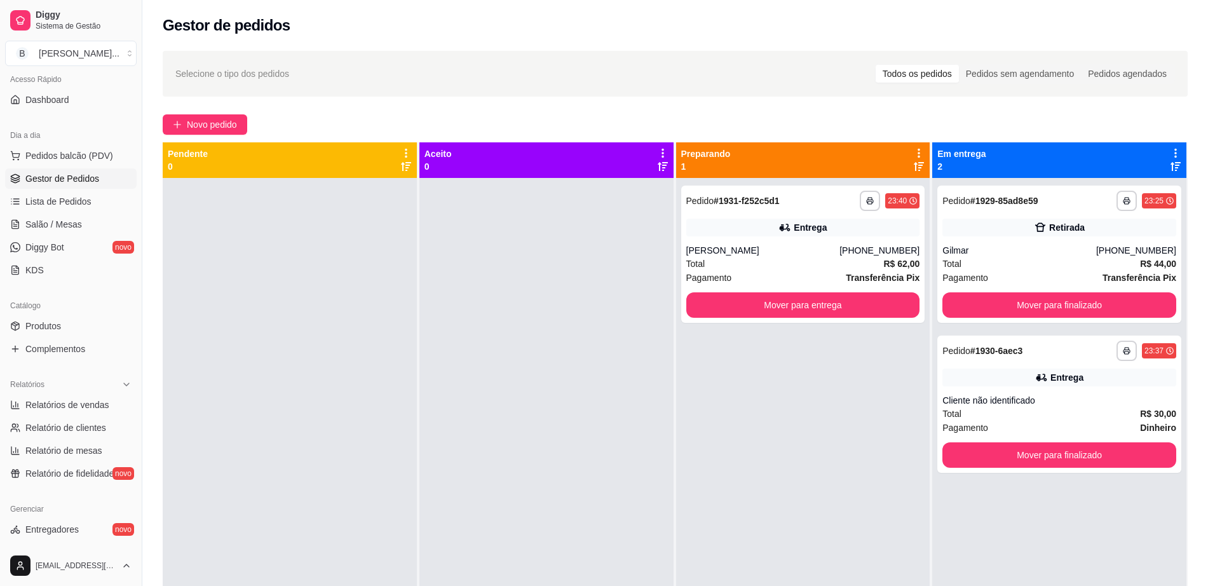
click at [104, 137] on div "Dia a dia" at bounding box center [71, 135] width 132 height 20
click at [105, 149] on span "Pedidos balcão (PDV)" at bounding box center [69, 155] width 88 height 13
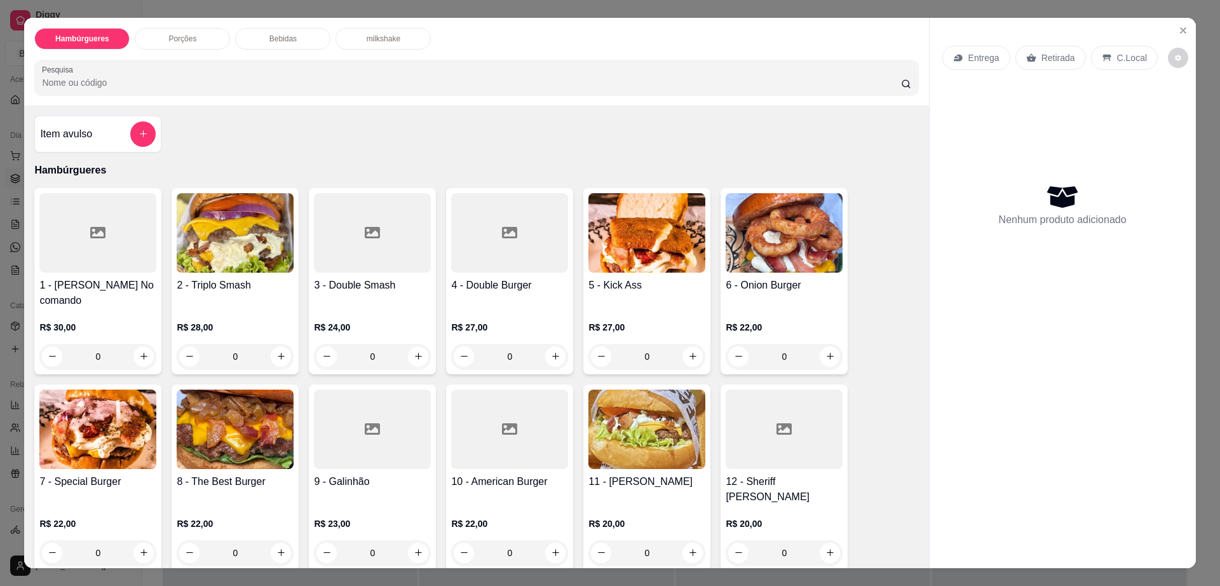
click at [961, 60] on div "Entrega" at bounding box center [976, 58] width 68 height 24
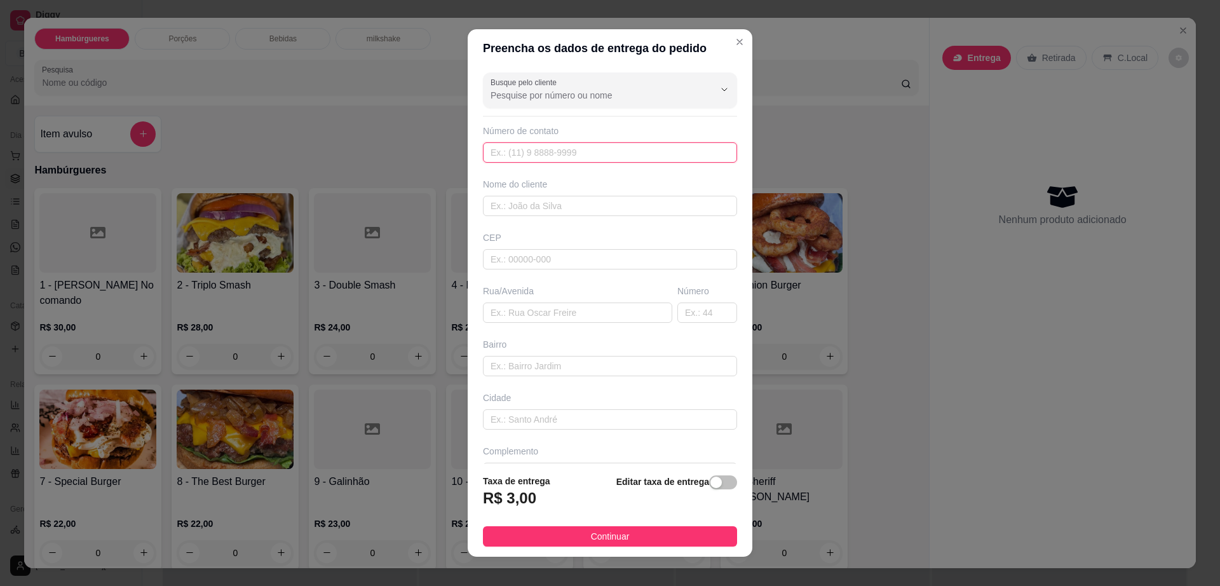
click at [523, 152] on input "text" at bounding box center [610, 152] width 254 height 20
paste input "[PHONE_NUMBER]"
type input "[PHONE_NUMBER]"
click at [546, 207] on input "text" at bounding box center [610, 206] width 254 height 20
paste input "Rosana"
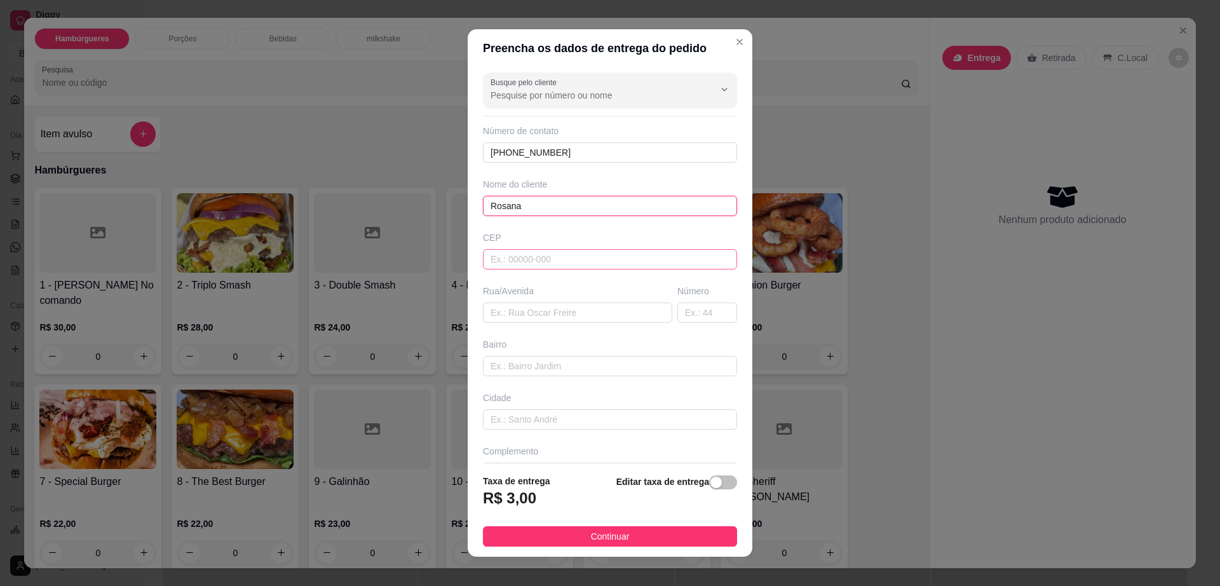
type input "Rosana"
click at [529, 260] on input "text" at bounding box center [610, 259] width 254 height 20
type input "45140000"
type input "Itambé"
type input "45140000"
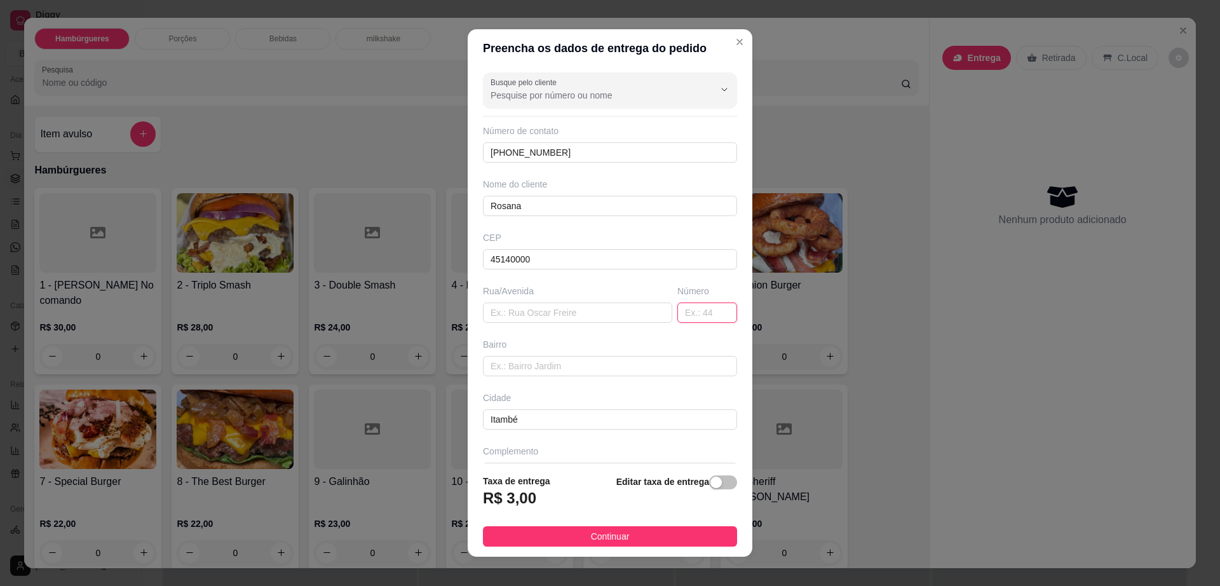
click at [677, 308] on input "text" at bounding box center [707, 312] width 60 height 20
click at [581, 318] on input "text" at bounding box center [577, 312] width 189 height 20
paste input "Rua [PERSON_NAME]"
type input "Rua [PERSON_NAME]"
click at [677, 316] on input "text" at bounding box center [707, 312] width 60 height 20
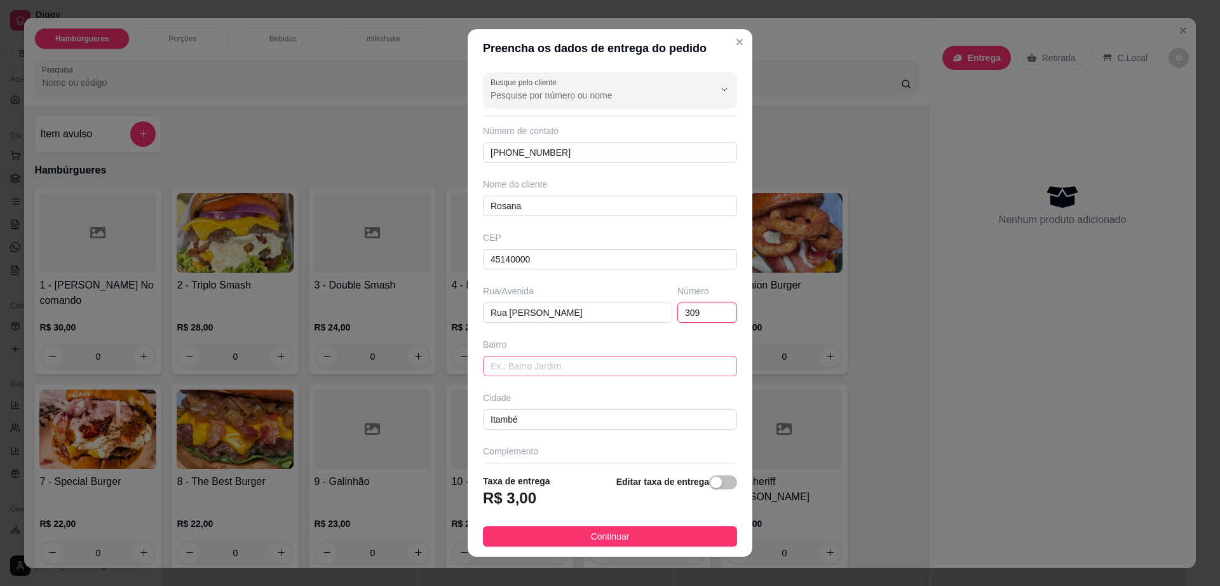
type input "309"
click at [586, 370] on input "text" at bounding box center [610, 366] width 254 height 20
click at [585, 372] on input "text" at bounding box center [610, 366] width 254 height 20
type input "[PERSON_NAME]"
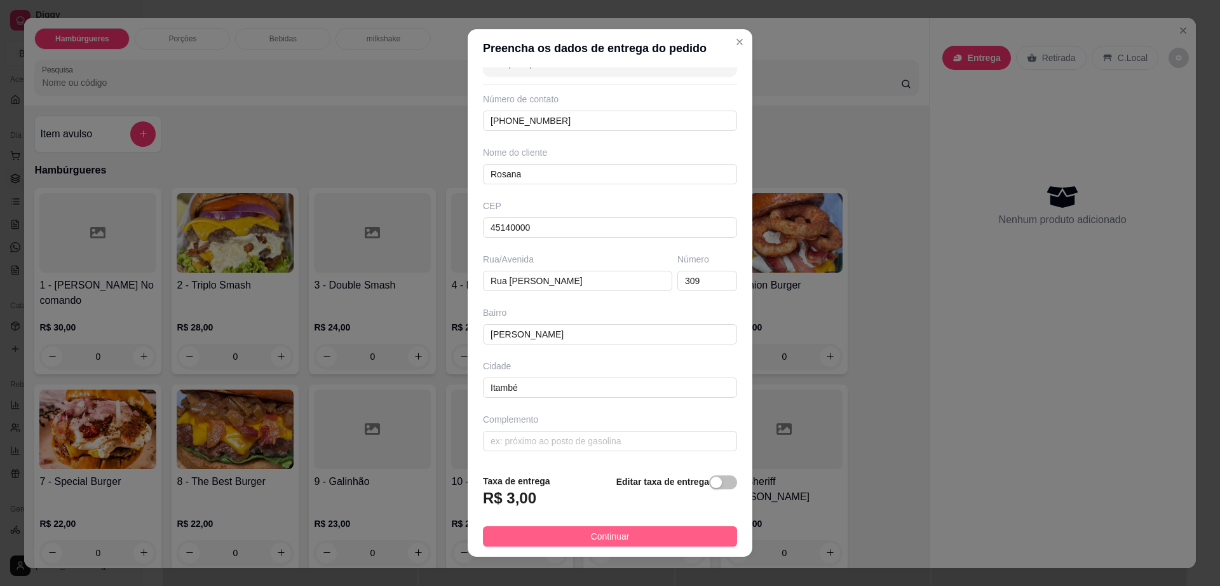
click at [634, 538] on button "Continuar" at bounding box center [610, 536] width 254 height 20
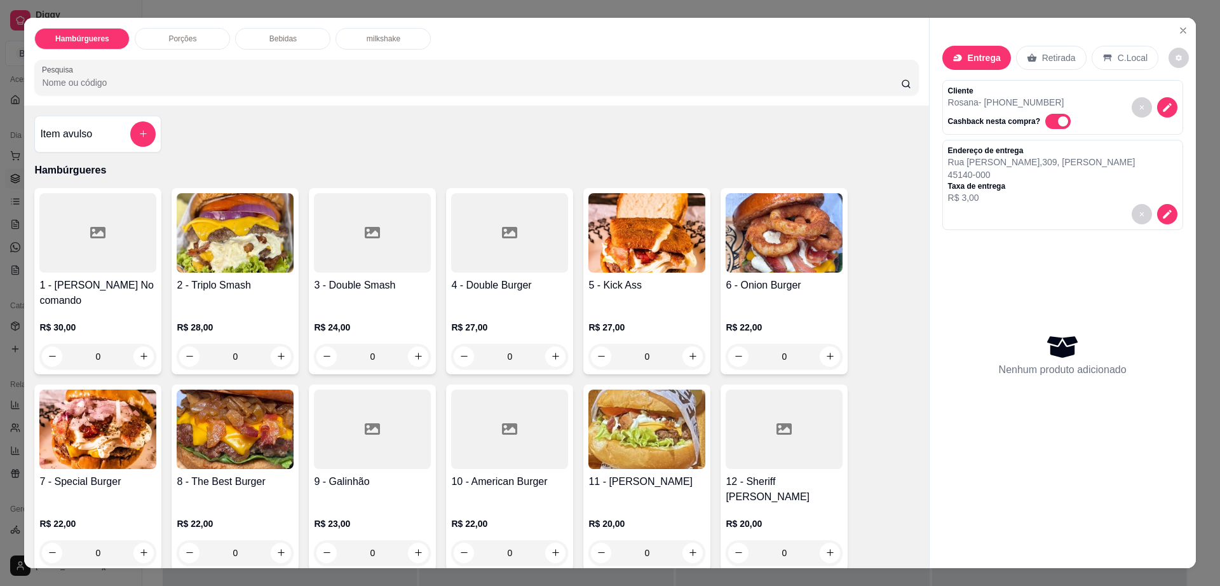
click at [278, 40] on p "Bebidas" at bounding box center [282, 39] width 27 height 10
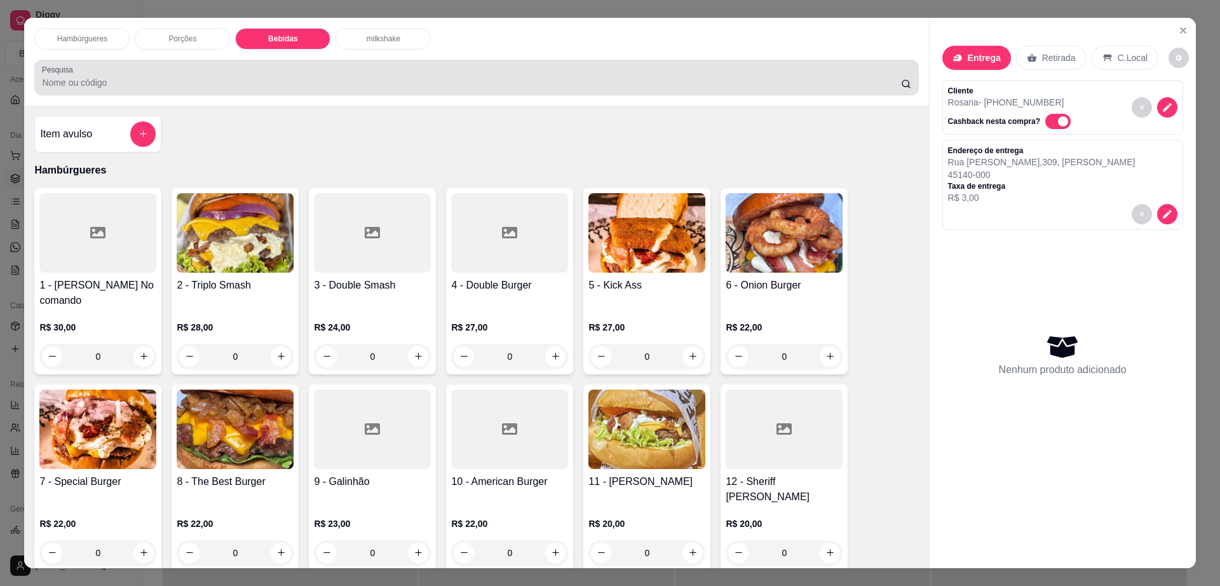
scroll to position [23, 0]
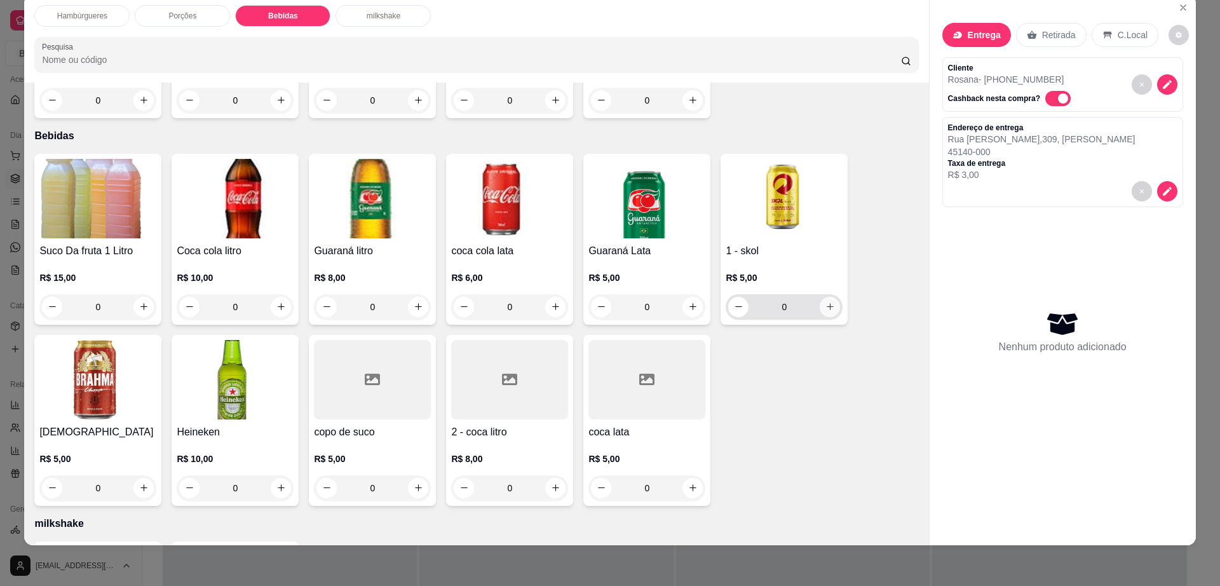
click at [825, 302] on icon "increase-product-quantity" at bounding box center [830, 307] width 10 height 10
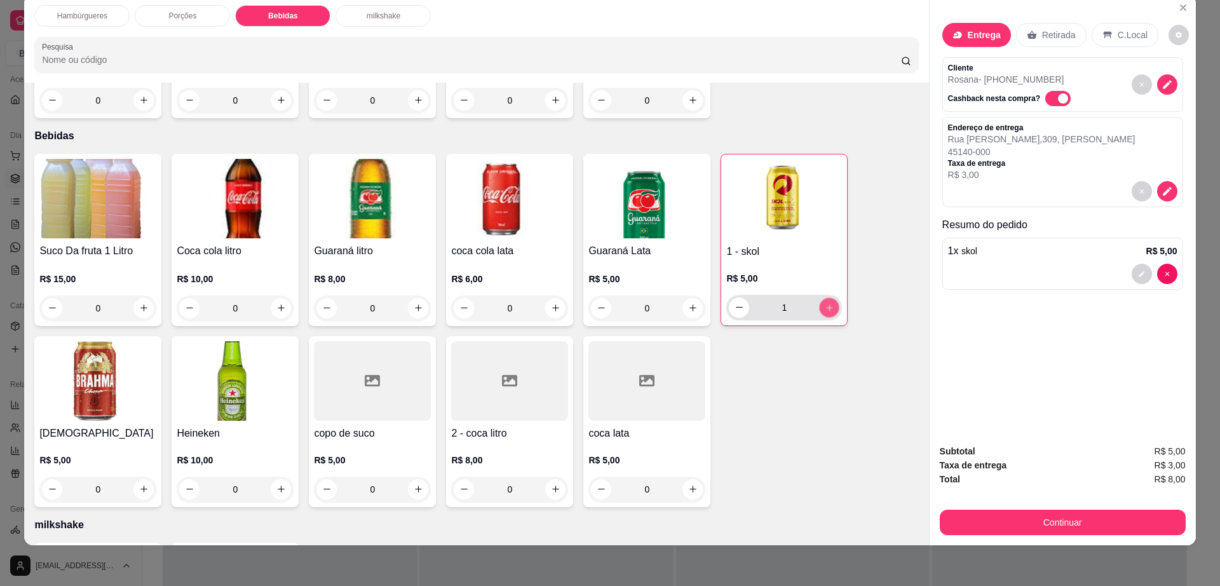
click at [825, 302] on icon "increase-product-quantity" at bounding box center [830, 307] width 10 height 10
type input "4"
click at [1110, 522] on button "Continuar" at bounding box center [1063, 522] width 246 height 25
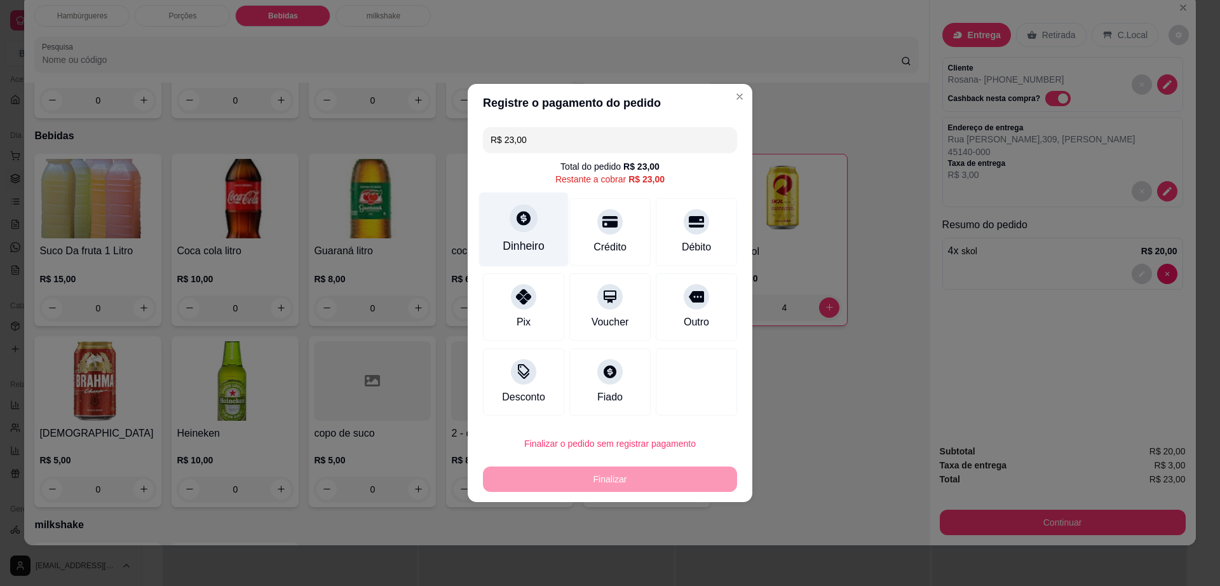
click at [510, 213] on div at bounding box center [524, 218] width 28 height 28
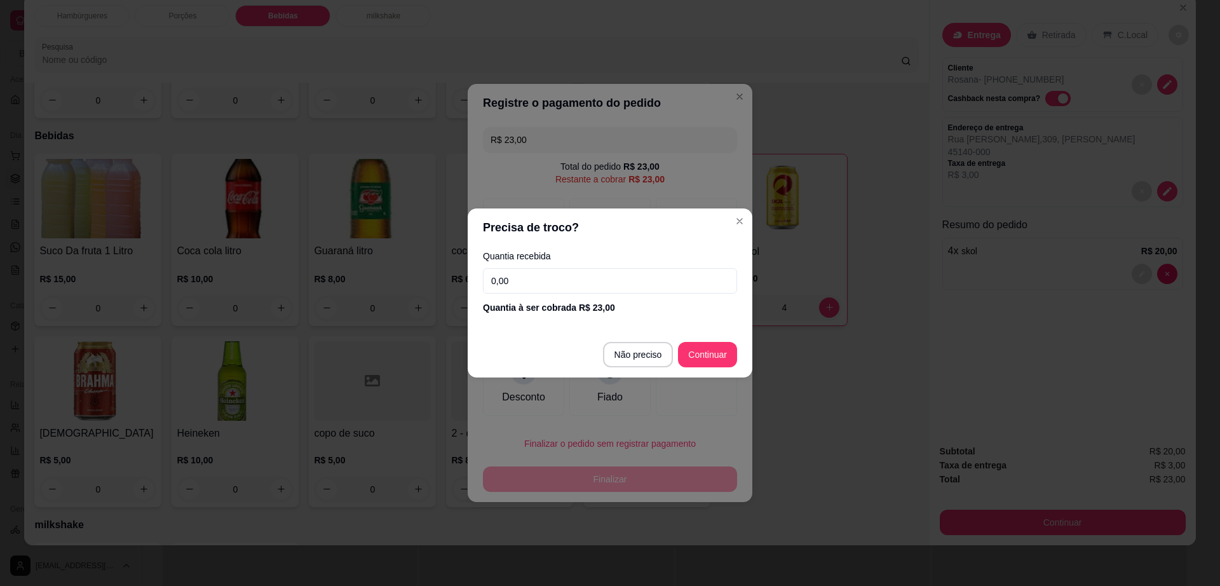
click at [562, 294] on div "Quantia recebida 0,00 Quantia à ser cobrada R$ 23,00" at bounding box center [610, 283] width 285 height 72
click at [564, 283] on input "0,00" at bounding box center [610, 280] width 254 height 25
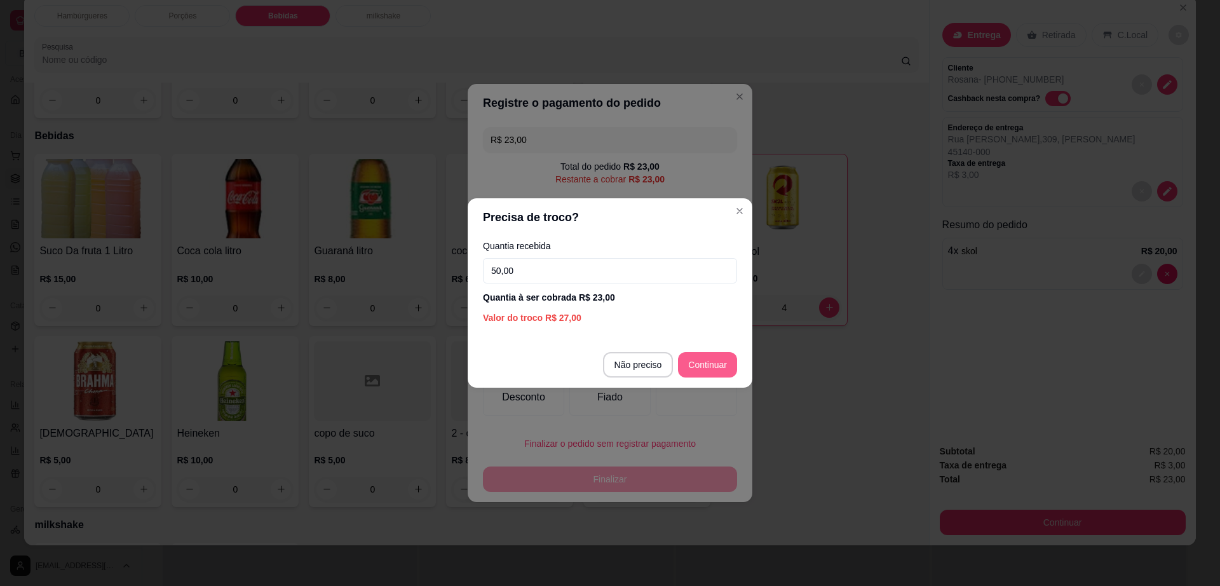
type input "50,00"
type input "R$ 0,00"
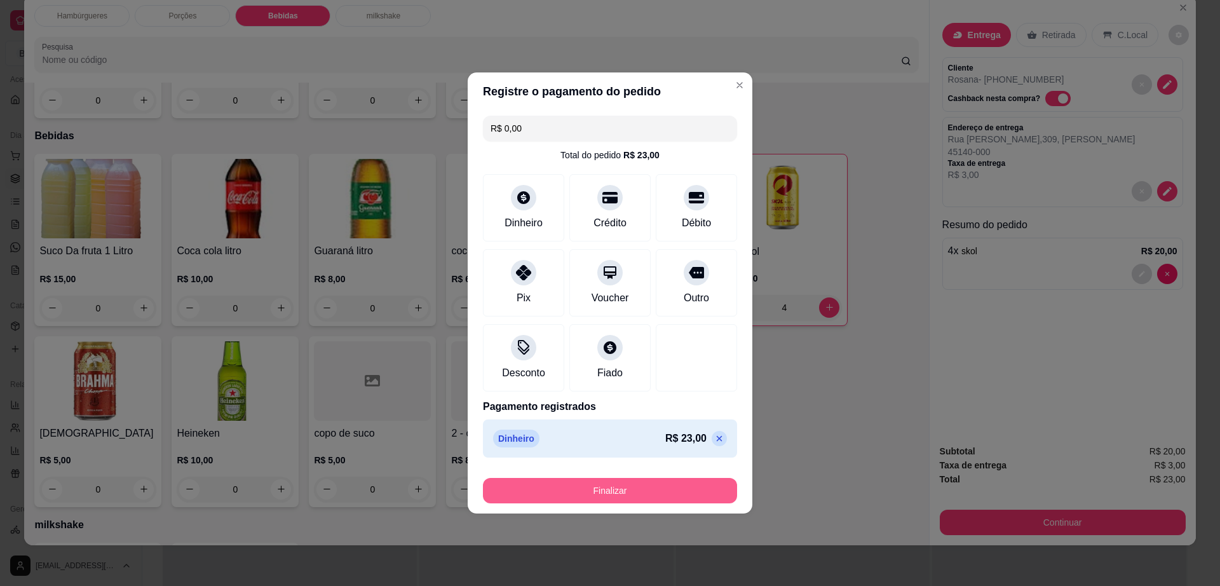
click at [681, 482] on button "Finalizar" at bounding box center [610, 490] width 254 height 25
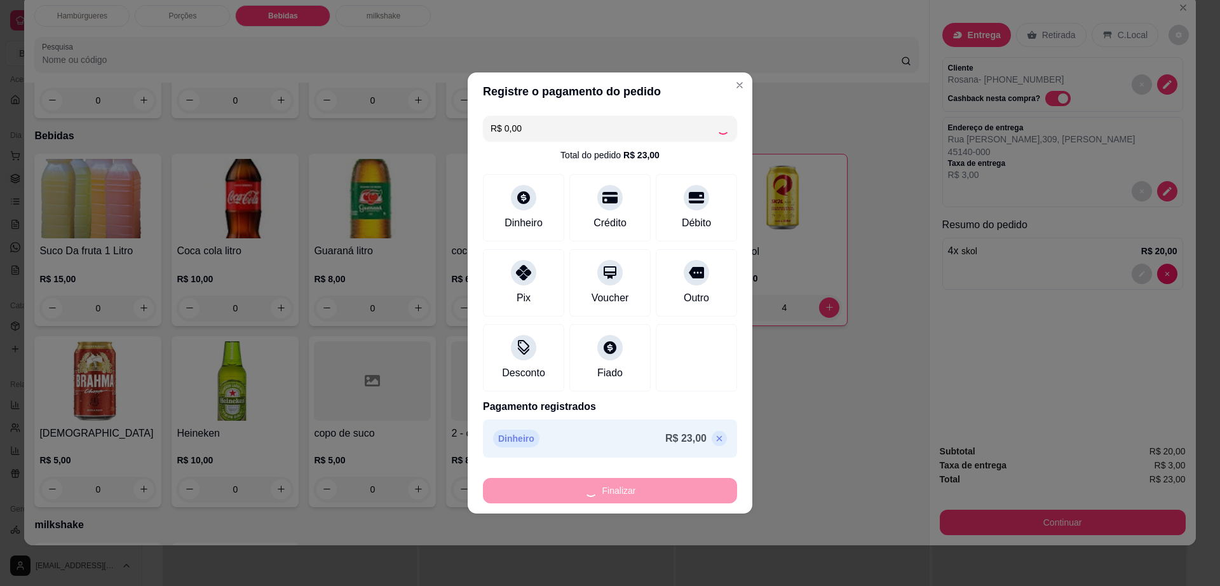
type input "0"
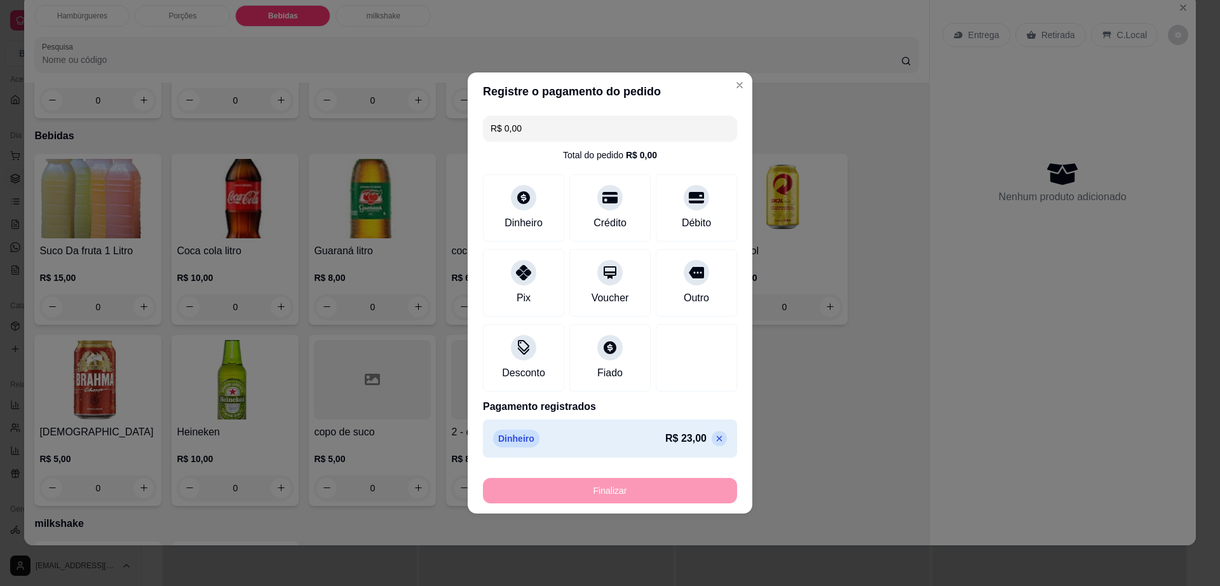
type input "-R$ 23,00"
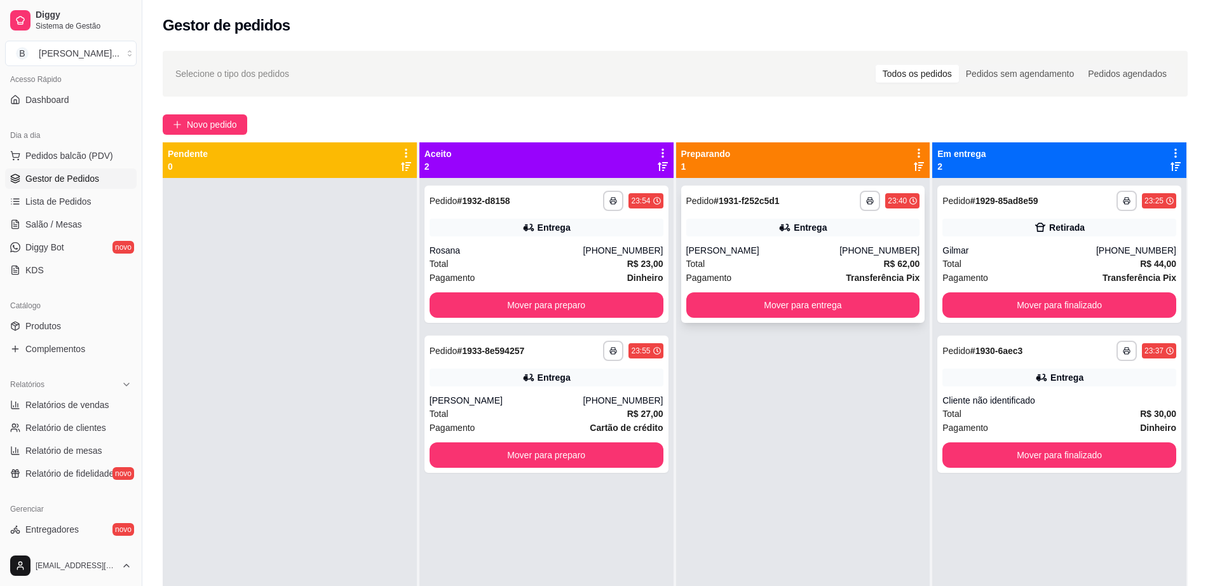
click at [843, 234] on div "Entrega" at bounding box center [803, 228] width 234 height 18
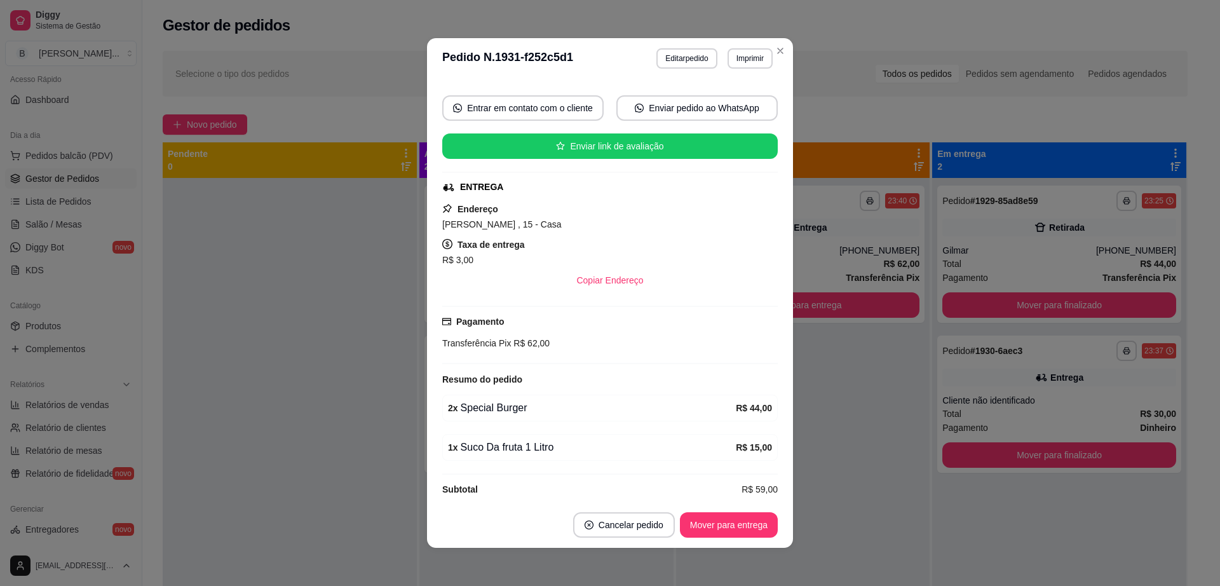
scroll to position [120, 0]
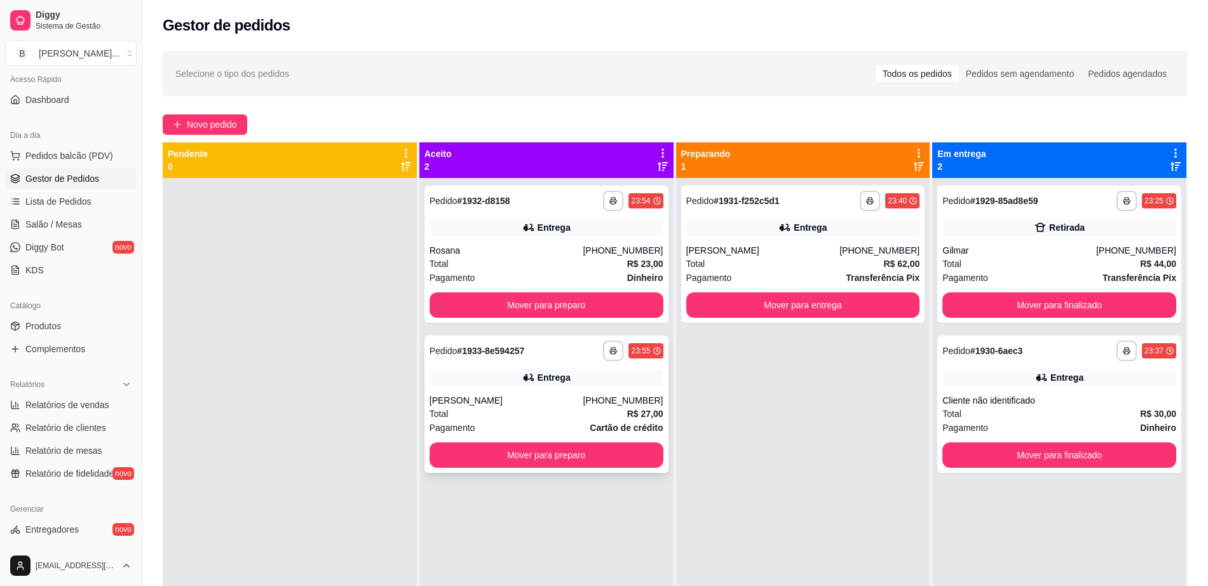
click at [552, 397] on div "[PERSON_NAME]" at bounding box center [507, 400] width 154 height 13
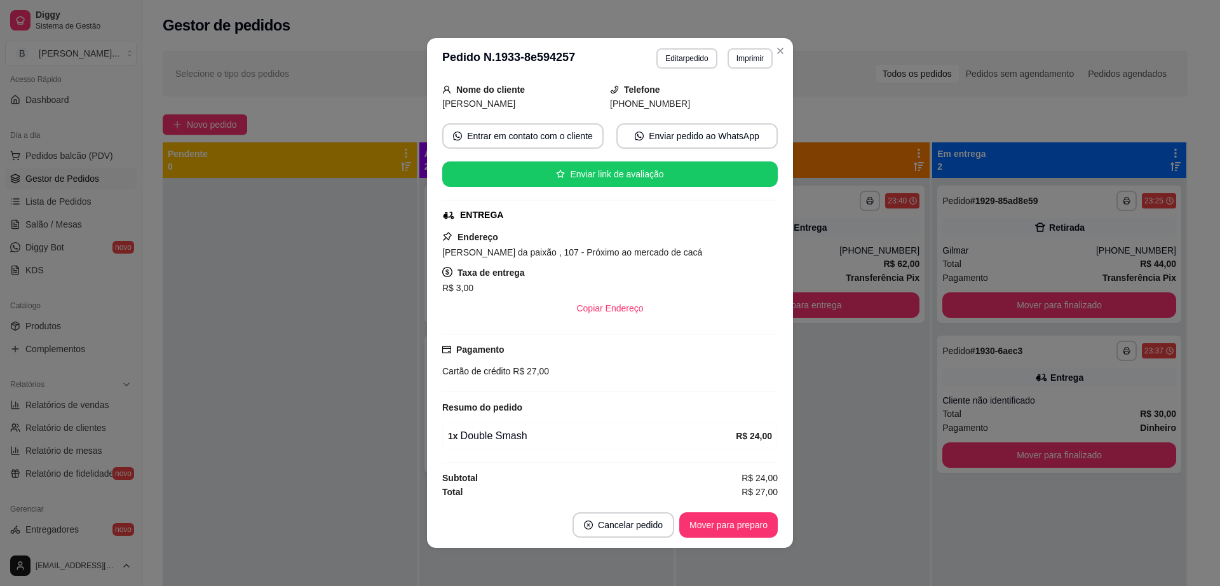
scroll to position [81, 0]
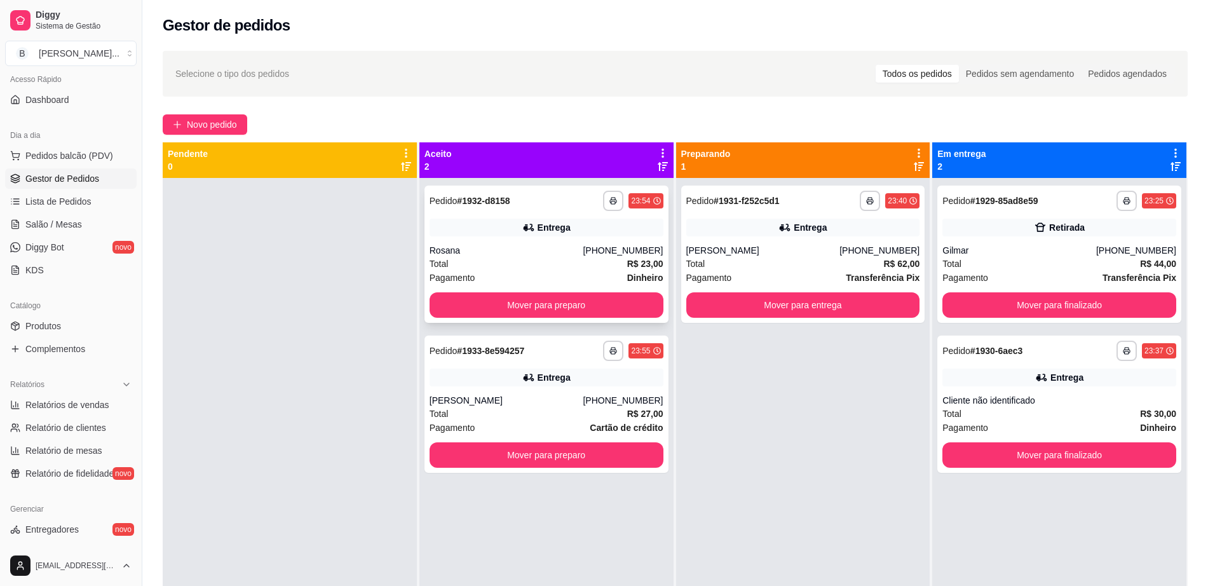
click at [560, 242] on div "**********" at bounding box center [546, 254] width 244 height 137
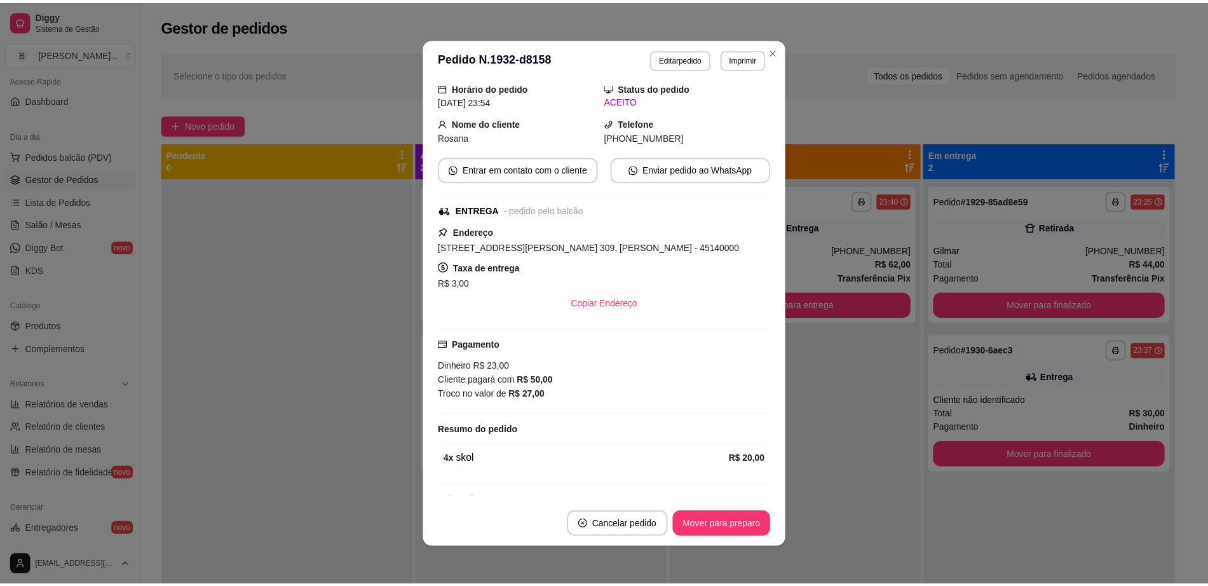
scroll to position [71, 0]
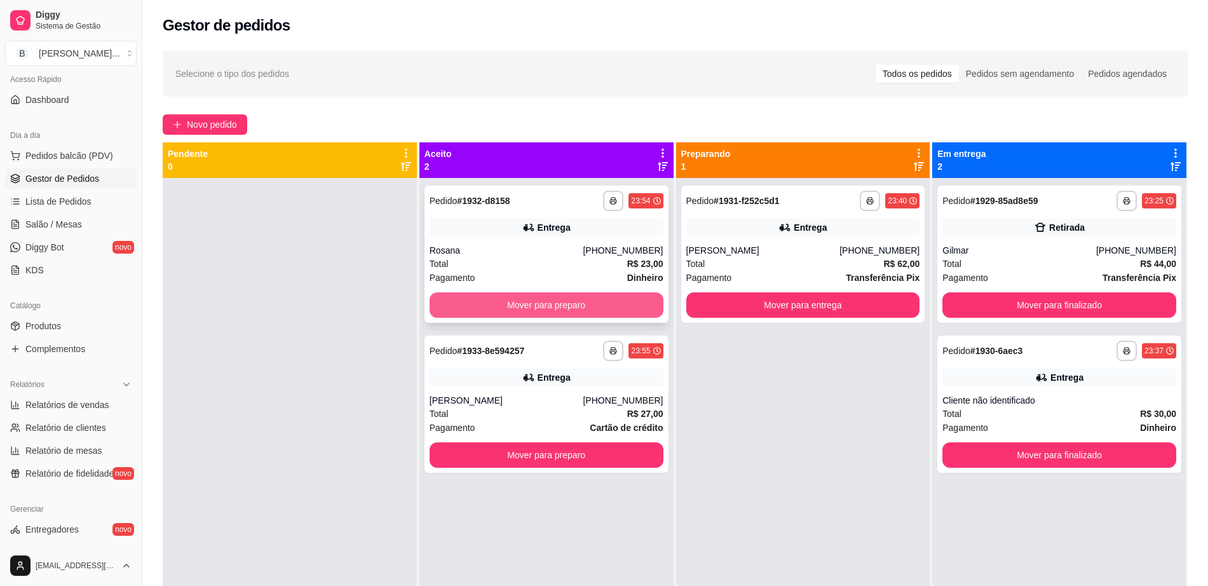
click at [639, 299] on button "Mover para preparo" at bounding box center [547, 304] width 234 height 25
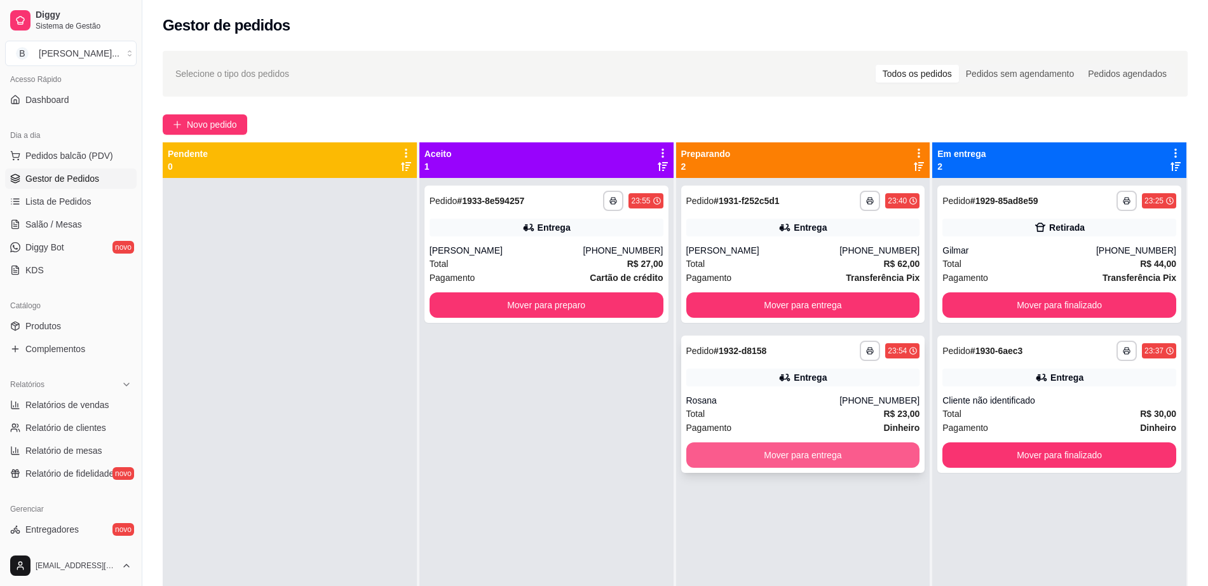
click at [815, 450] on button "Mover para entrega" at bounding box center [803, 454] width 234 height 25
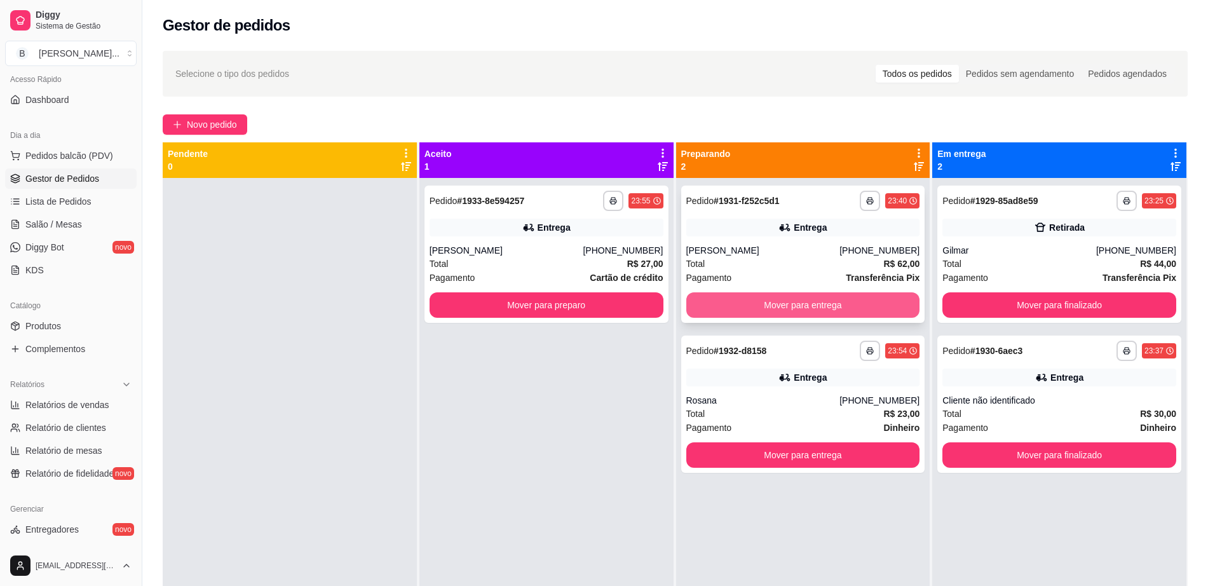
click at [839, 304] on button "Mover para entrega" at bounding box center [803, 304] width 234 height 25
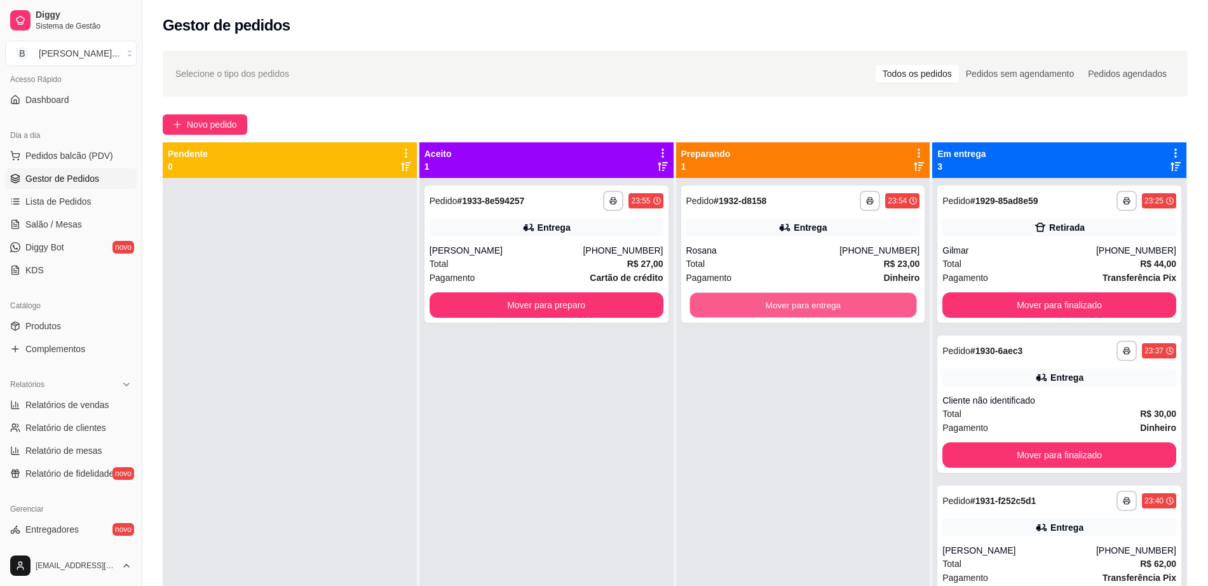
click at [839, 304] on button "Mover para entrega" at bounding box center [802, 305] width 227 height 25
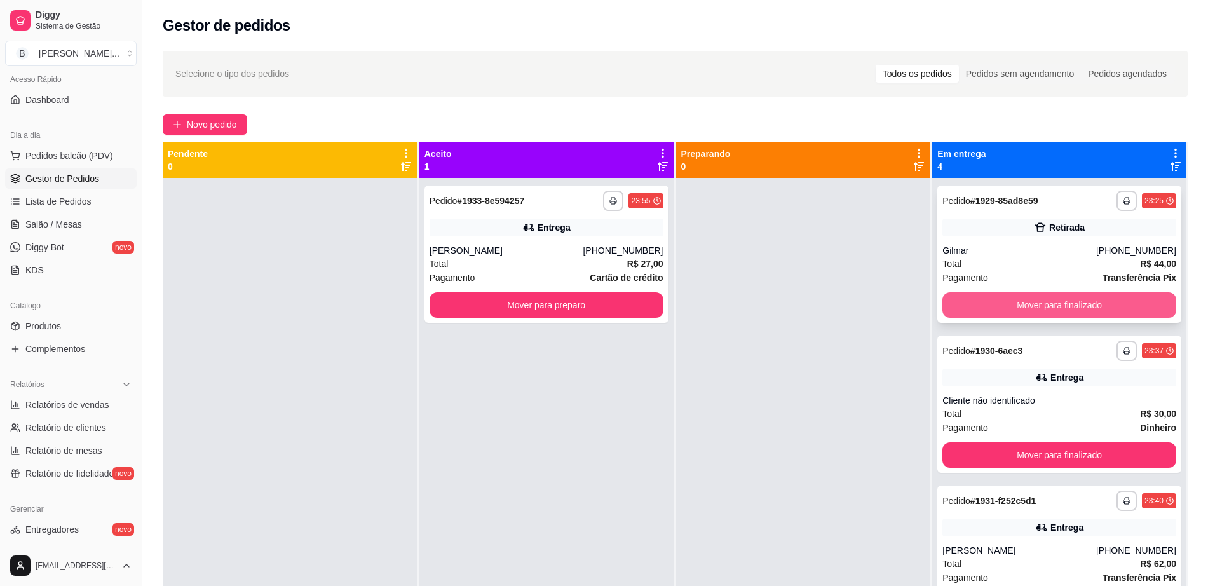
click at [1012, 302] on button "Mover para finalizado" at bounding box center [1059, 304] width 234 height 25
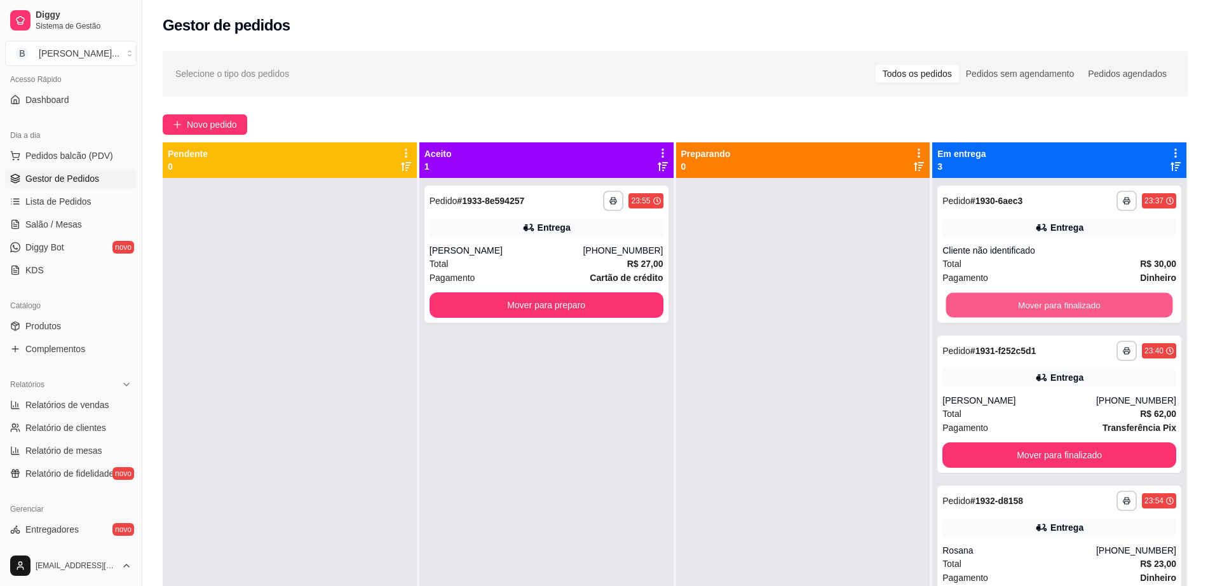
click at [1012, 302] on button "Mover para finalizado" at bounding box center [1059, 305] width 227 height 25
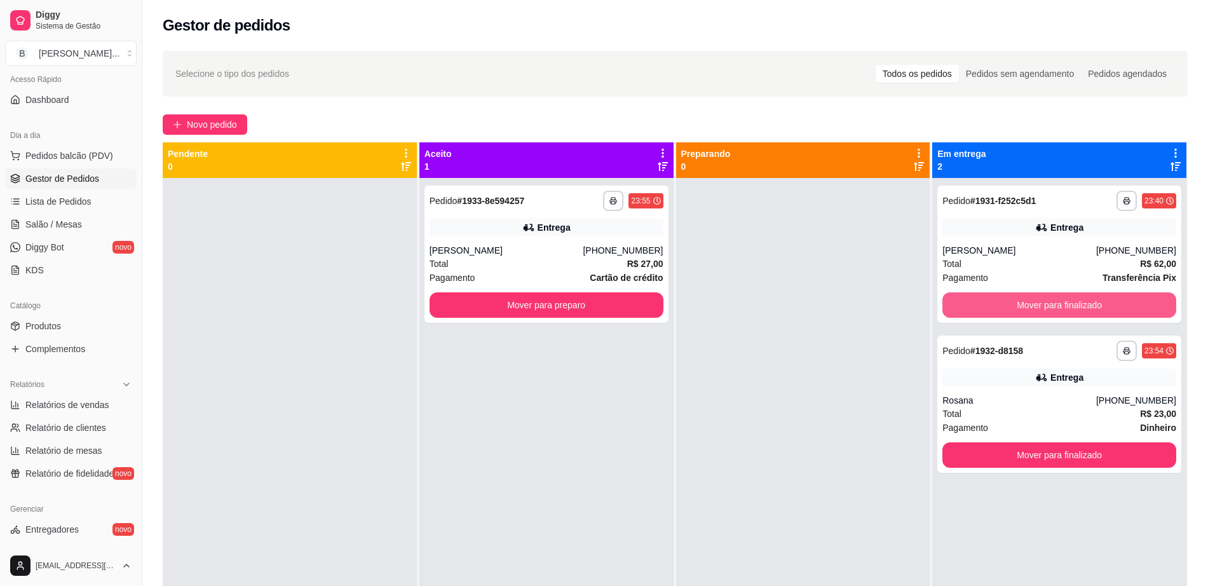
click at [1012, 302] on button "Mover para finalizado" at bounding box center [1059, 304] width 234 height 25
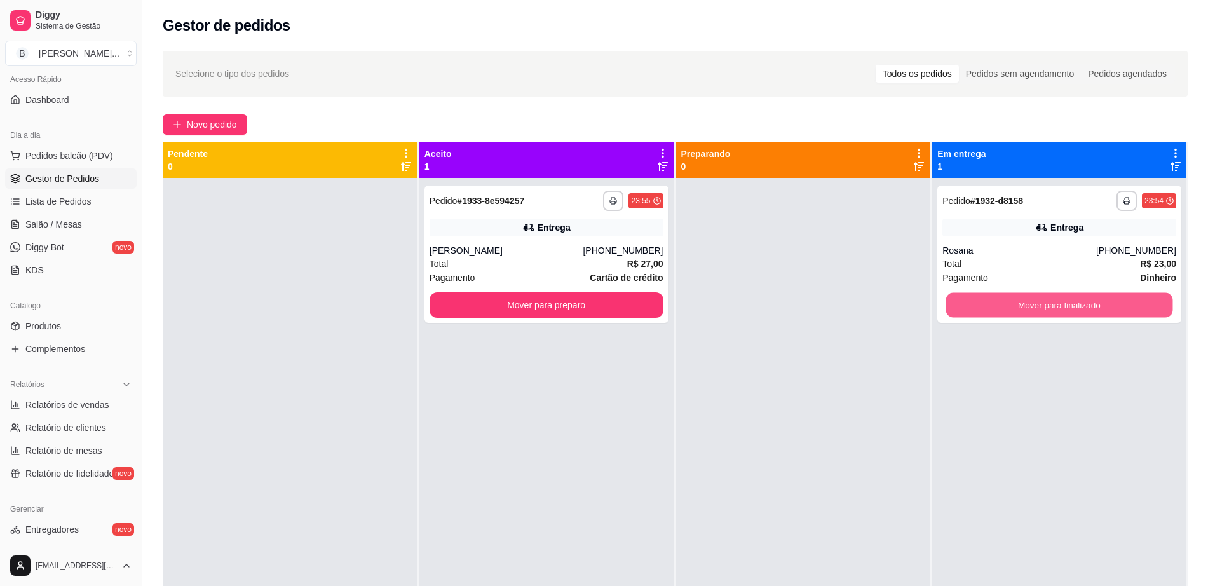
click at [1012, 302] on button "Mover para finalizado" at bounding box center [1059, 305] width 227 height 25
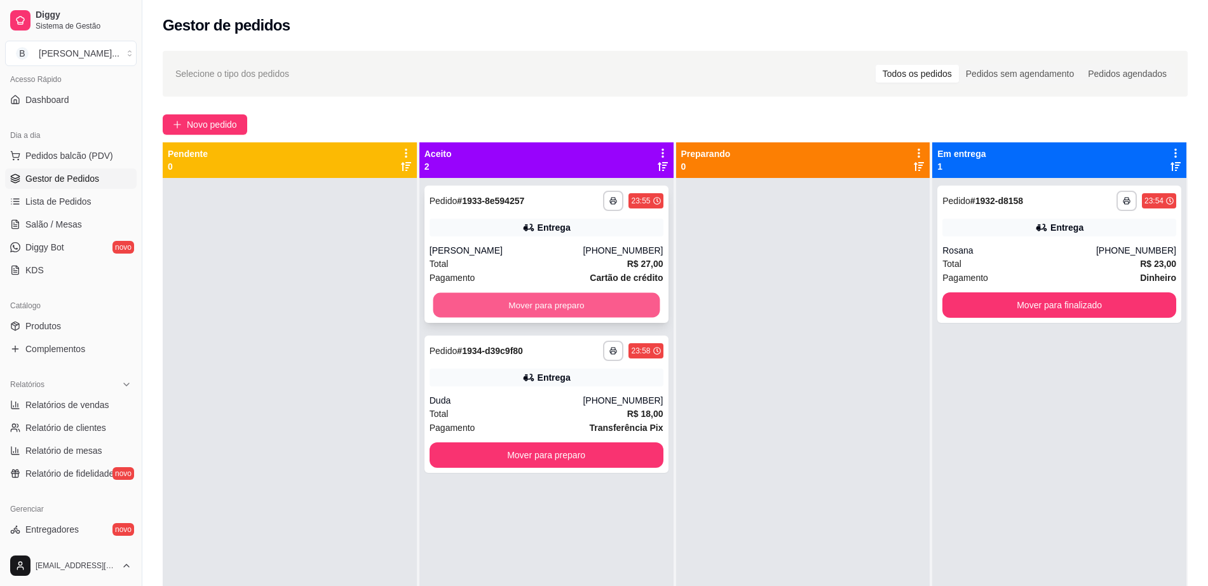
click at [590, 309] on button "Mover para preparo" at bounding box center [546, 305] width 227 height 25
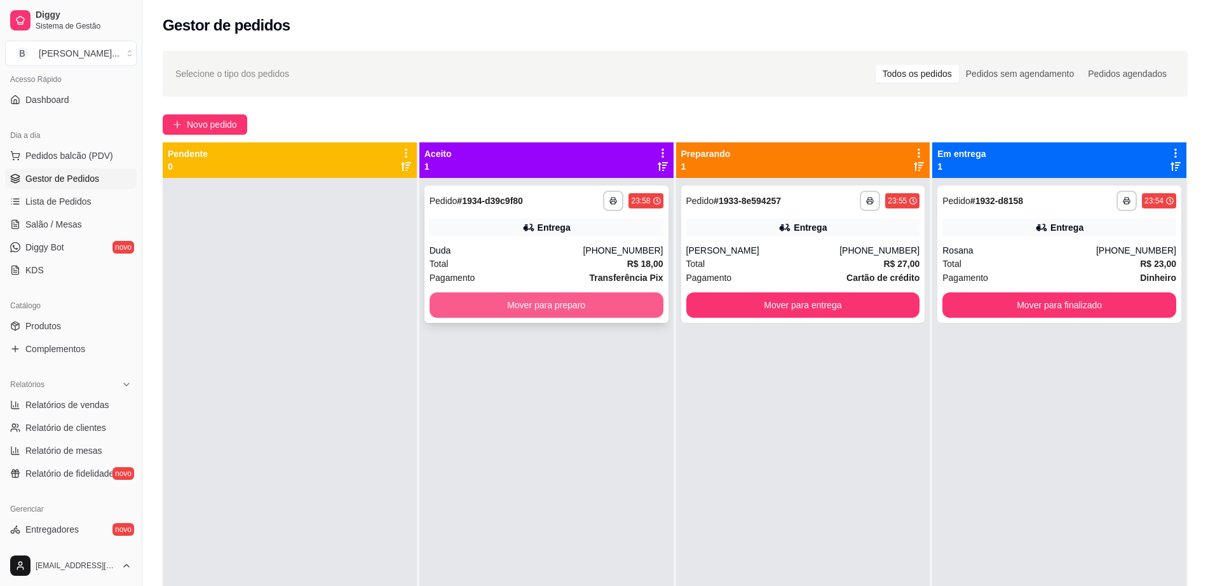
click at [594, 298] on button "Mover para preparo" at bounding box center [547, 304] width 234 height 25
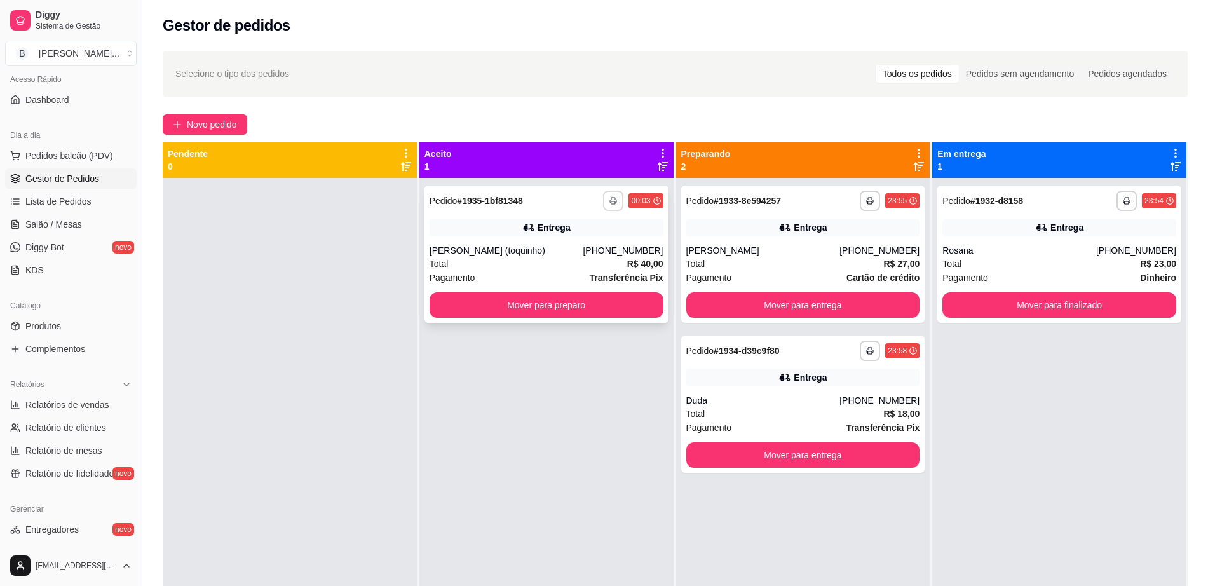
click at [603, 195] on button "button" at bounding box center [613, 201] width 20 height 20
click at [588, 245] on button "Impressora cell" at bounding box center [574, 245] width 92 height 20
click at [461, 309] on button "Mover para preparo" at bounding box center [547, 304] width 234 height 25
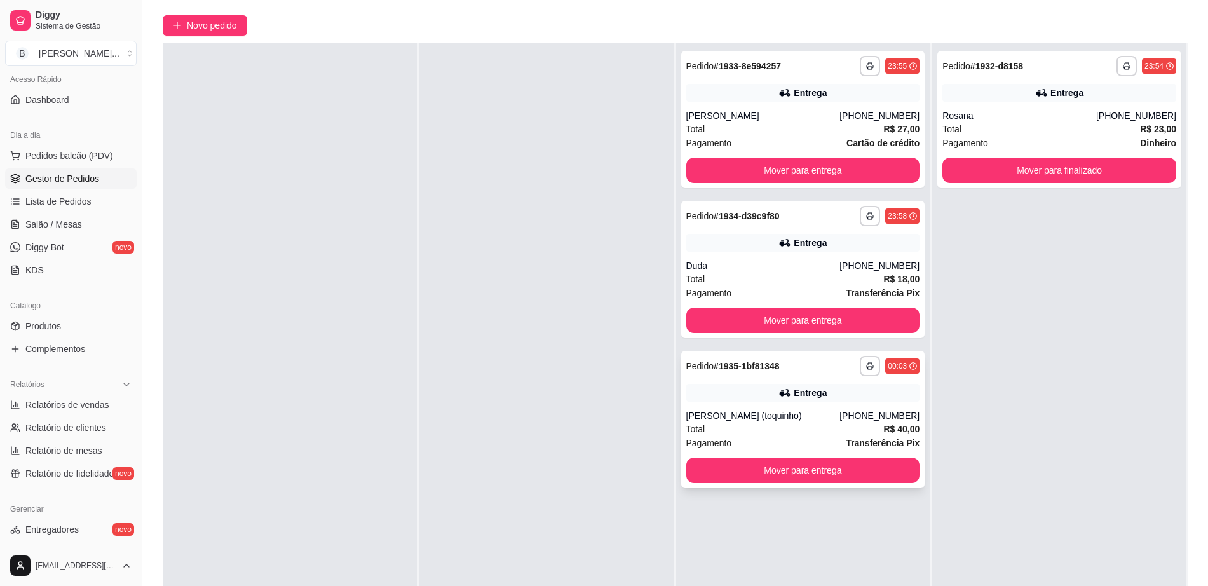
scroll to position [194, 0]
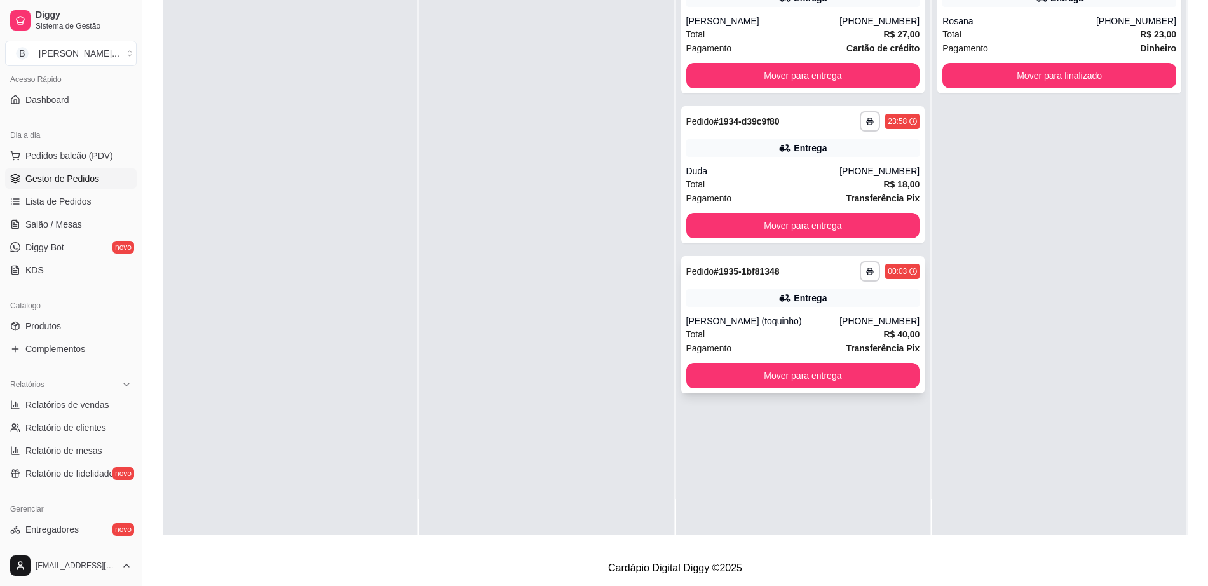
click at [784, 316] on div "[PERSON_NAME] (toquinho)" at bounding box center [763, 321] width 154 height 13
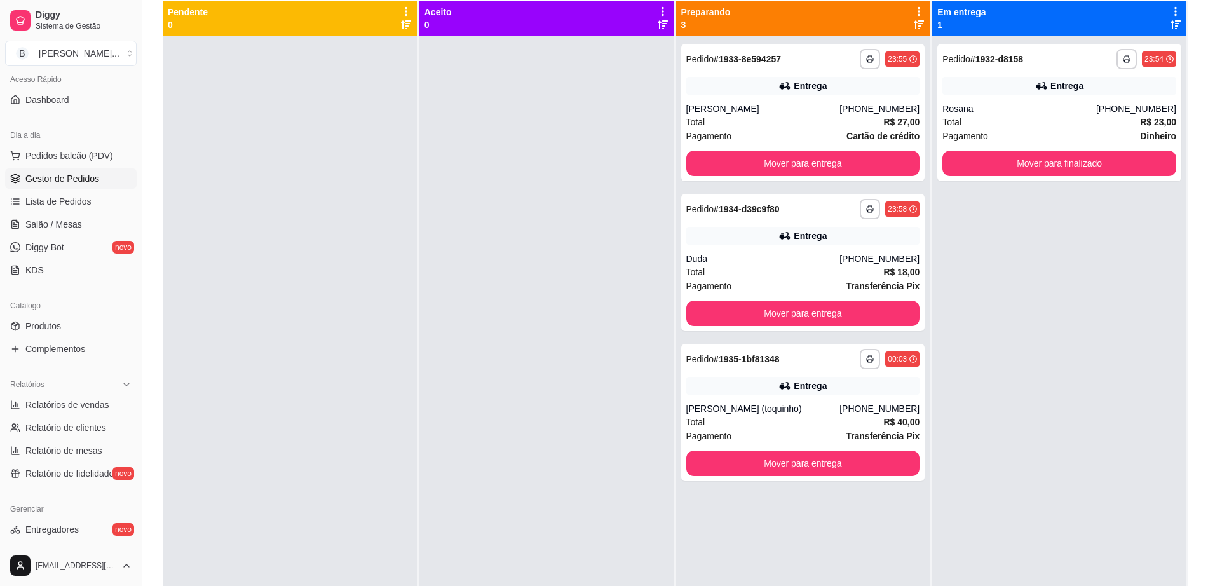
scroll to position [114, 0]
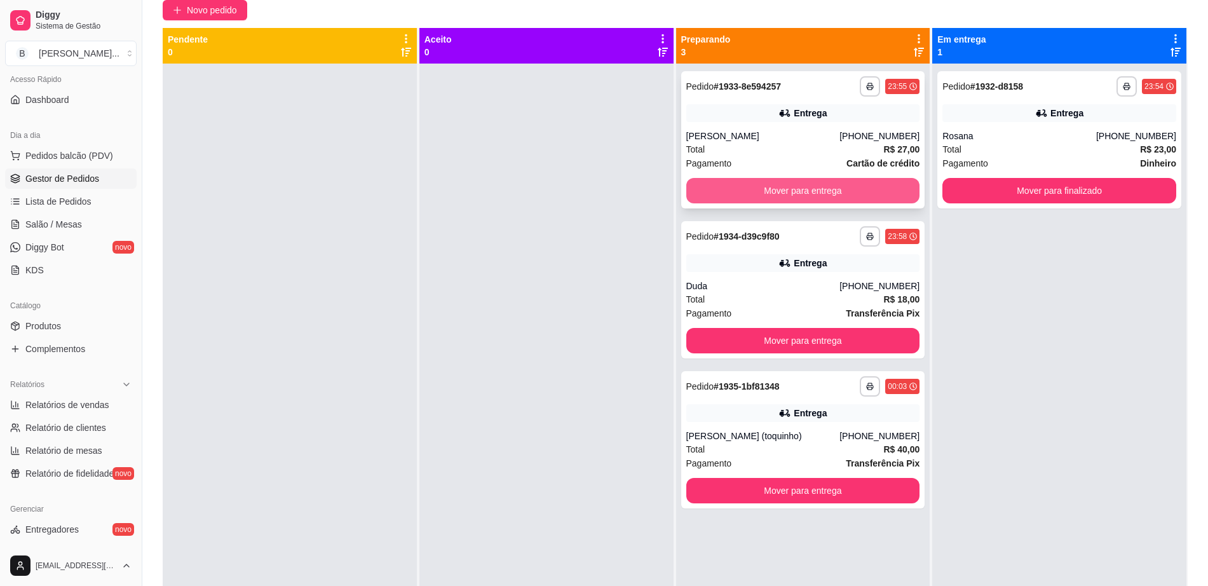
click at [768, 182] on button "Mover para entrega" at bounding box center [803, 190] width 234 height 25
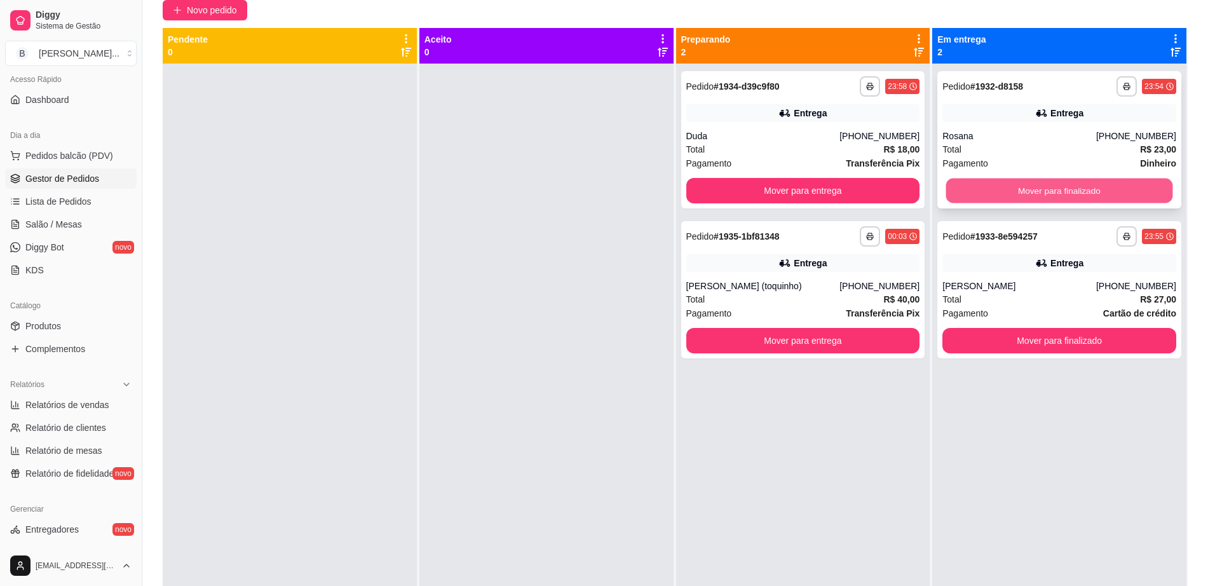
click at [1028, 195] on button "Mover para finalizado" at bounding box center [1059, 191] width 227 height 25
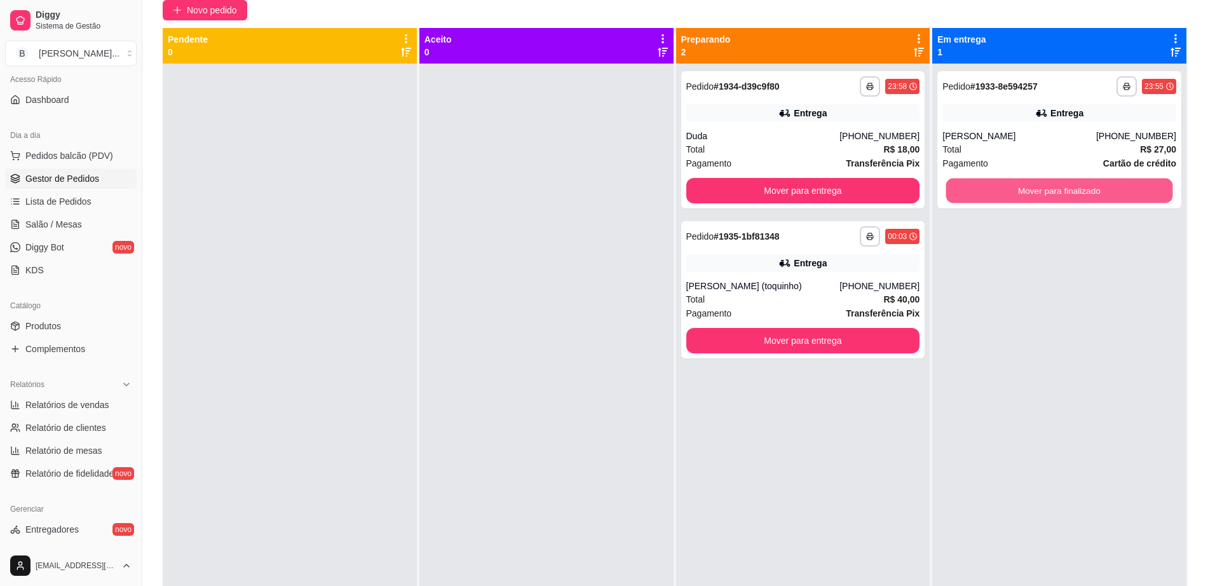
click at [1028, 195] on button "Mover para finalizado" at bounding box center [1059, 191] width 227 height 25
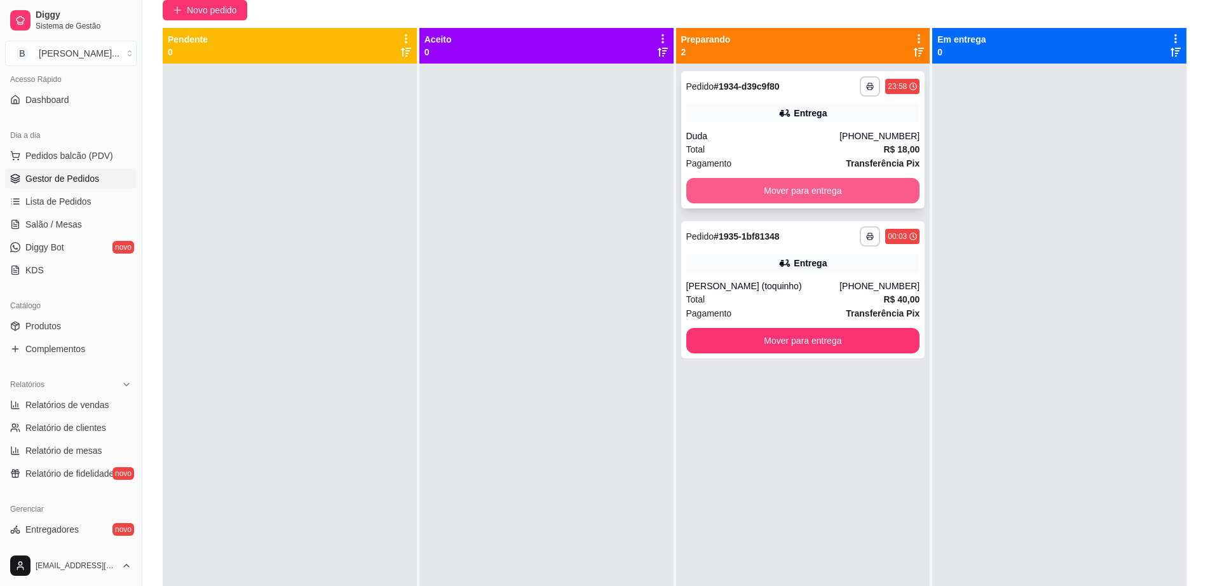
click at [743, 189] on button "Mover para entrega" at bounding box center [803, 190] width 234 height 25
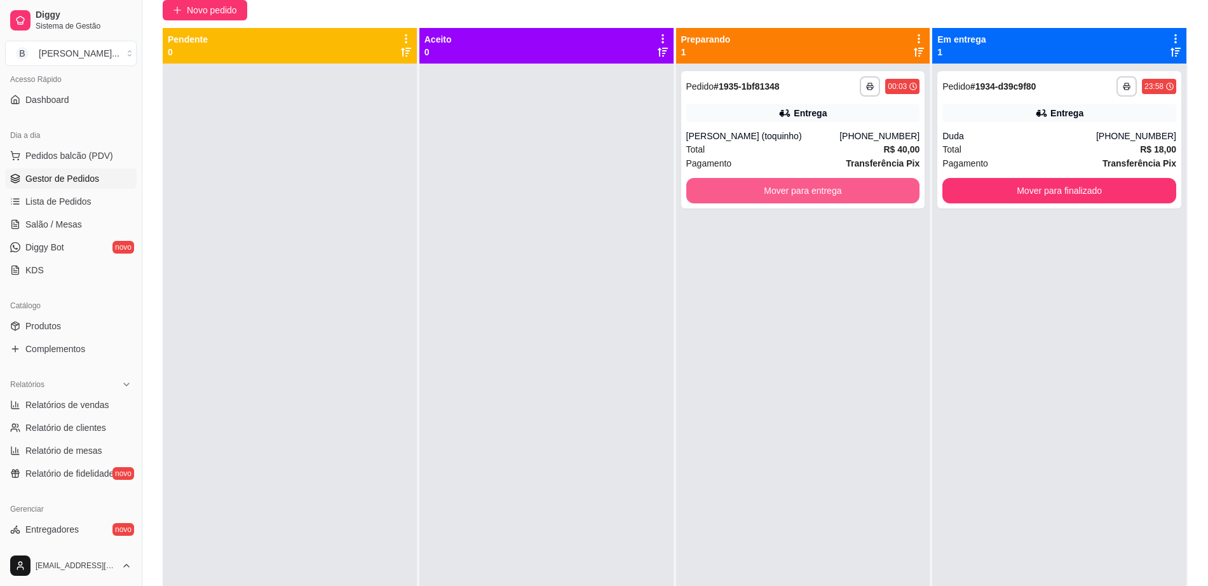
click at [743, 189] on button "Mover para entrega" at bounding box center [803, 190] width 234 height 25
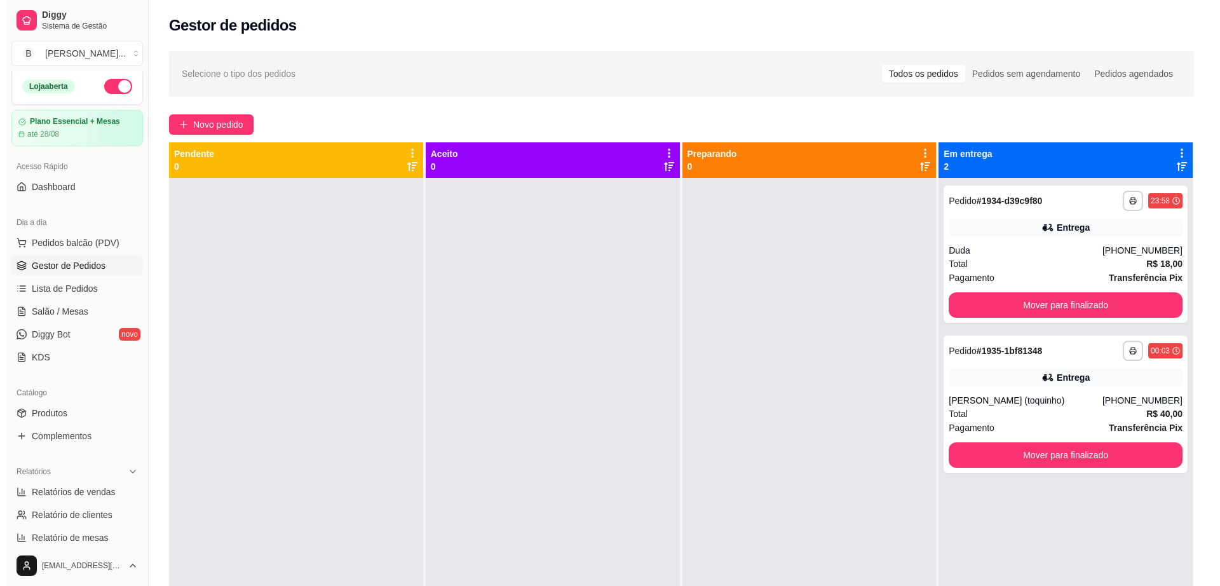
scroll to position [0, 0]
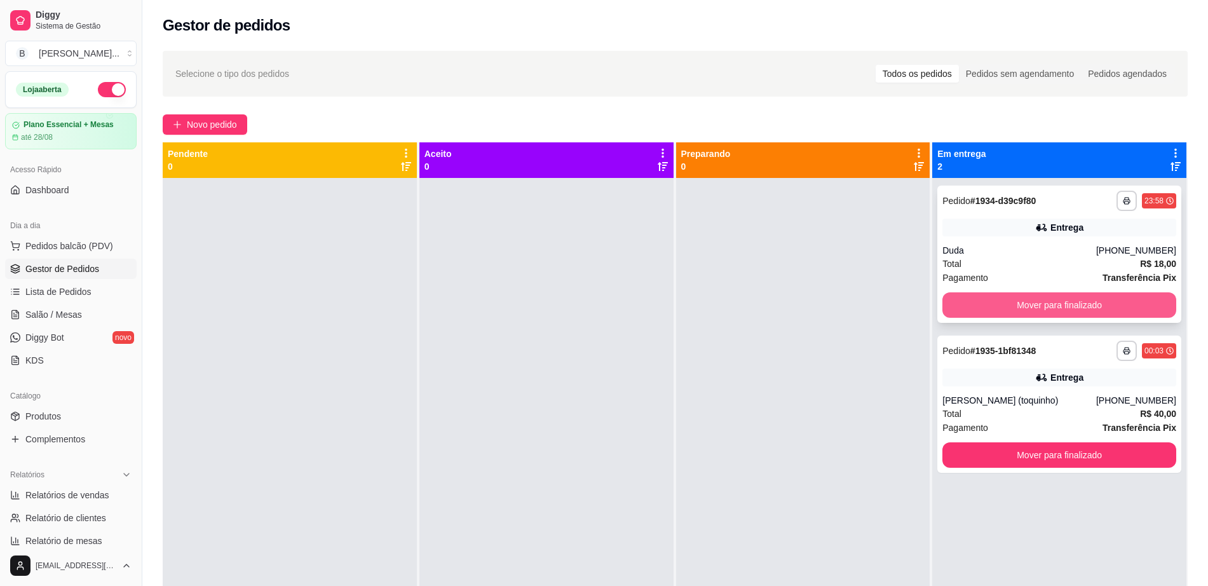
click at [1071, 311] on button "Mover para finalizado" at bounding box center [1059, 304] width 234 height 25
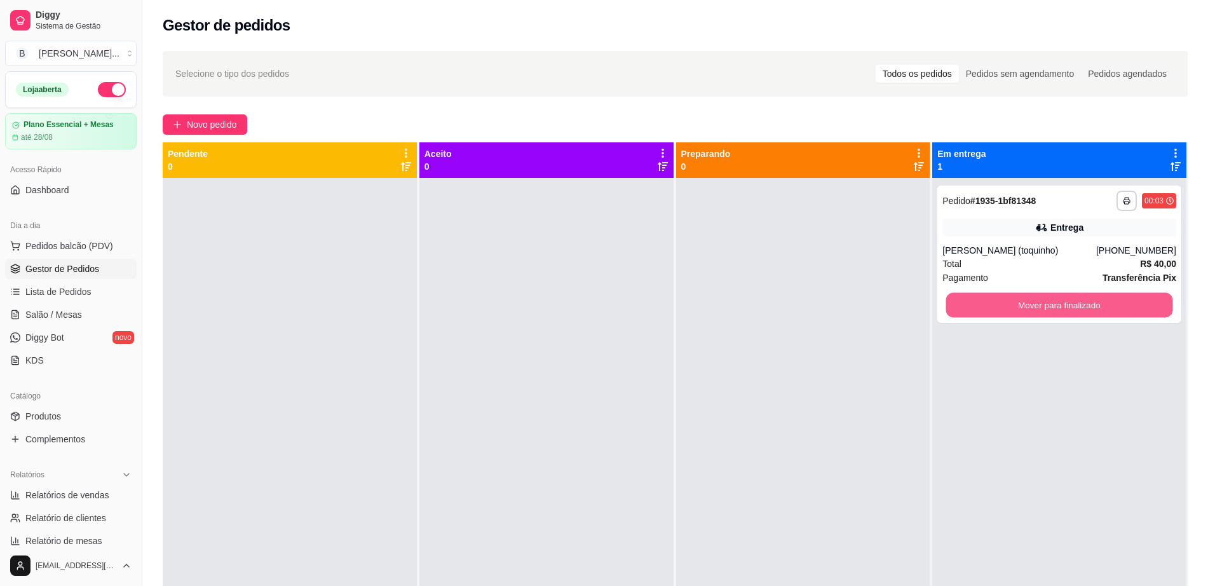
click at [1069, 311] on button "Mover para finalizado" at bounding box center [1059, 305] width 227 height 25
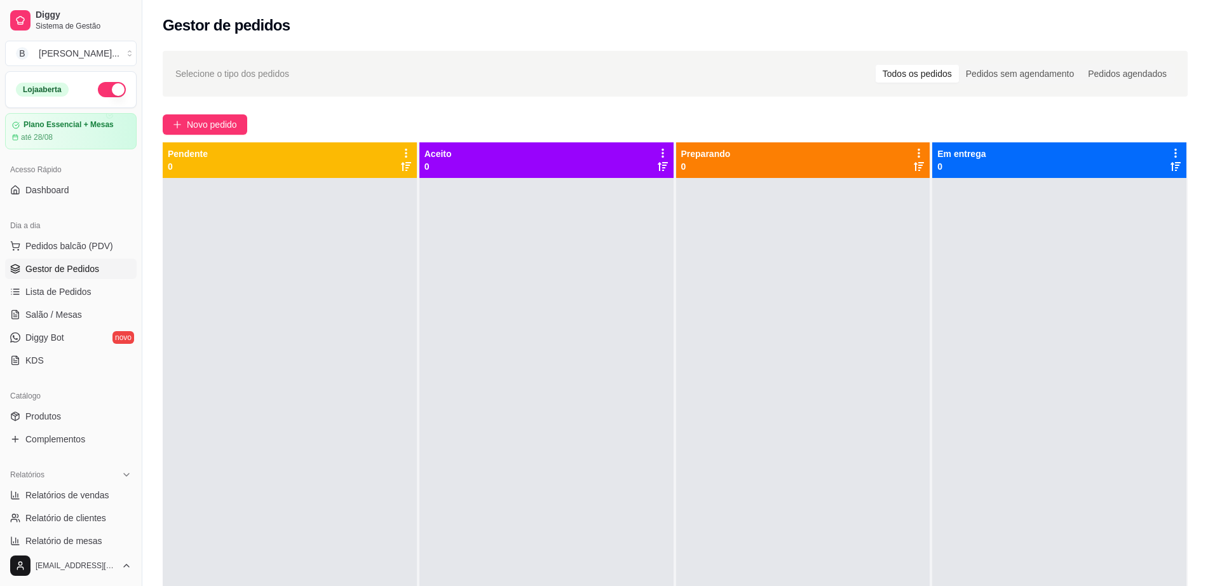
click at [47, 325] on ul "Pedidos balcão (PDV) Gestor de Pedidos Lista de Pedidos Salão / Mesas Diggy Bot…" at bounding box center [71, 303] width 132 height 135
click at [69, 311] on span "Salão / Mesas" at bounding box center [53, 314] width 57 height 13
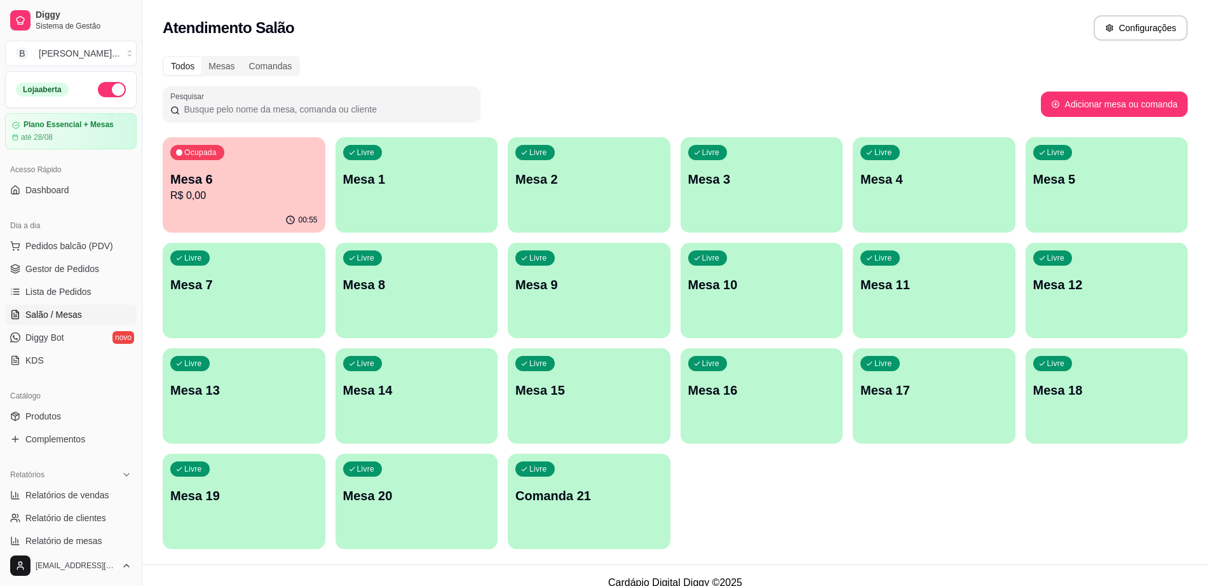
click at [254, 179] on p "Mesa 6" at bounding box center [243, 179] width 147 height 18
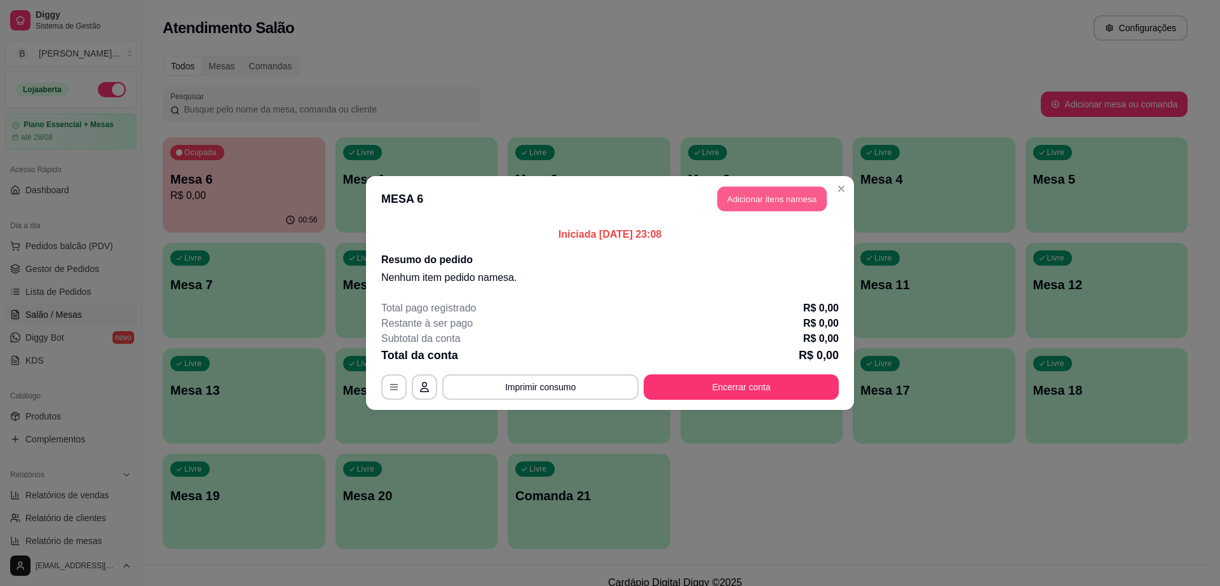
click at [775, 205] on button "Adicionar itens na mesa" at bounding box center [771, 199] width 109 height 25
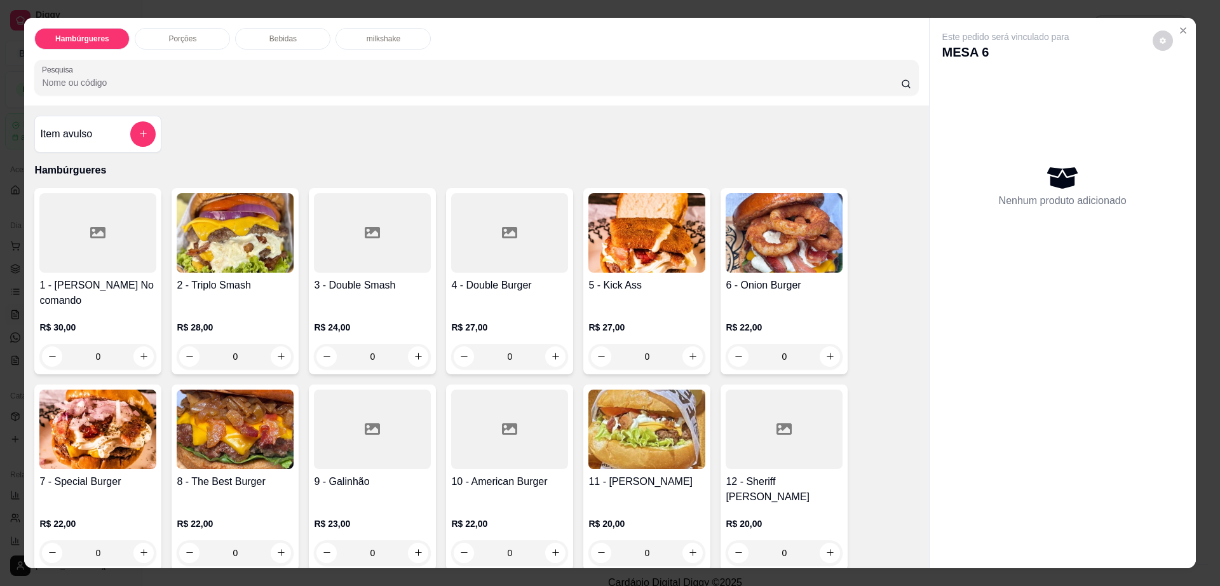
click at [294, 36] on div "Bebidas" at bounding box center [282, 39] width 95 height 22
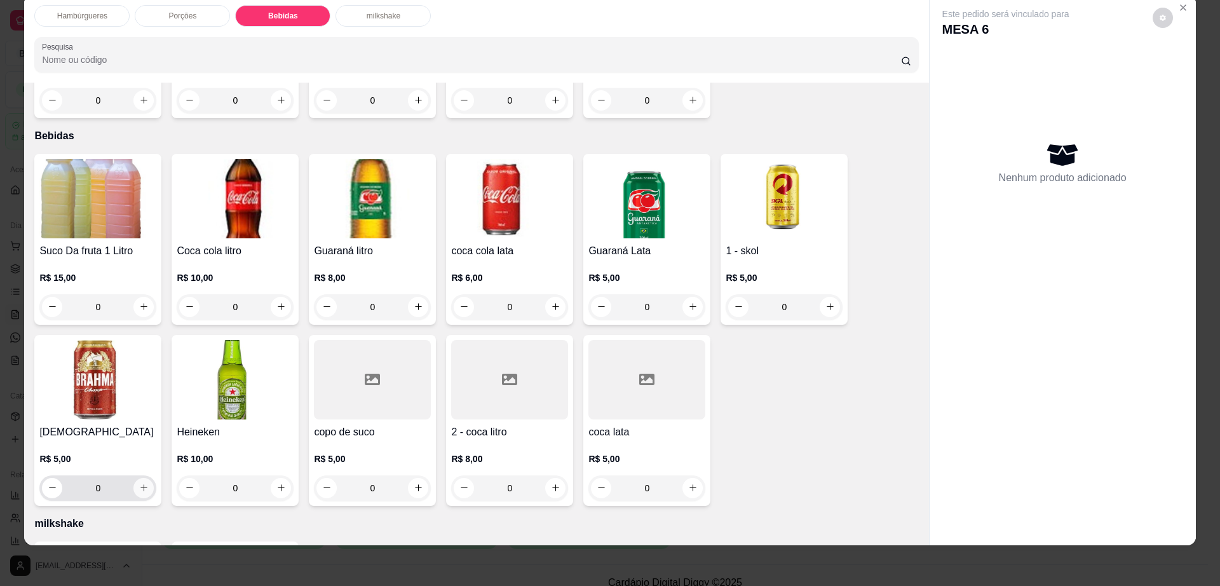
click at [139, 478] on button "increase-product-quantity" at bounding box center [143, 488] width 20 height 20
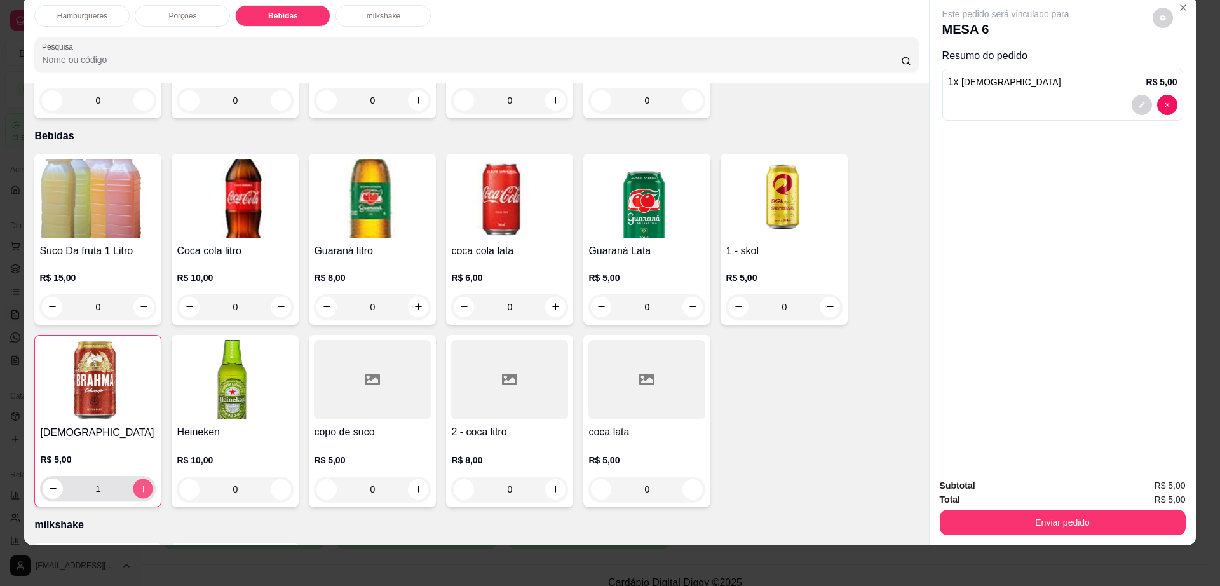
click at [139, 479] on button "increase-product-quantity" at bounding box center [143, 489] width 20 height 20
click at [137, 479] on button "increase-product-quantity" at bounding box center [143, 489] width 20 height 20
type input "5"
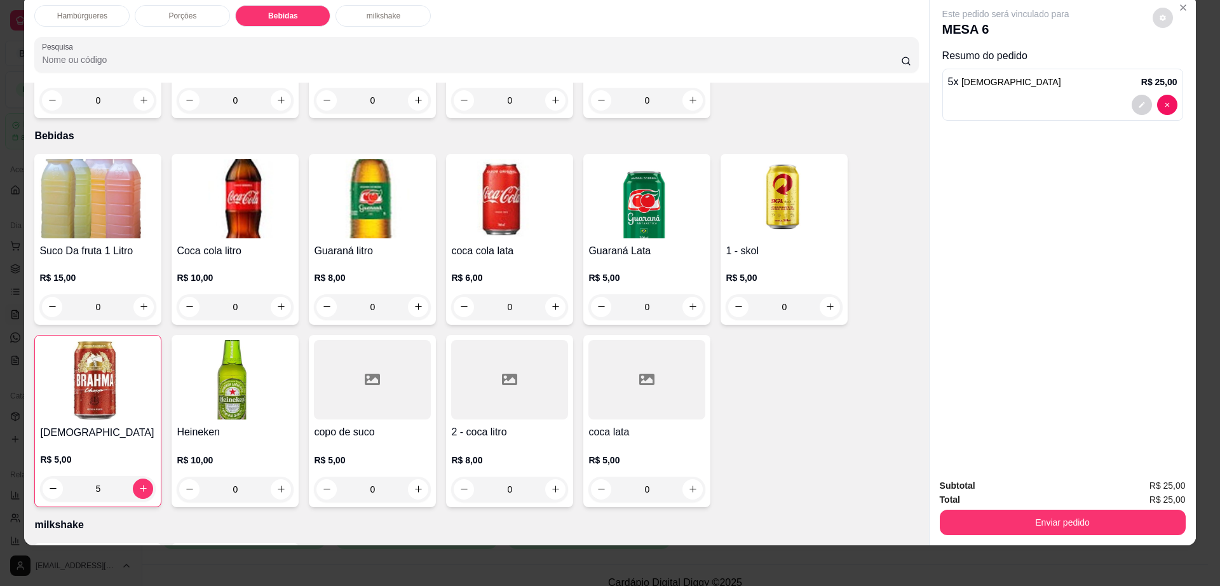
click at [1159, 14] on icon "decrease-product-quantity" at bounding box center [1163, 18] width 8 height 8
click at [979, 510] on button "Enviar pedido" at bounding box center [1063, 522] width 246 height 25
click at [979, 510] on button "Enviar pedido" at bounding box center [1062, 522] width 238 height 25
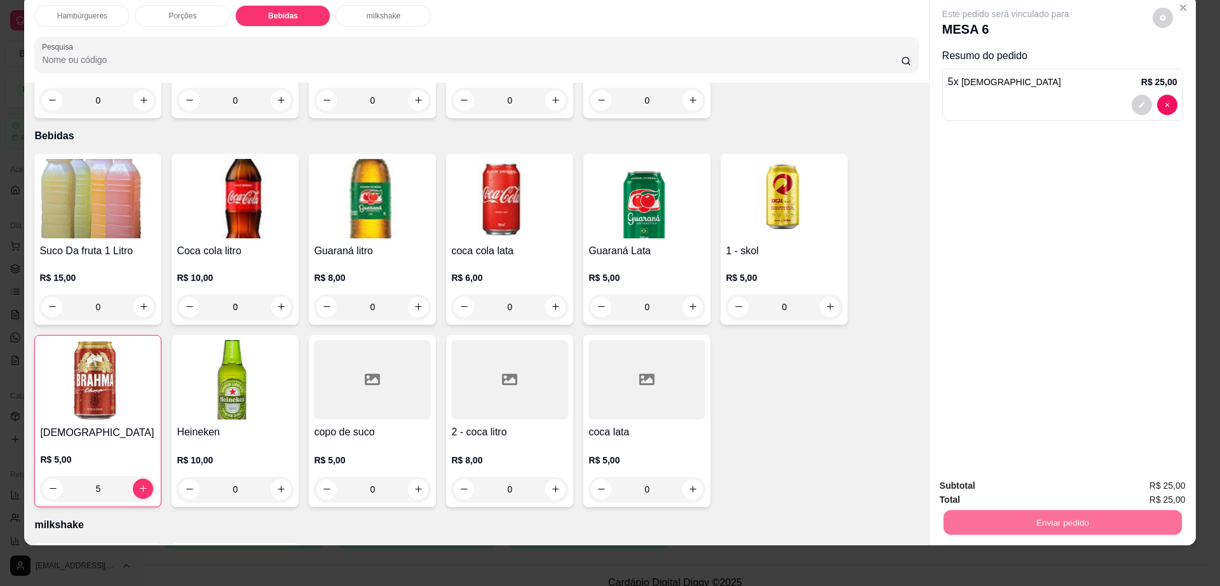
click at [992, 485] on button "Não registrar e enviar pedido" at bounding box center [1019, 491] width 132 height 24
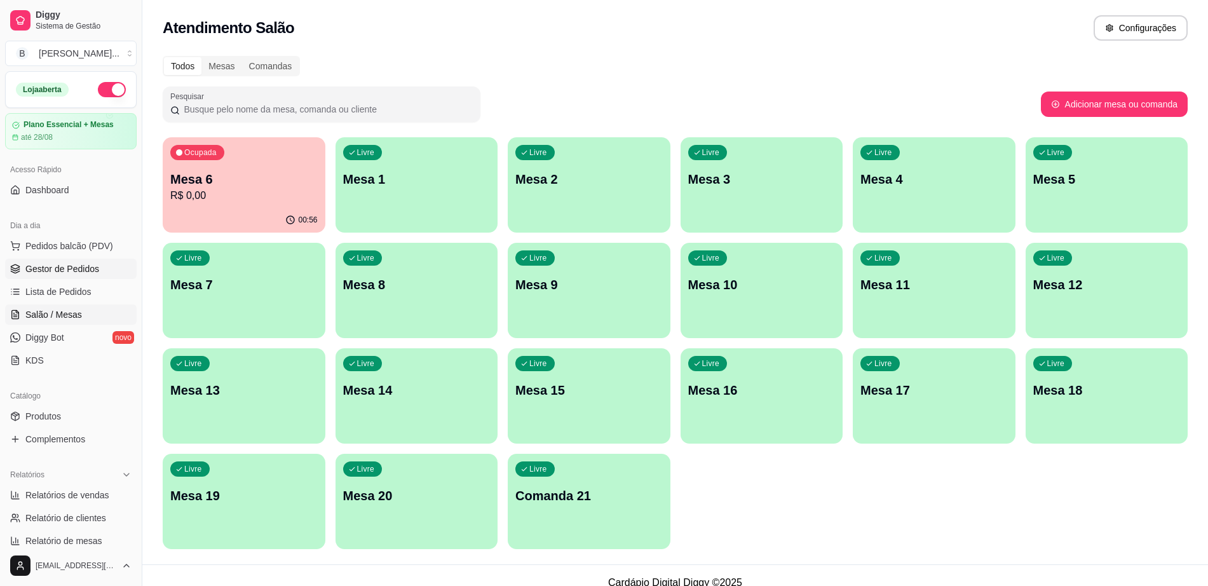
click at [74, 264] on span "Gestor de Pedidos" at bounding box center [62, 268] width 74 height 13
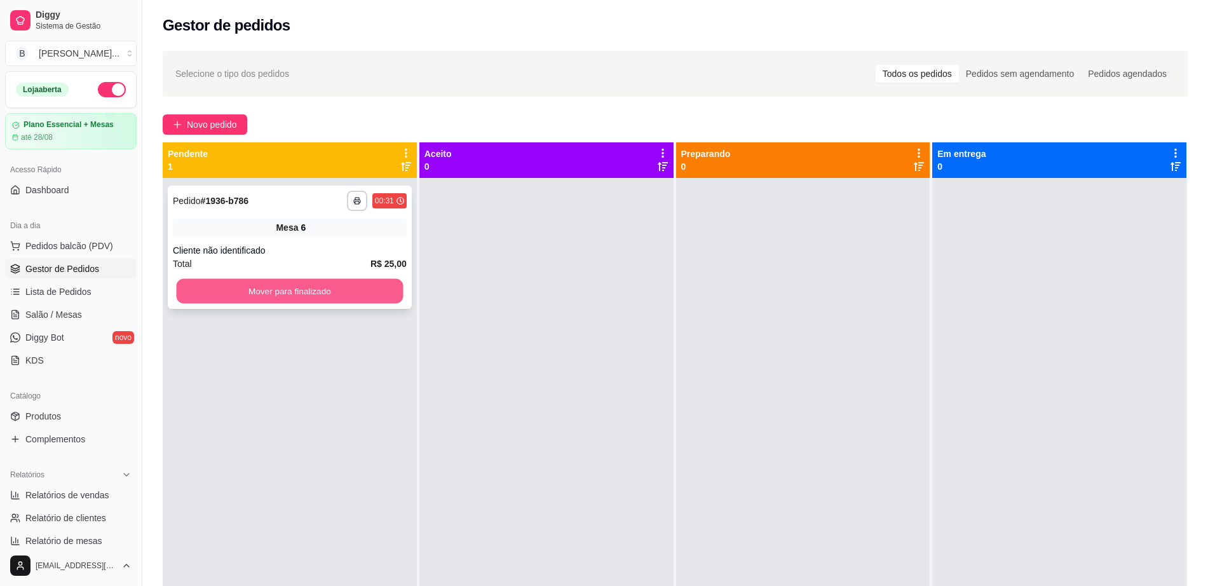
click at [236, 289] on button "Mover para finalizado" at bounding box center [290, 291] width 227 height 25
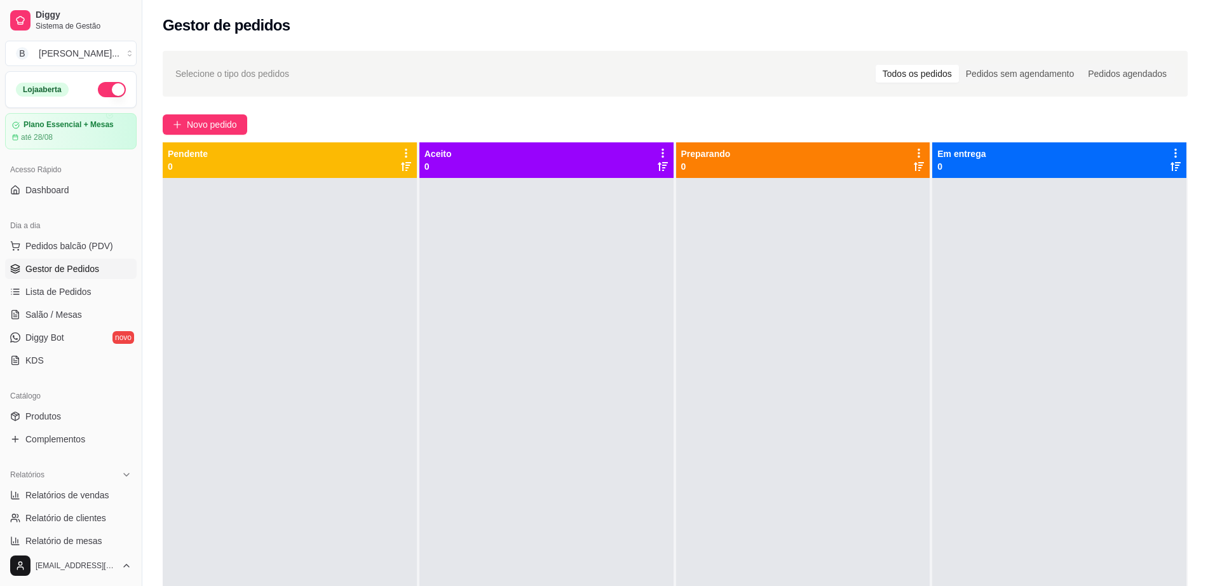
click at [95, 265] on span "Gestor de Pedidos" at bounding box center [62, 268] width 74 height 13
click at [92, 312] on link "Salão / Mesas" at bounding box center [71, 314] width 132 height 20
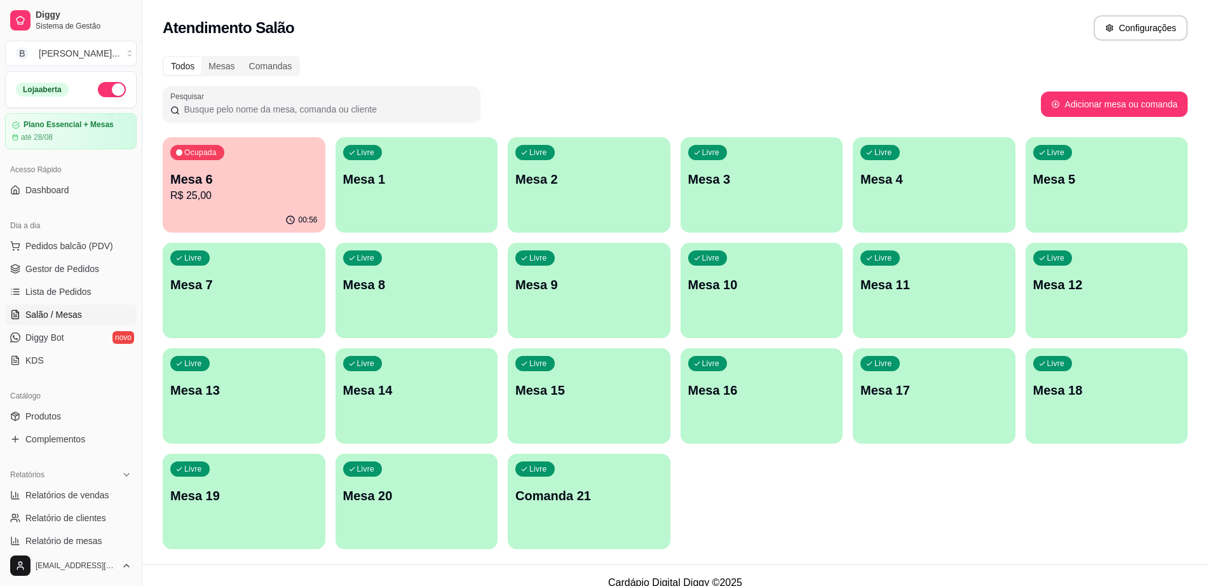
click at [231, 205] on div "Ocupada Mesa 6 R$ 25,00" at bounding box center [244, 172] width 163 height 71
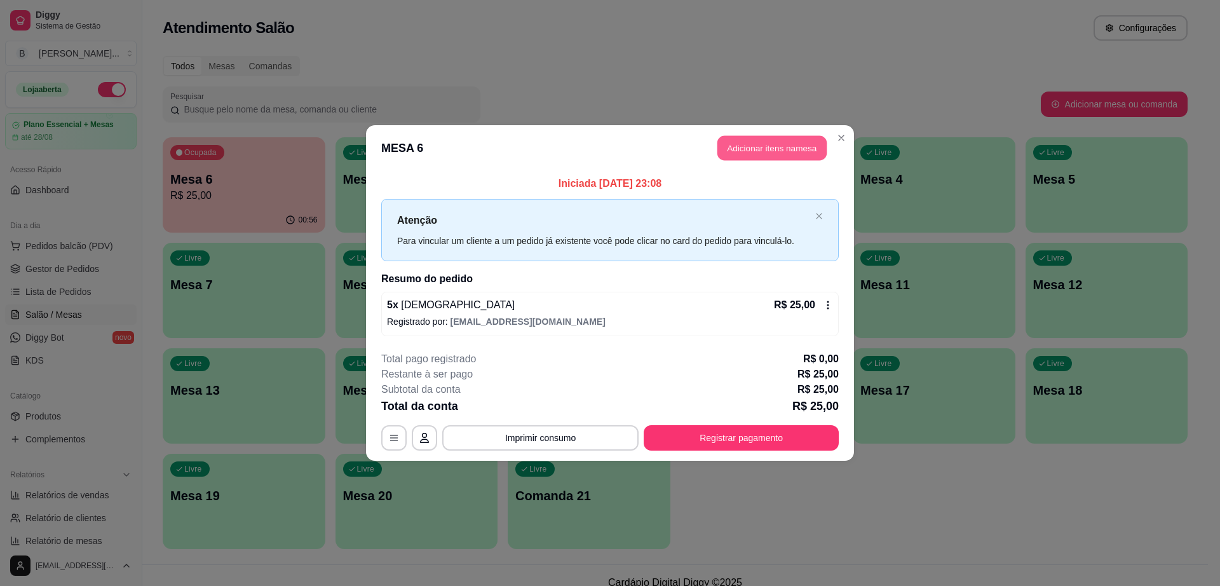
click at [795, 142] on button "Adicionar itens na mesa" at bounding box center [771, 148] width 109 height 25
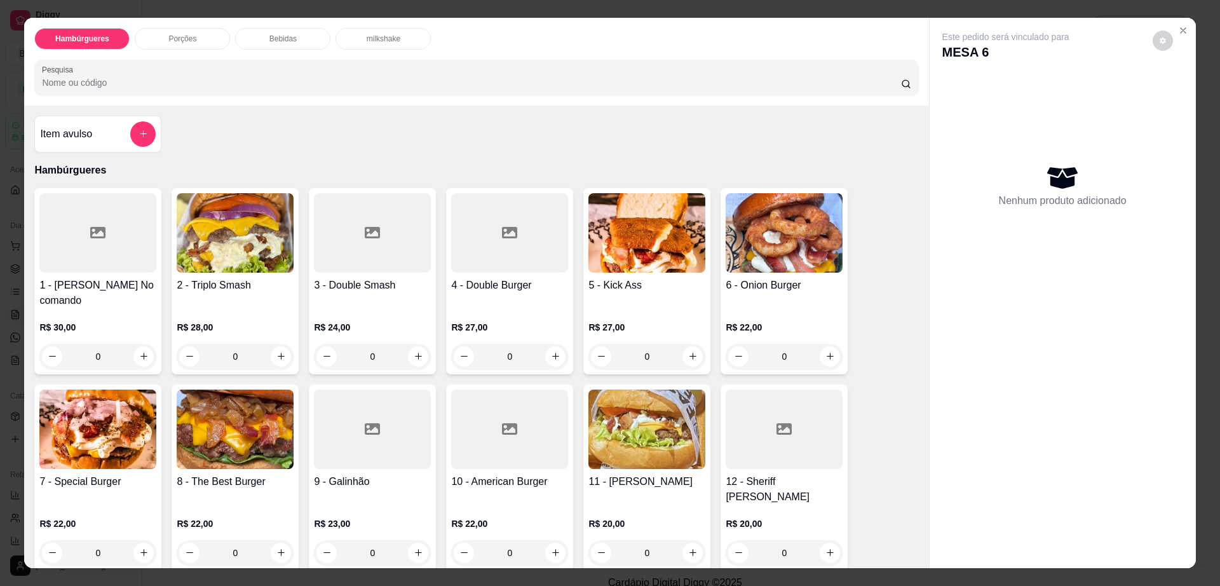
scroll to position [238, 0]
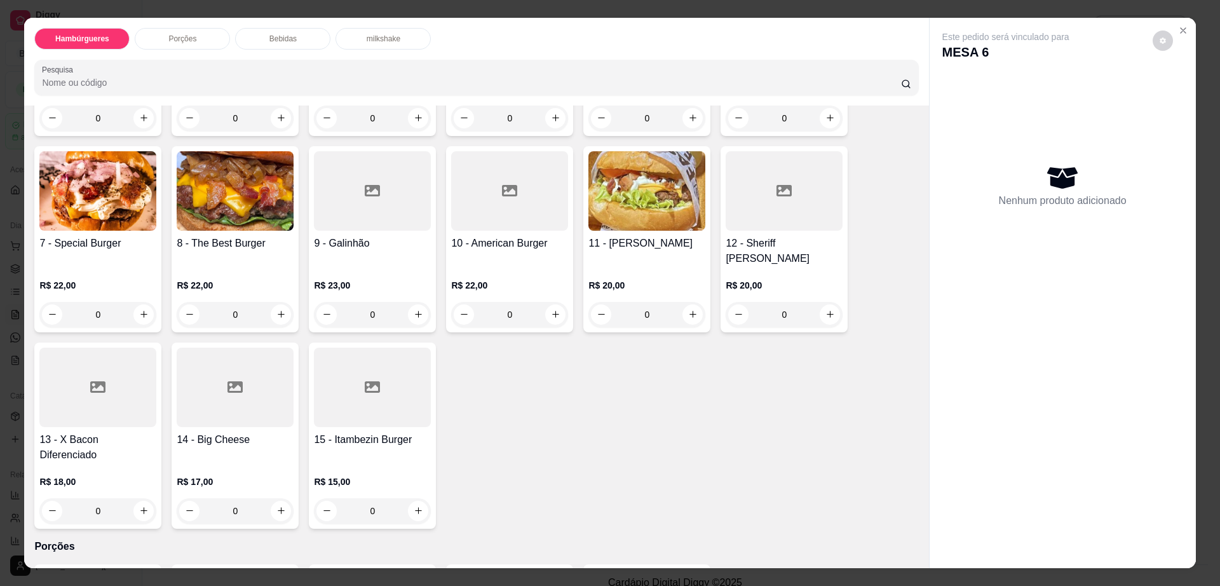
click at [381, 397] on div "15 - Itambezin Burger R$ 15,00 0" at bounding box center [372, 436] width 127 height 186
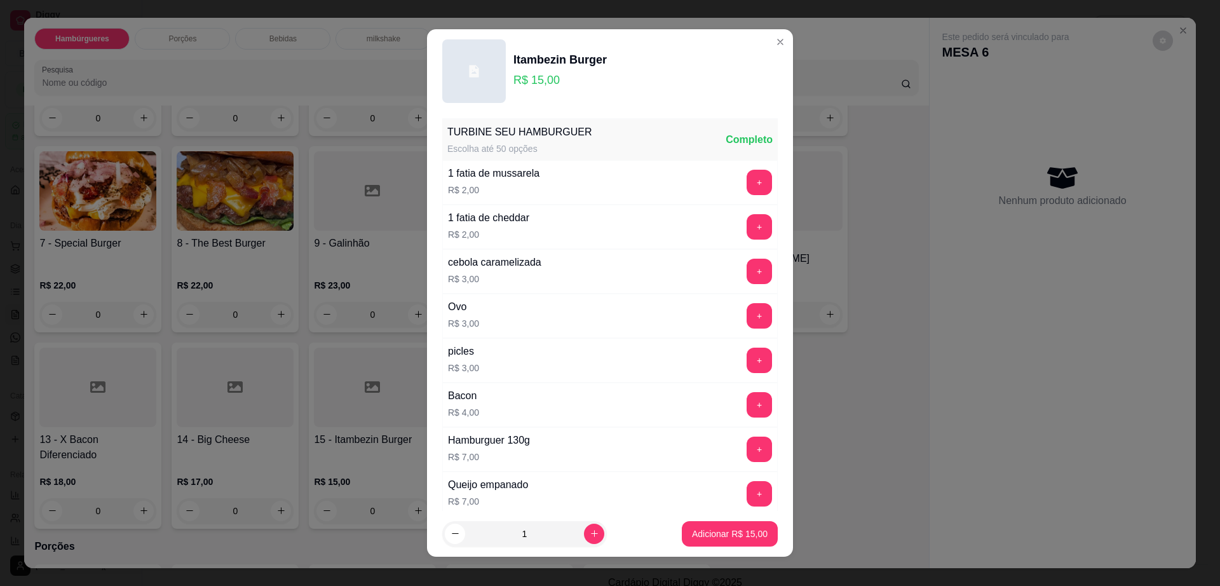
scroll to position [11, 0]
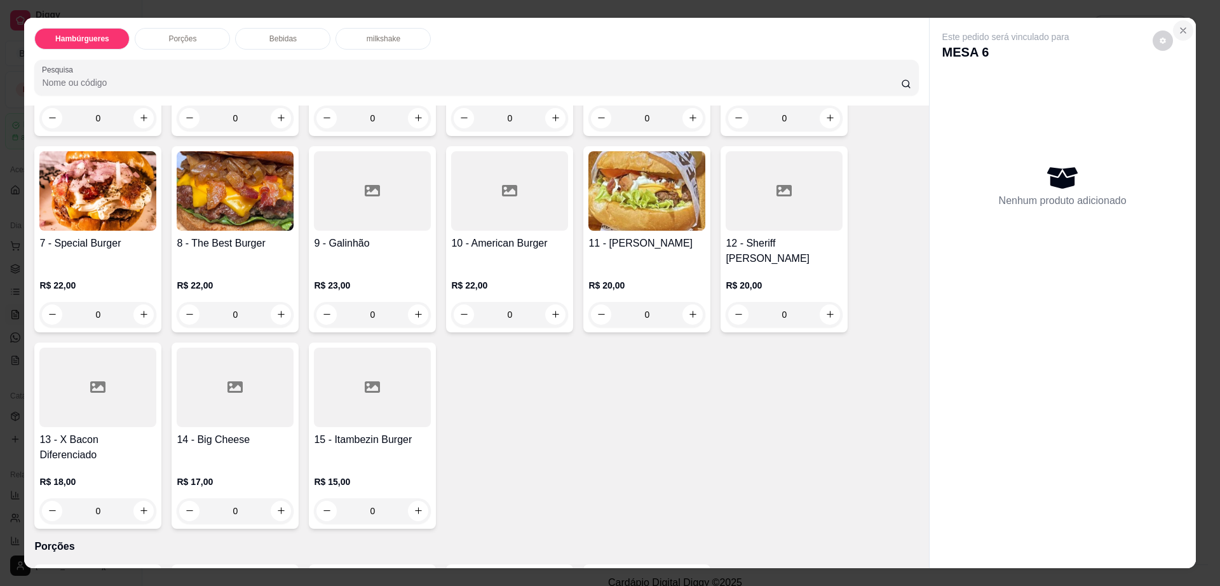
click at [1181, 29] on icon "Close" at bounding box center [1183, 30] width 5 height 5
